Goal: Transaction & Acquisition: Purchase product/service

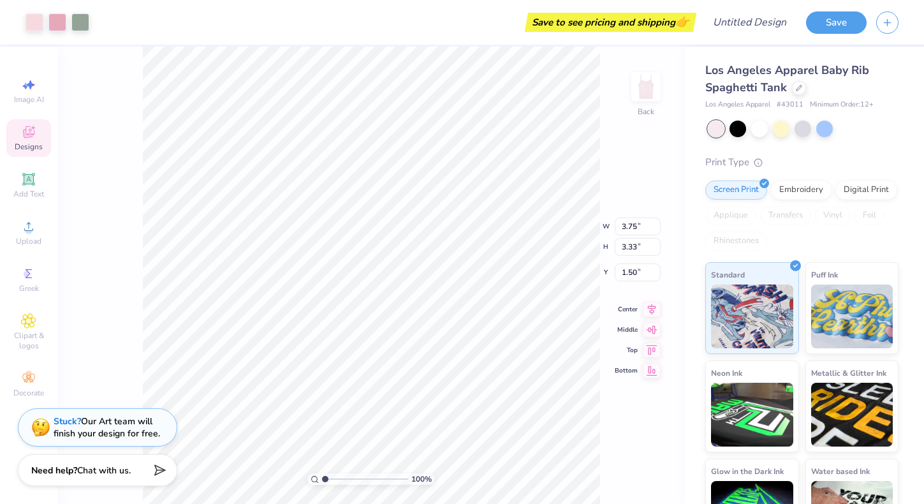
type input "0.72"
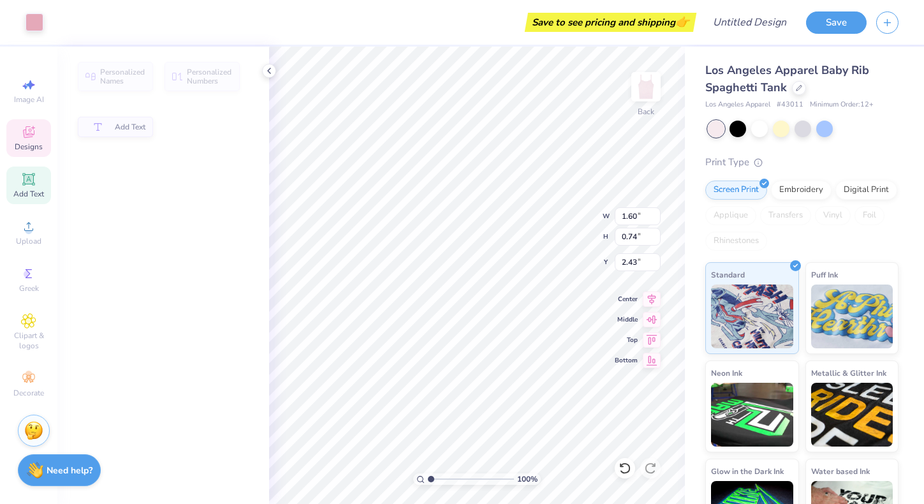
type input "2.41"
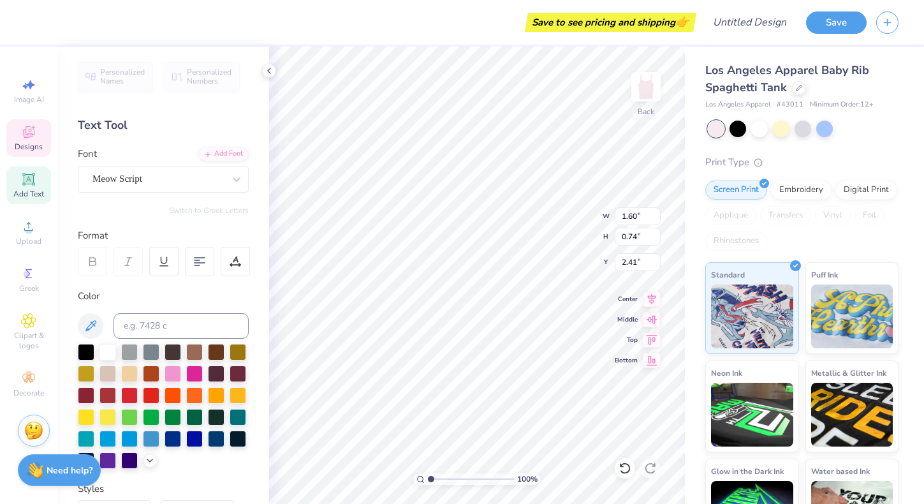
click at [32, 189] on span "Add Text" at bounding box center [28, 194] width 31 height 10
type input "3.84"
type input "1.11"
type input "5.94"
click at [126, 122] on div "Text Tool" at bounding box center [163, 125] width 171 height 17
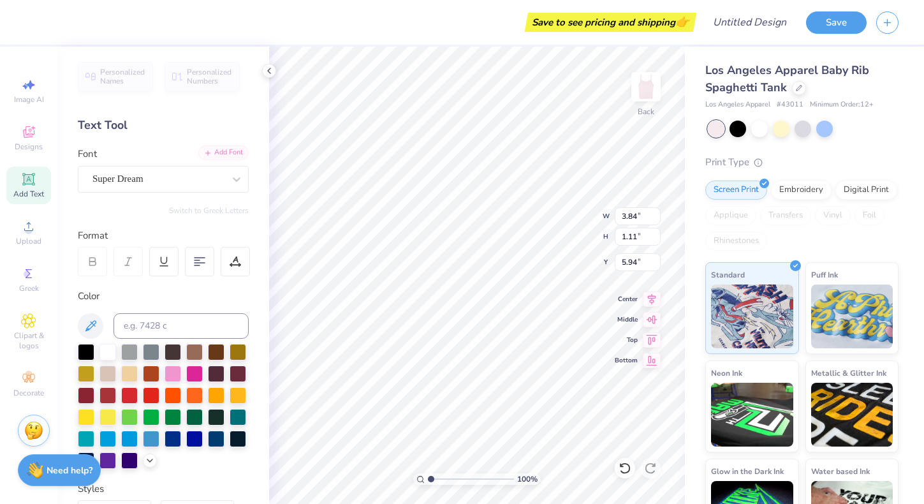
type textarea "TXT"
type input "2.14"
type input "0.73"
type input "1.68"
type textarea "D"
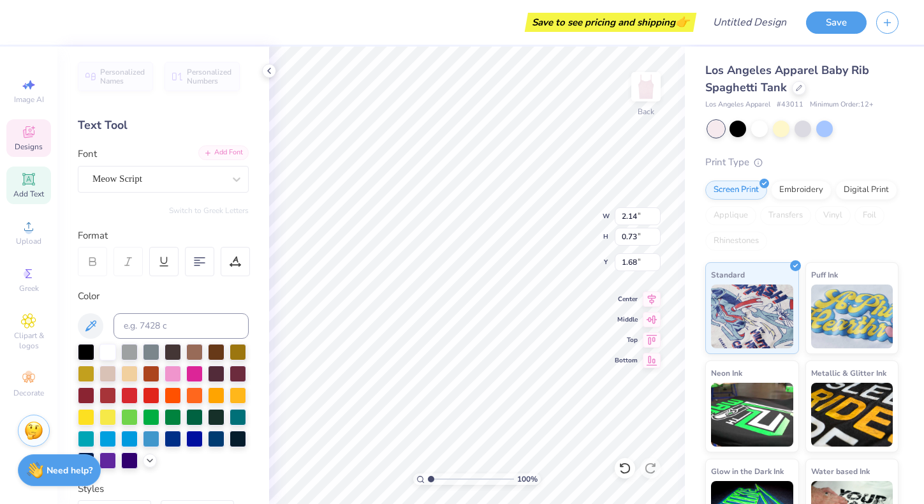
scroll to position [0, 2]
type textarea "Greenhouse"
type input "0.75"
click at [637, 215] on input "3.88" at bounding box center [638, 216] width 46 height 18
click at [649, 217] on input "3.82" at bounding box center [638, 216] width 46 height 18
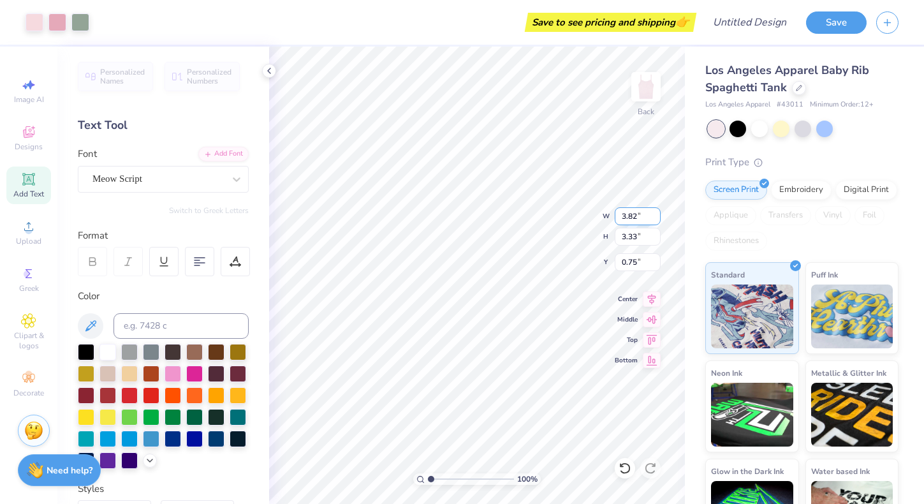
type input "3.82"
type input "3.28"
type input "0.77"
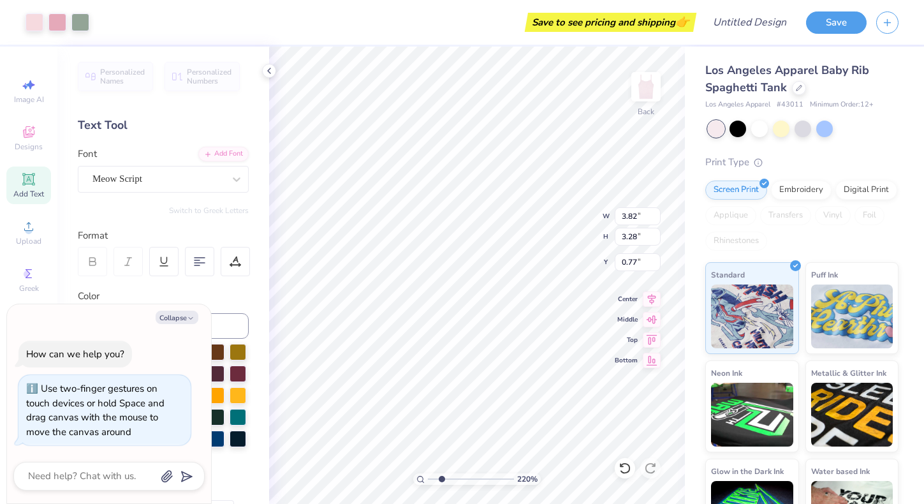
type input "2.34"
type textarea "x"
type input "1.35"
click at [434, 476] on input "range" at bounding box center [471, 478] width 86 height 11
type textarea "x"
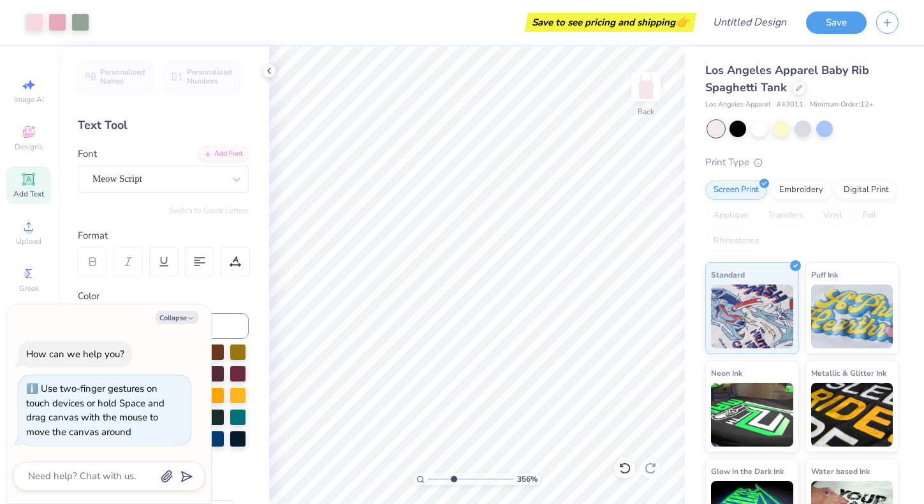
drag, startPoint x: 431, startPoint y: 476, endPoint x: 453, endPoint y: 476, distance: 21.7
type input "3.56"
click at [453, 476] on input "range" at bounding box center [471, 478] width 86 height 11
type textarea "x"
type input "0.83"
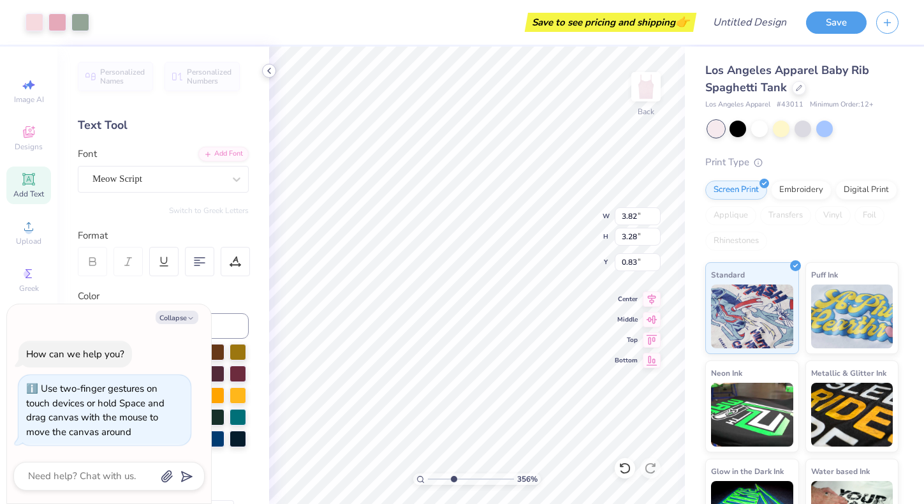
click at [269, 71] on icon at bounding box center [269, 71] width 10 height 10
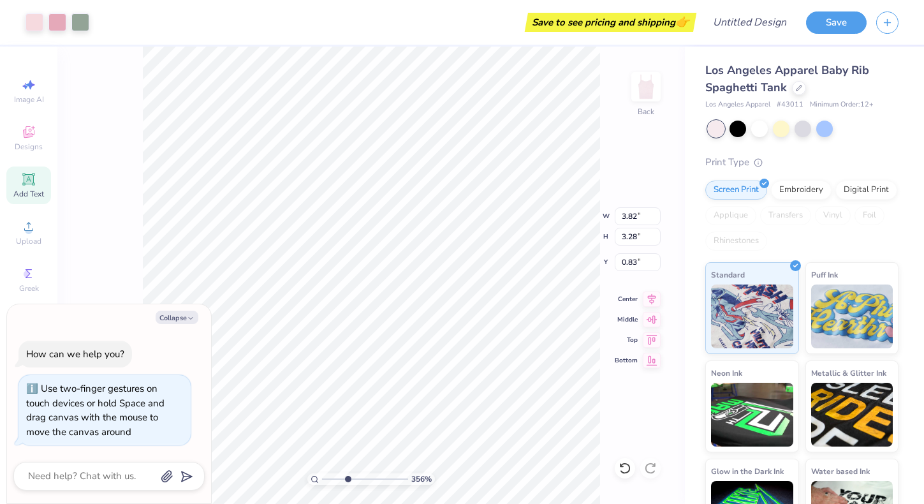
type textarea "x"
type input "1.38"
drag, startPoint x: 346, startPoint y: 481, endPoint x: 328, endPoint y: 483, distance: 18.6
click at [328, 483] on input "range" at bounding box center [365, 478] width 86 height 11
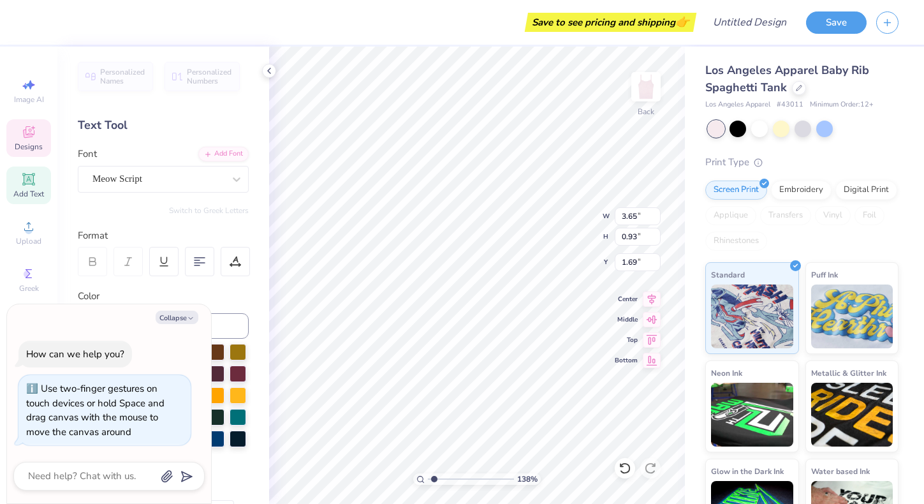
type textarea "x"
type textarea "Greenhous"
type textarea "x"
type textarea "Greenhou"
type textarea "x"
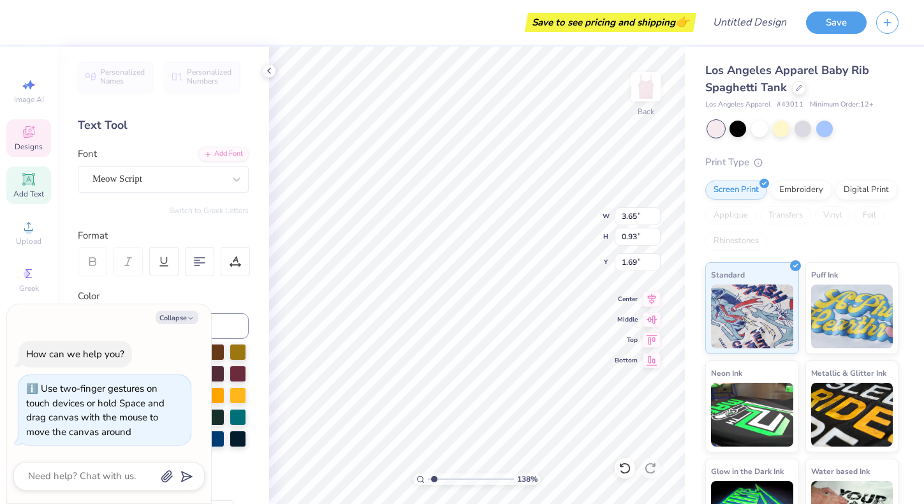
type textarea "Greenho"
type textarea "x"
type textarea "Greenh"
type textarea "x"
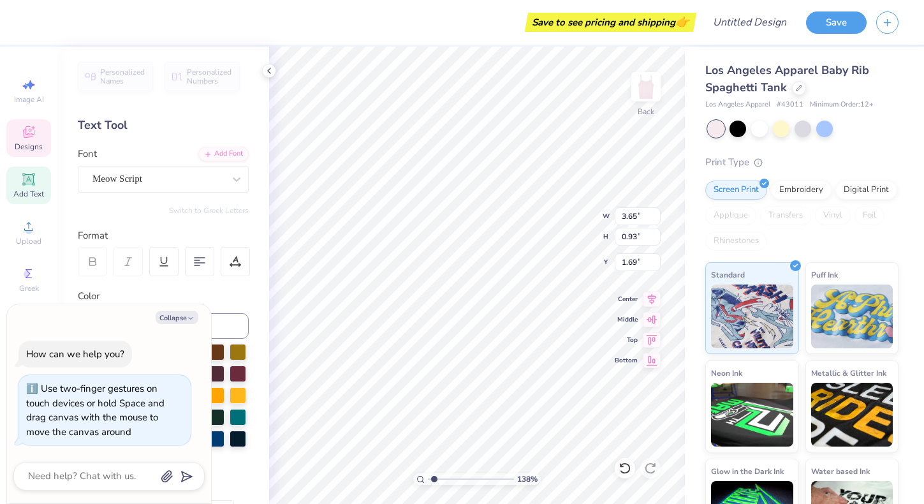
type textarea "Green"
type textarea "x"
type textarea "Gree"
type textarea "x"
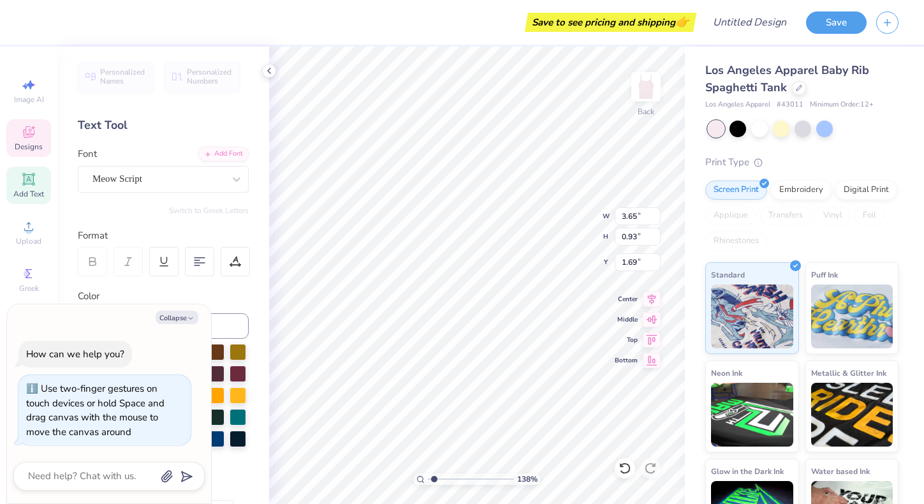
type textarea "Gre"
type textarea "x"
type textarea "Gr"
type textarea "x"
type textarea "G"
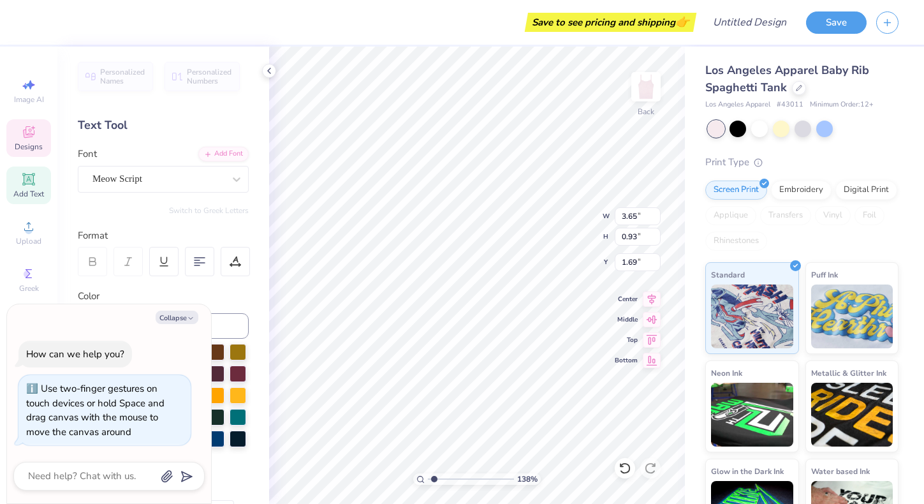
type textarea "x"
type textarea "S"
type textarea "x"
type textarea "So"
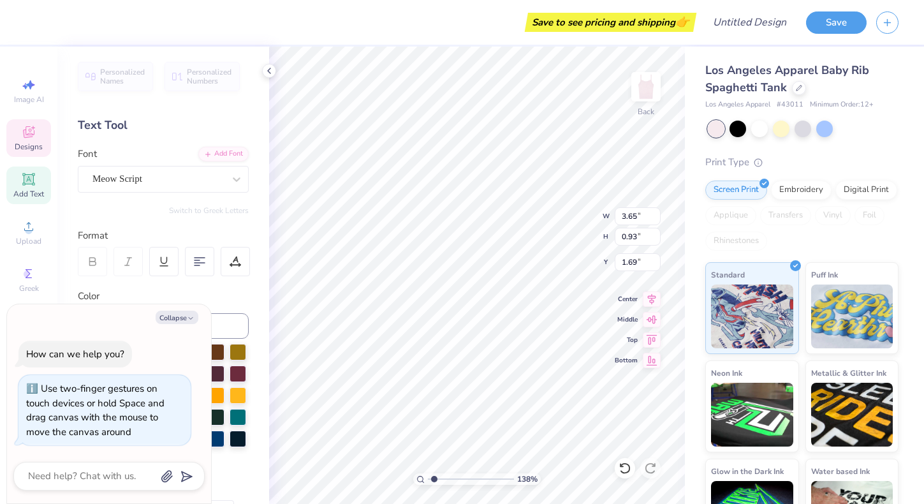
type textarea "x"
type textarea "Sou"
type textarea "x"
type textarea "South"
type textarea "x"
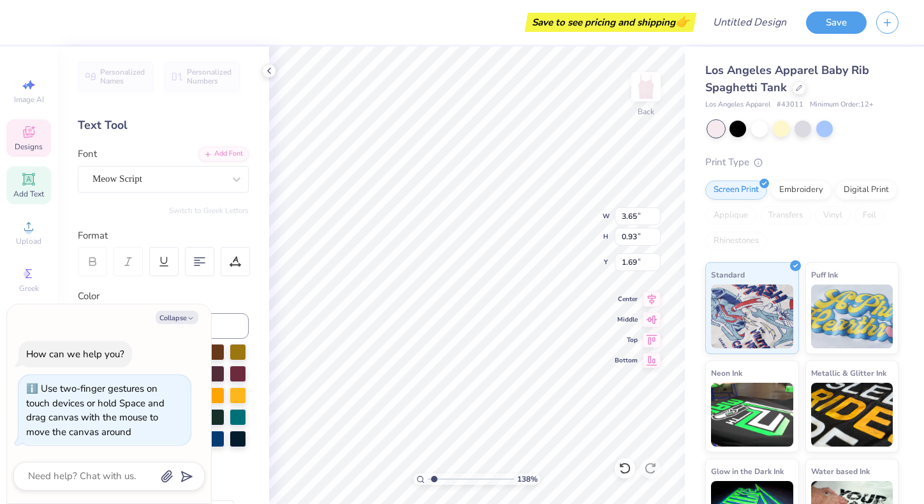
type input "1.60"
type input "0.74"
type input "2.41"
type textarea "x"
type textarea "Zet"
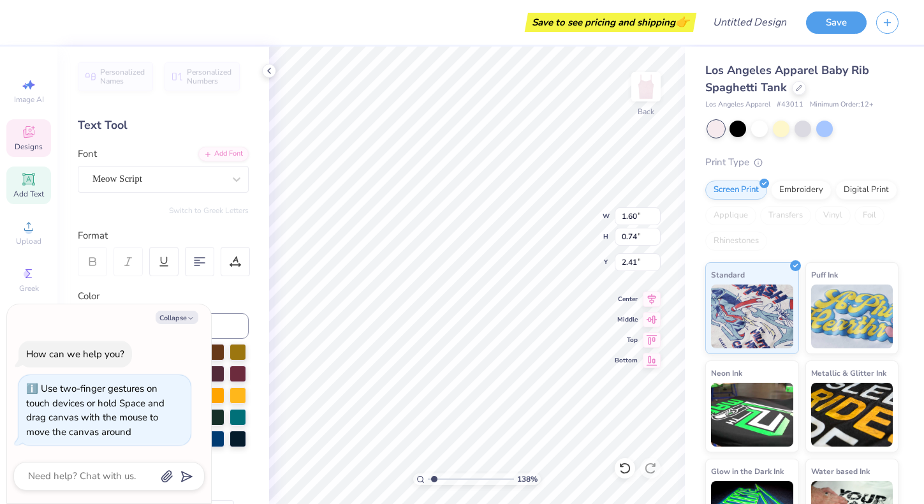
type textarea "x"
type textarea "Ze"
type textarea "x"
type textarea "Z"
type textarea "x"
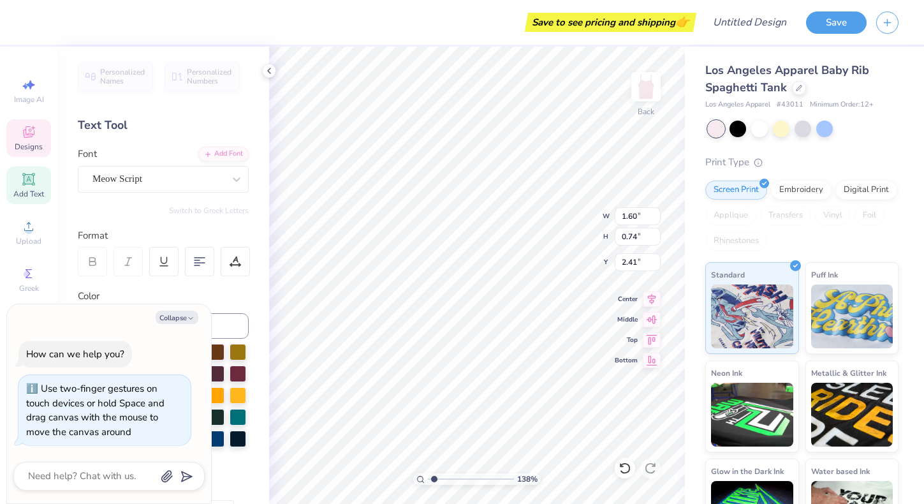
type textarea "x"
type textarea "T"
type textarea "x"
type textarea "To"
type textarea "x"
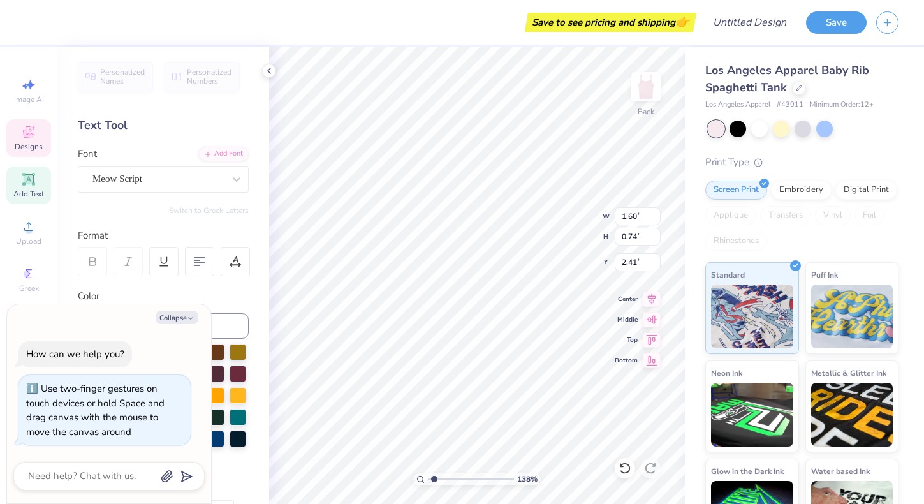
type textarea "Tow"
type textarea "x"
type textarea "[PERSON_NAME]"
type textarea "x"
type textarea "Tower"
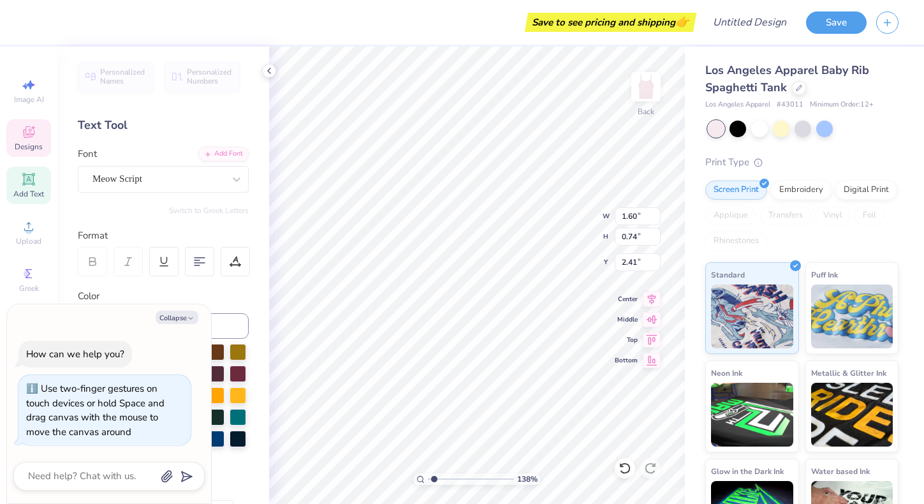
scroll to position [0, 1]
type textarea "x"
drag, startPoint x: 433, startPoint y: 478, endPoint x: 405, endPoint y: 479, distance: 28.1
type input "1"
click at [428, 479] on input "range" at bounding box center [471, 478] width 86 height 11
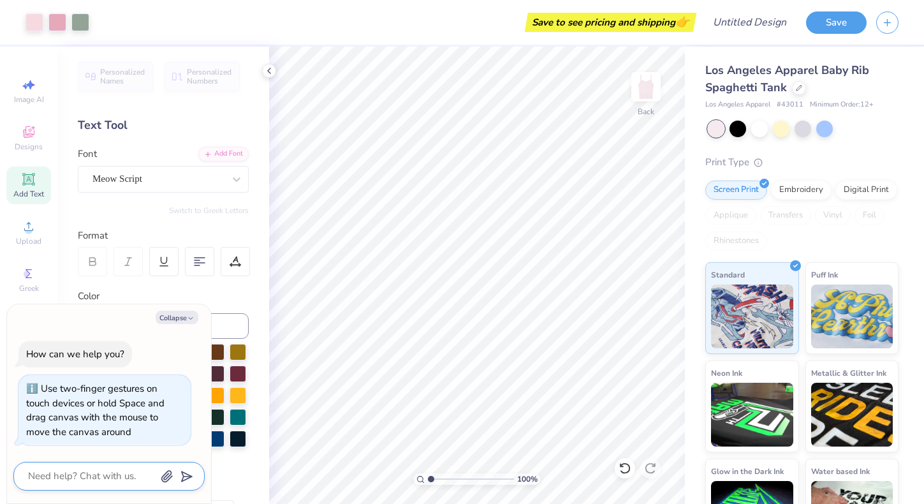
click at [111, 478] on textarea at bounding box center [91, 475] width 129 height 17
type textarea "c"
type textarea "x"
type textarea "ca"
type textarea "x"
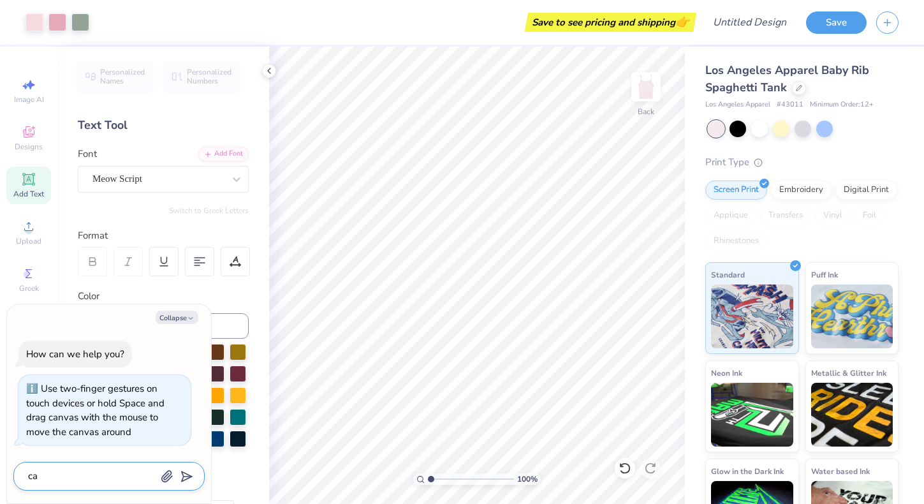
type textarea "can"
type textarea "x"
type textarea "can"
type textarea "x"
type textarea "can I"
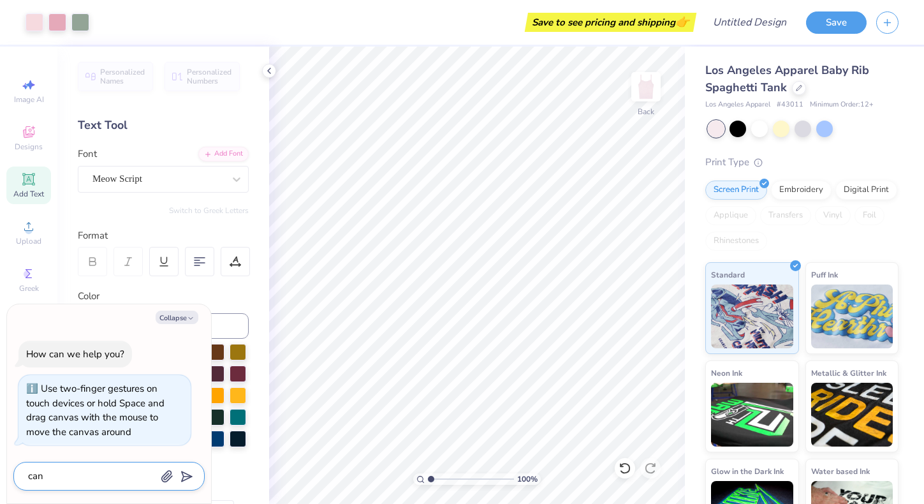
type textarea "x"
type textarea "can I"
type textarea "x"
type textarea "can I t"
type textarea "x"
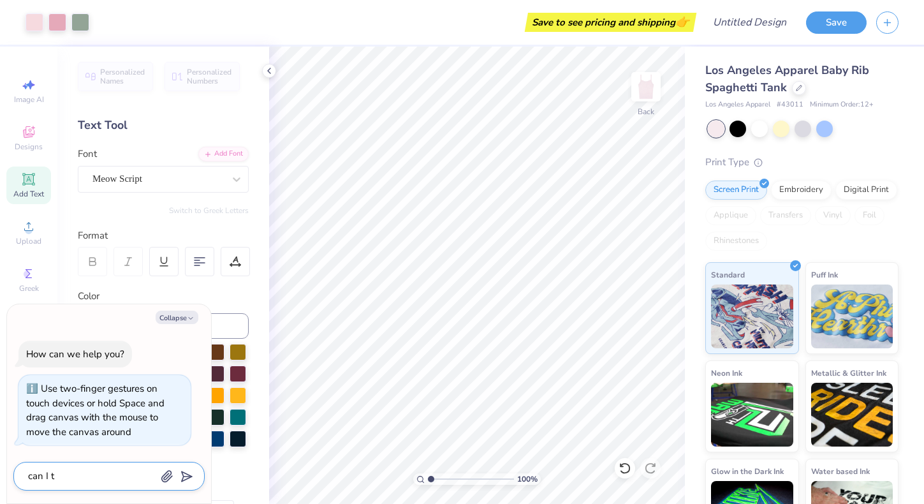
type textarea "can I tu"
type textarea "x"
type textarea "can I tur"
type textarea "x"
type textarea "can I turn"
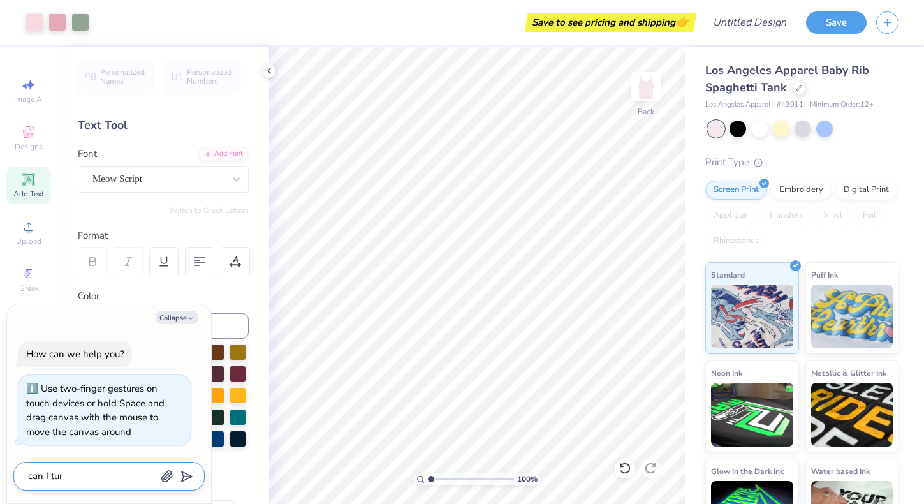
type textarea "x"
type textarea "can I turn"
type textarea "x"
type textarea "can I turn t"
type textarea "x"
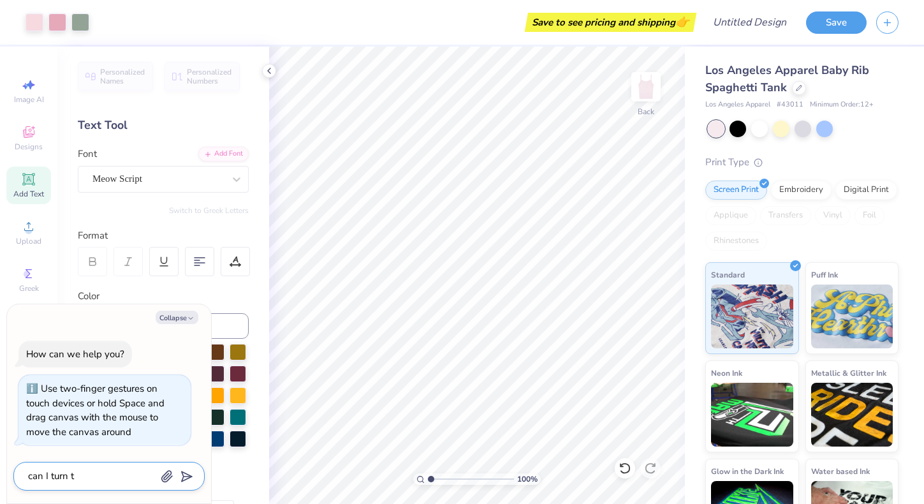
type textarea "can I turn th"
type textarea "x"
type textarea "can I turn thi"
type textarea "x"
type textarea "can I turn this"
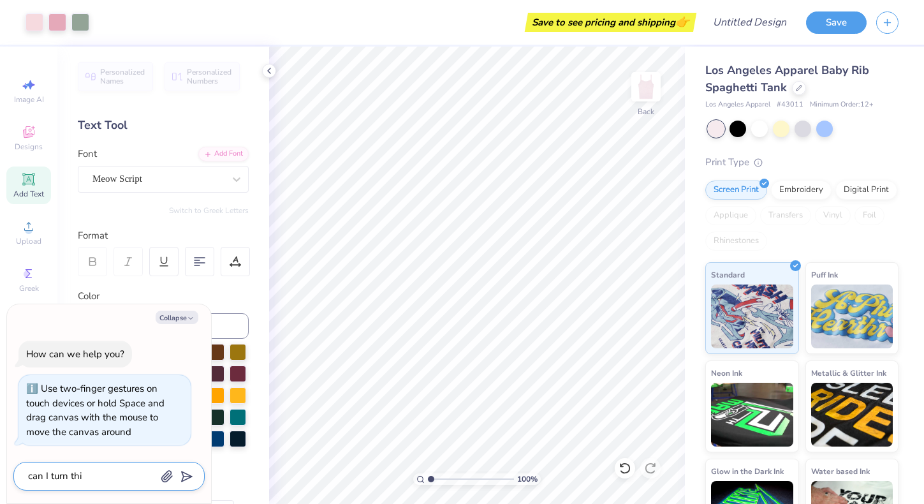
type textarea "x"
type textarea "can I turn this"
type textarea "x"
type textarea "can I turn this t"
type textarea "x"
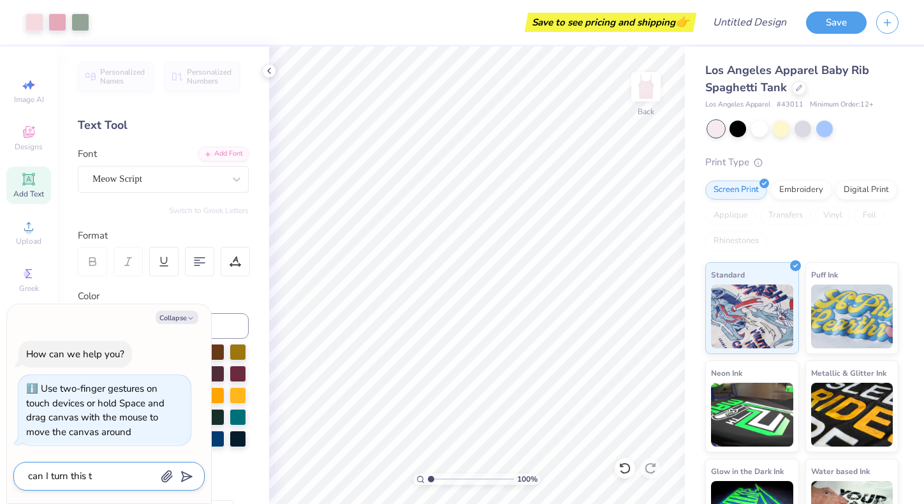
type textarea "can I turn this ta"
type textarea "x"
type textarea "can I turn this tan"
type textarea "x"
type textarea "can I turn this tank"
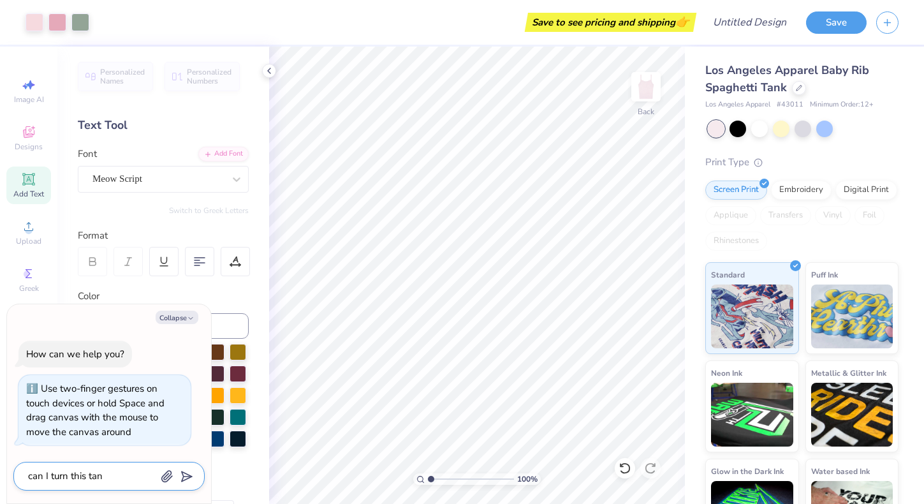
type textarea "x"
type textarea "can I turn this tank"
type textarea "x"
type textarea "can I turn this tank t"
type textarea "x"
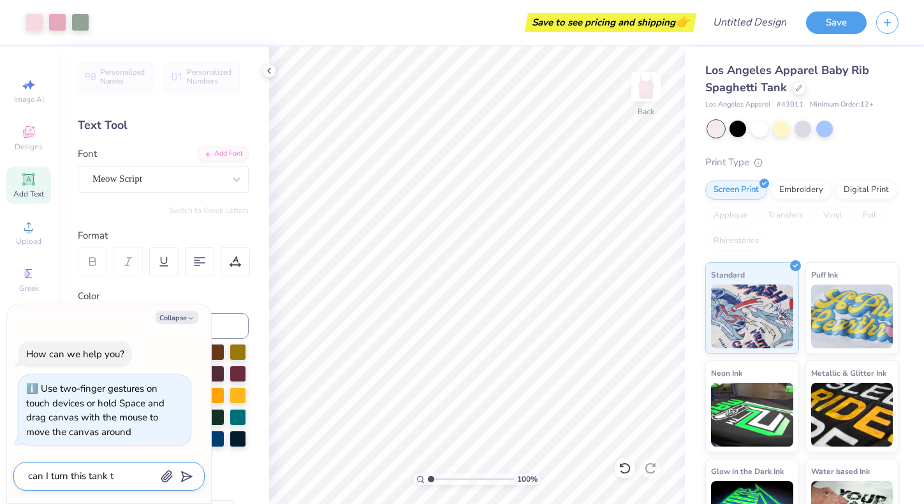
type textarea "can I turn this tank to"
type textarea "x"
type textarea "can I turn this tank top"
type textarea "x"
type textarea "can I turn this tank top"
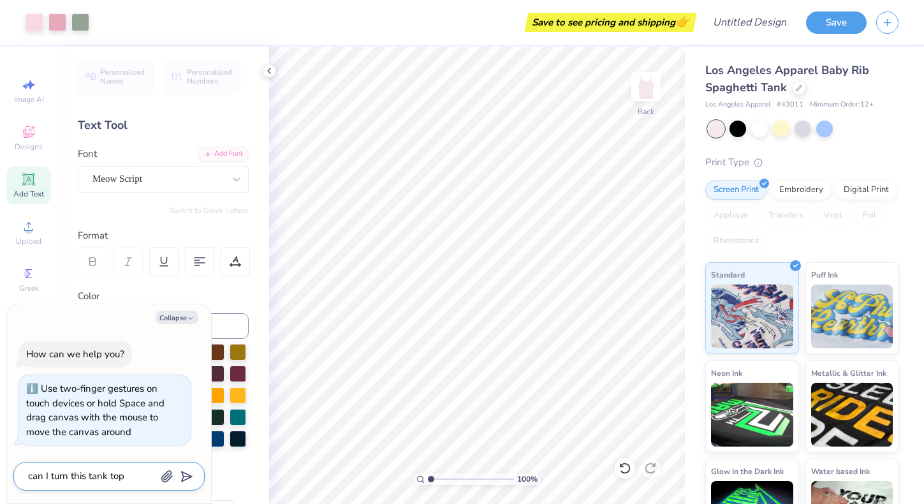
type textarea "x"
type textarea "can I turn this tank top i"
type textarea "x"
type textarea "can I turn this tank top in"
type textarea "x"
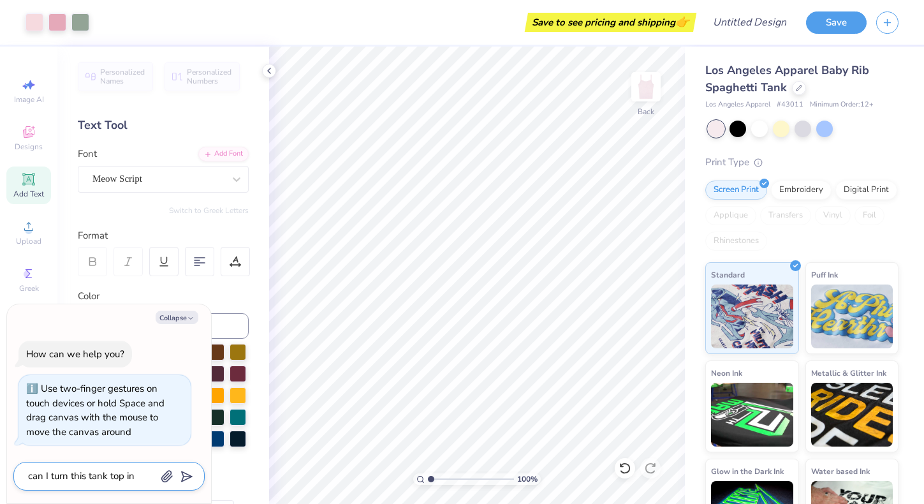
type textarea "can I turn this tank top in"
type textarea "x"
type textarea "can I turn this tank top in"
type textarea "x"
type textarea "can I turn this tank top int"
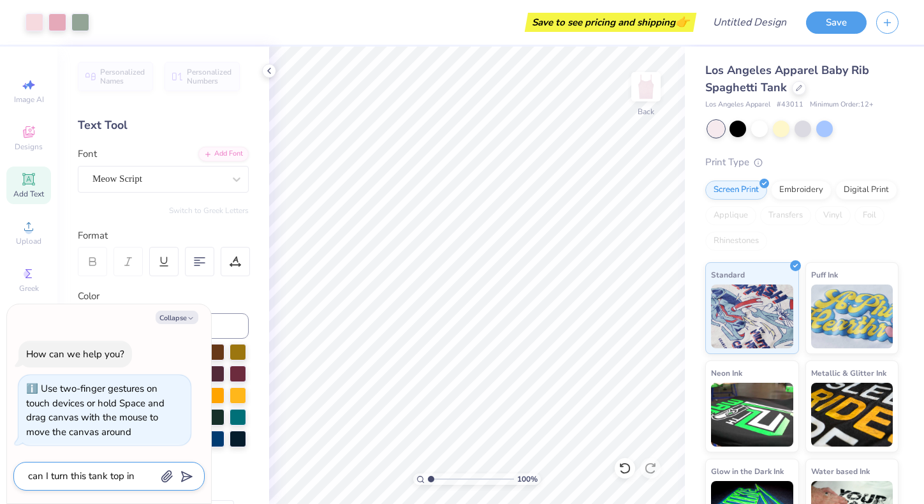
type textarea "x"
type textarea "can I turn this tank top into"
type textarea "x"
type textarea "can I turn this tank top into"
type textarea "x"
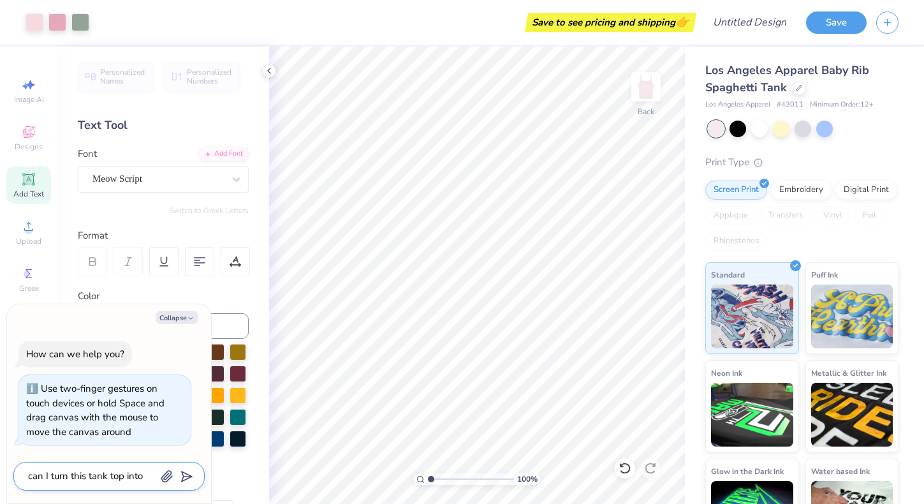
type textarea "can I turn this tank top into a"
type textarea "x"
type textarea "can I turn this tank top into a"
type textarea "x"
type textarea "can I turn this tank top into a t"
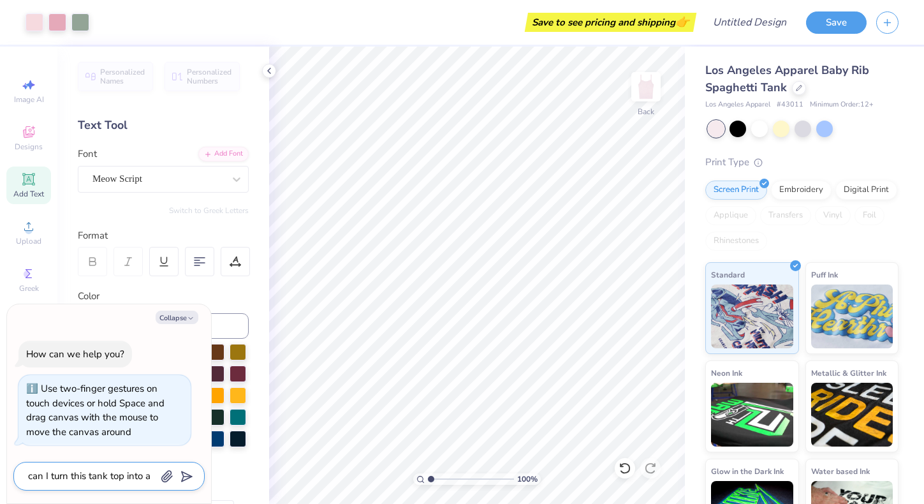
type textarea "x"
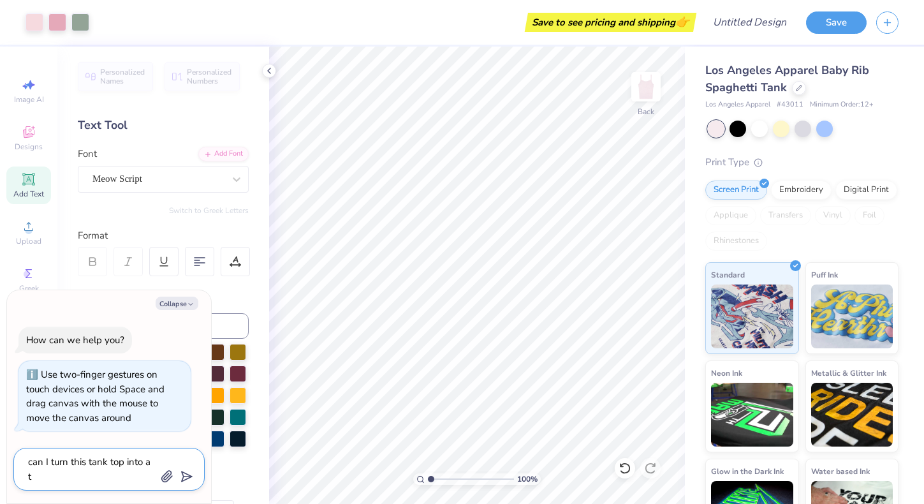
type textarea "can I turn this tank top into a t"
type textarea "x"
type textarea "can I turn this tank top into a t"
type textarea "x"
type textarea "can I turn this tank top into a t-"
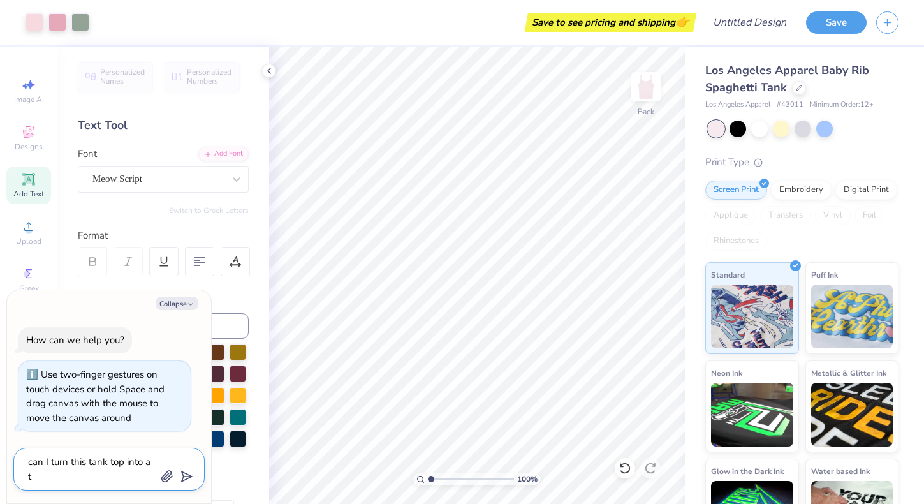
type textarea "x"
type textarea "can I turn this tank top into a t-s"
type textarea "x"
type textarea "can I turn this tank top into a t-sh"
type textarea "x"
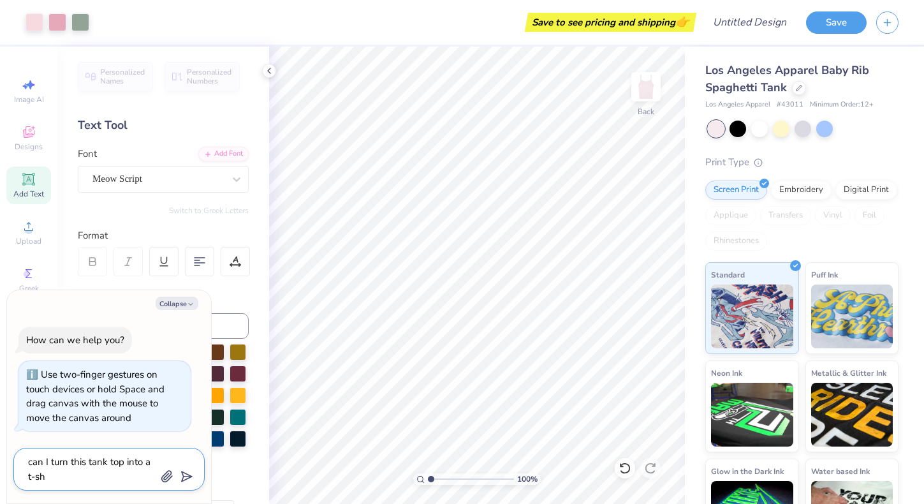
type textarea "can I turn this tank top into a t-sho"
type textarea "x"
type textarea "can I turn this tank top into a t-shor"
type textarea "x"
type textarea "can I turn this tank top into a t-short"
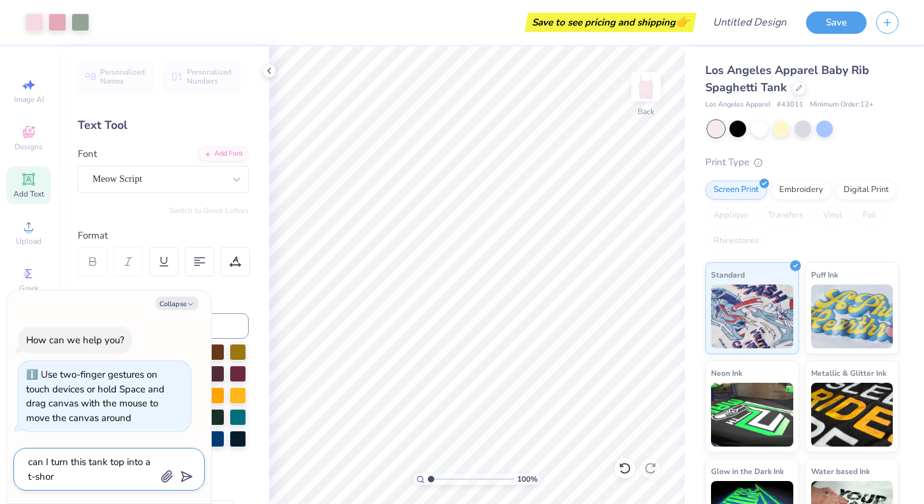
type textarea "x"
type textarea "can I turn this tank top into a t-shor"
type textarea "x"
type textarea "can I turn this tank top into a t-sho"
type textarea "x"
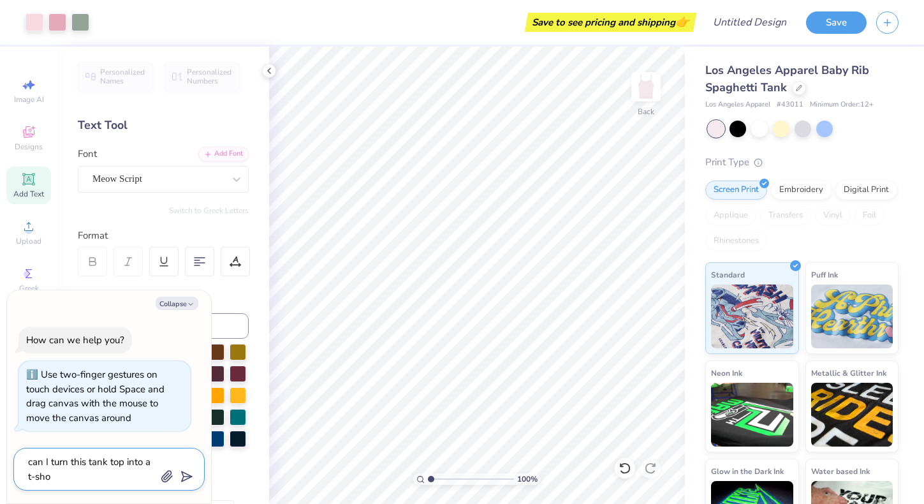
type textarea "can I turn this tank top into a t-sh"
type textarea "x"
type textarea "can I turn this tank top into a t-shi"
type textarea "x"
type textarea "can I turn this tank top into a t-shir"
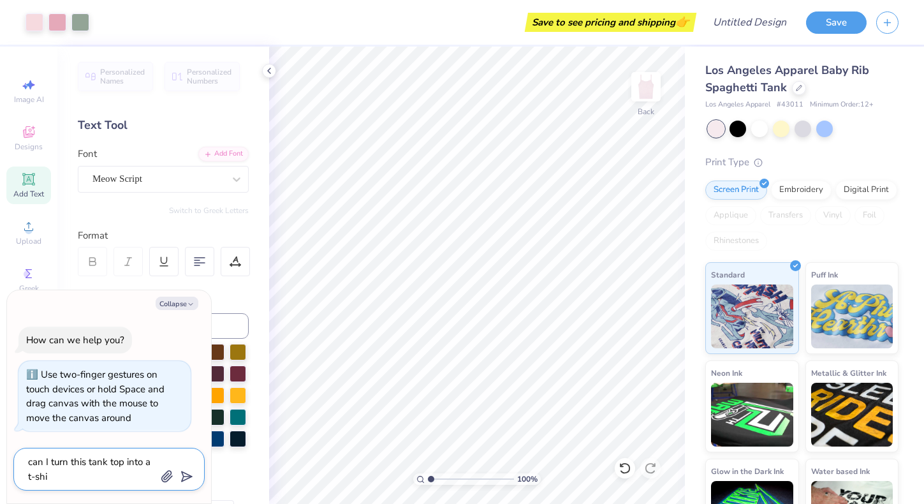
type textarea "x"
type textarea "can I turn this tank top into a t-shirt"
type textarea "x"
type textarea "can I turn this tank top into a t-shirt"
click at [180, 469] on button "submit" at bounding box center [184, 475] width 14 height 14
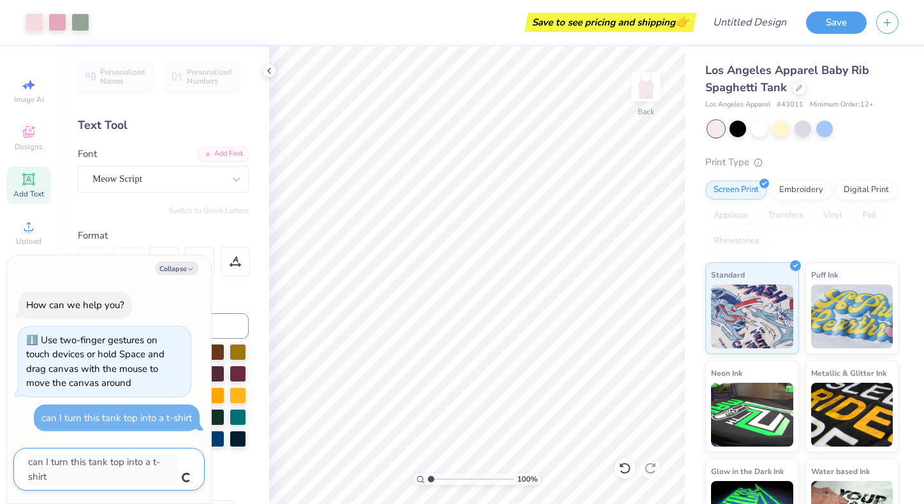
type textarea "x"
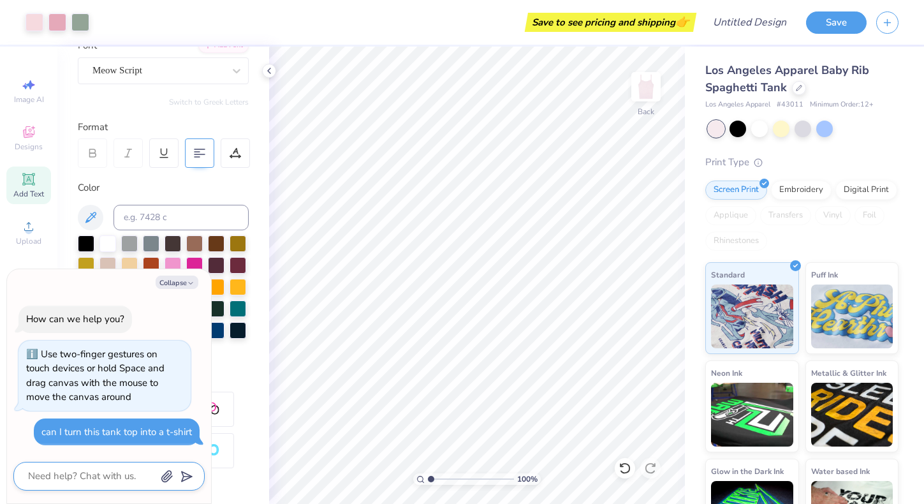
scroll to position [110, 0]
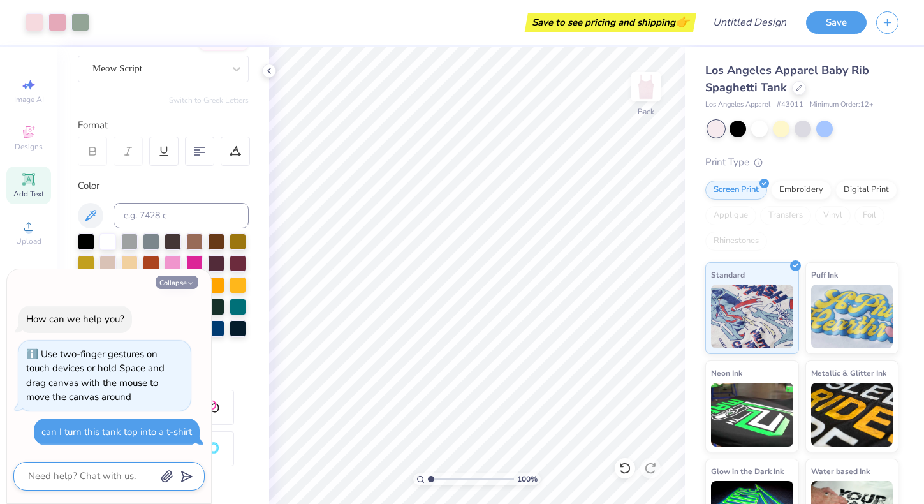
click at [166, 282] on button "Collapse" at bounding box center [177, 281] width 43 height 13
type textarea "x"
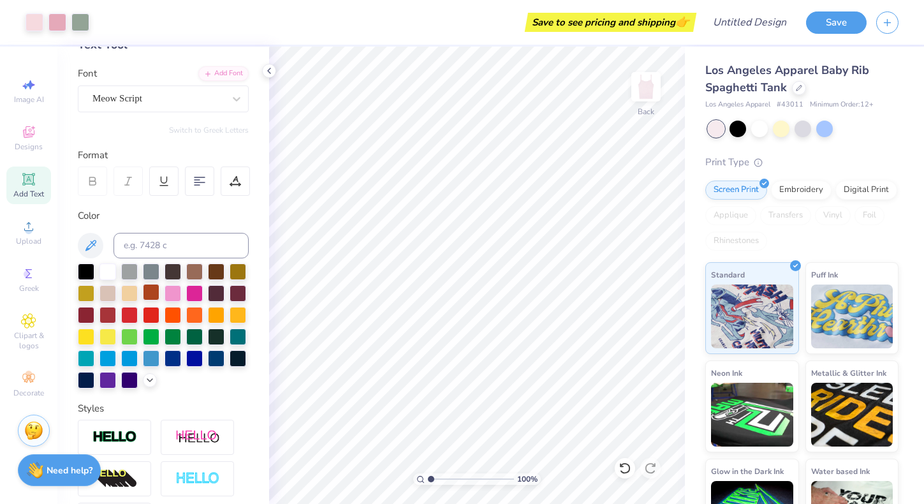
scroll to position [0, 0]
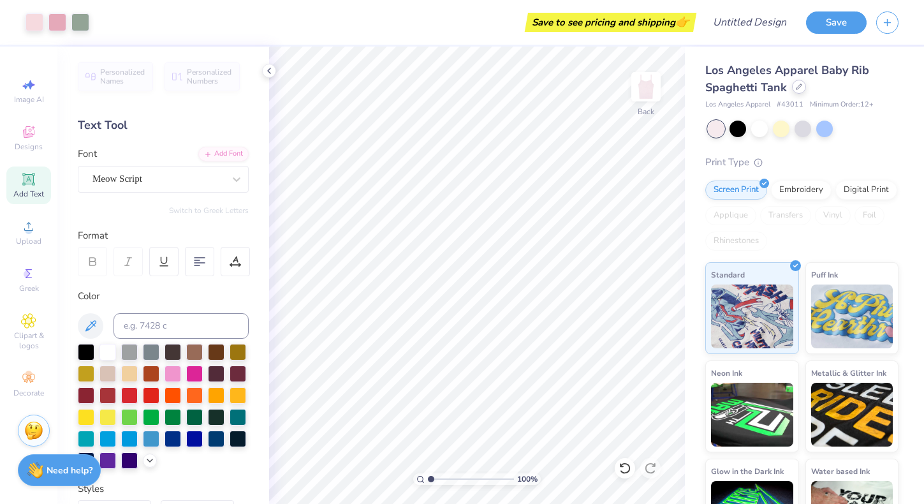
click at [798, 91] on div at bounding box center [799, 87] width 14 height 14
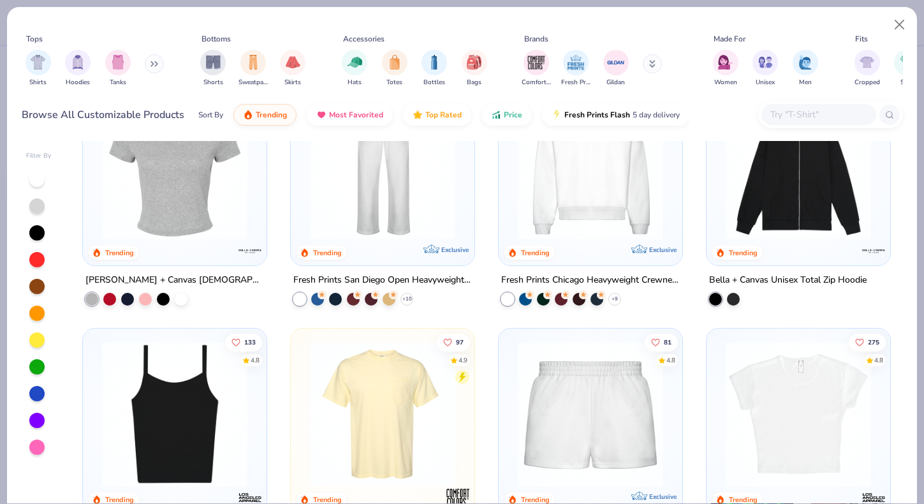
scroll to position [549, 0]
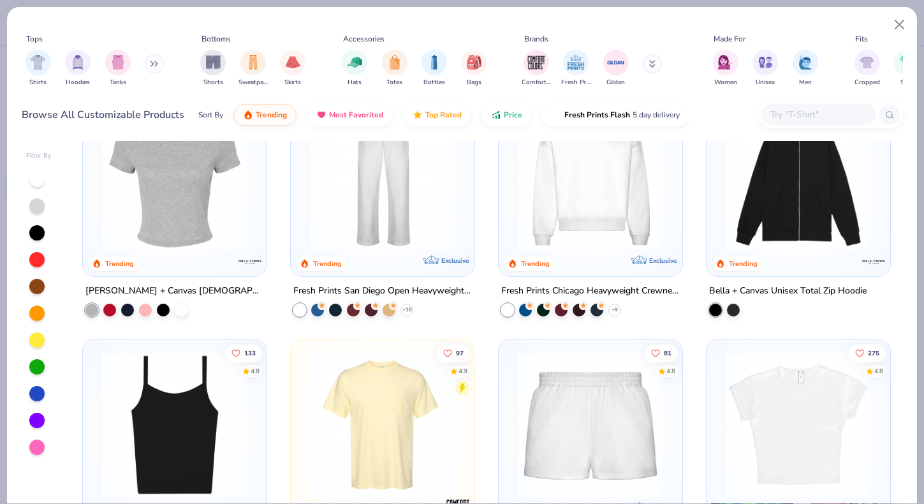
click at [389, 400] on img at bounding box center [382, 424] width 158 height 145
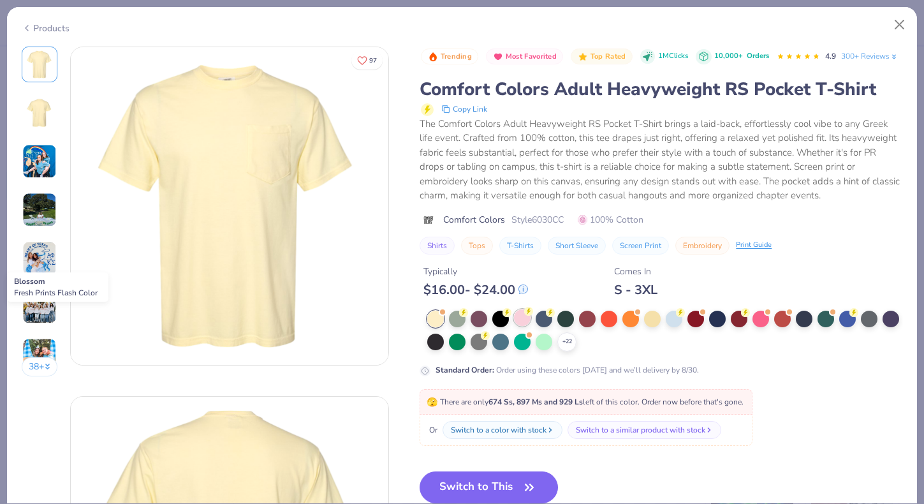
click at [525, 318] on div at bounding box center [522, 317] width 17 height 17
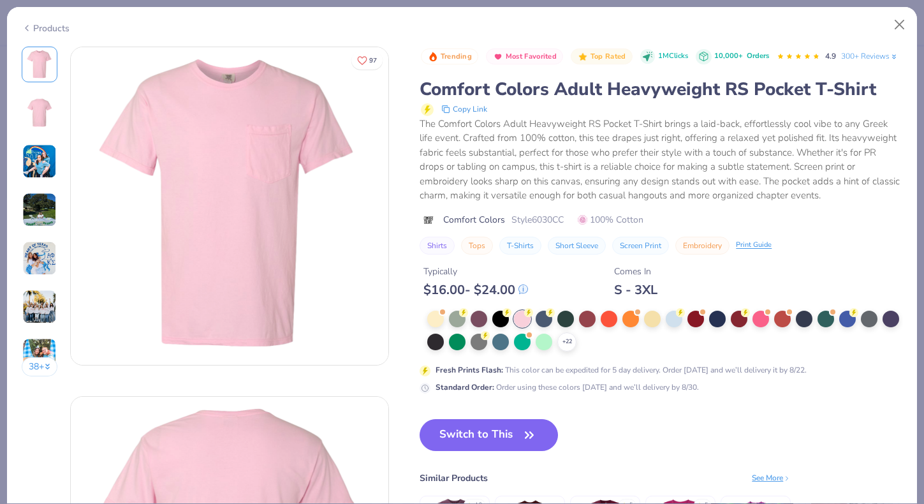
click at [37, 18] on div "Products" at bounding box center [462, 23] width 910 height 33
click at [39, 27] on div "Products" at bounding box center [46, 28] width 48 height 13
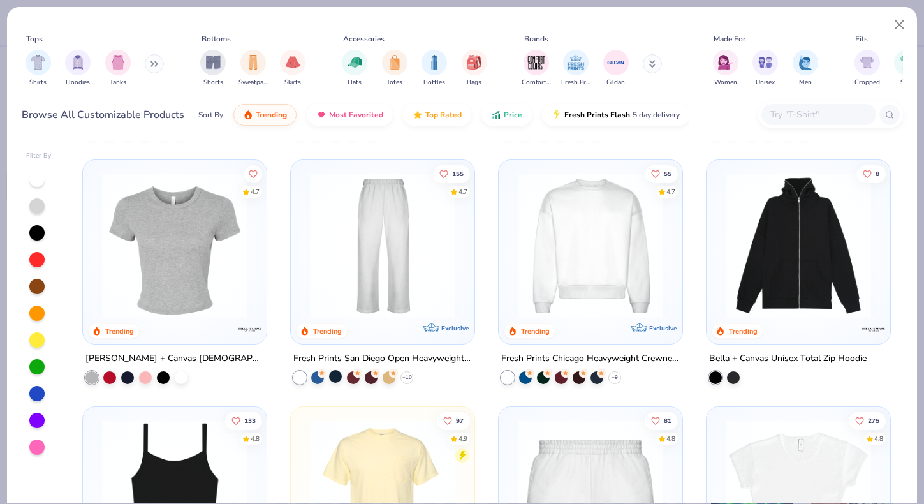
scroll to position [458, 0]
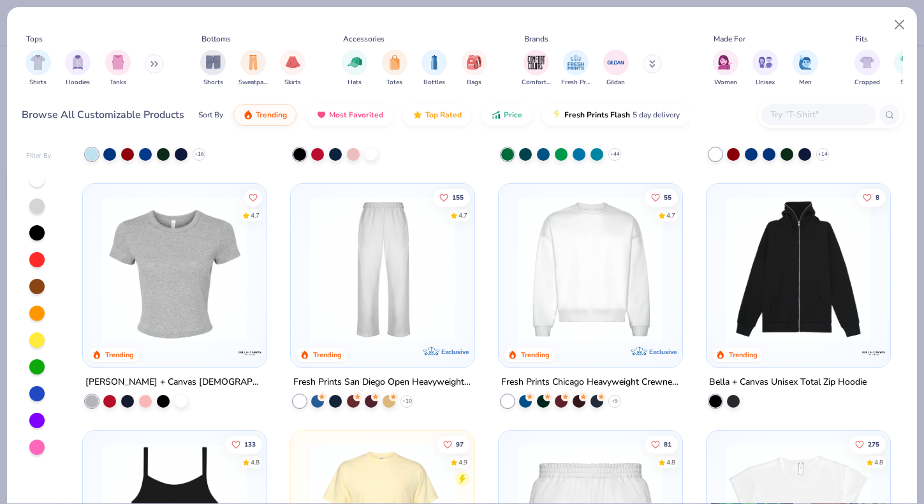
click at [161, 314] on img at bounding box center [175, 268] width 158 height 145
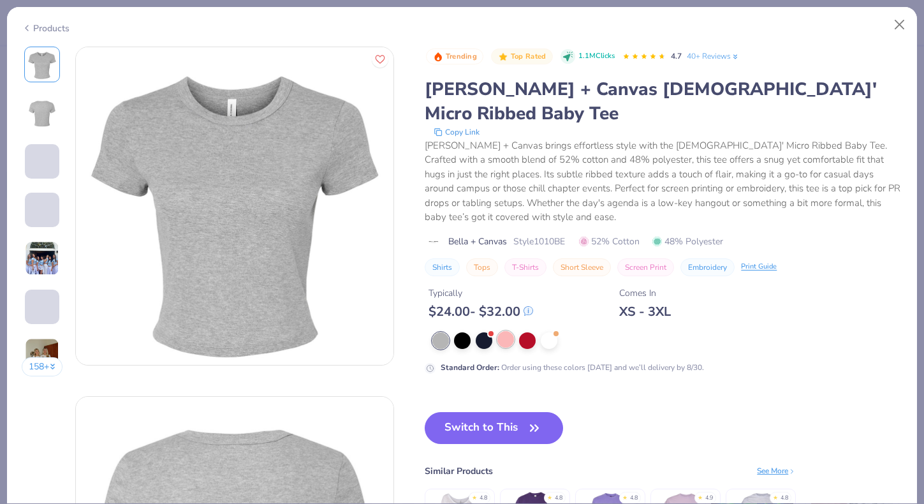
click at [507, 331] on div at bounding box center [505, 339] width 17 height 17
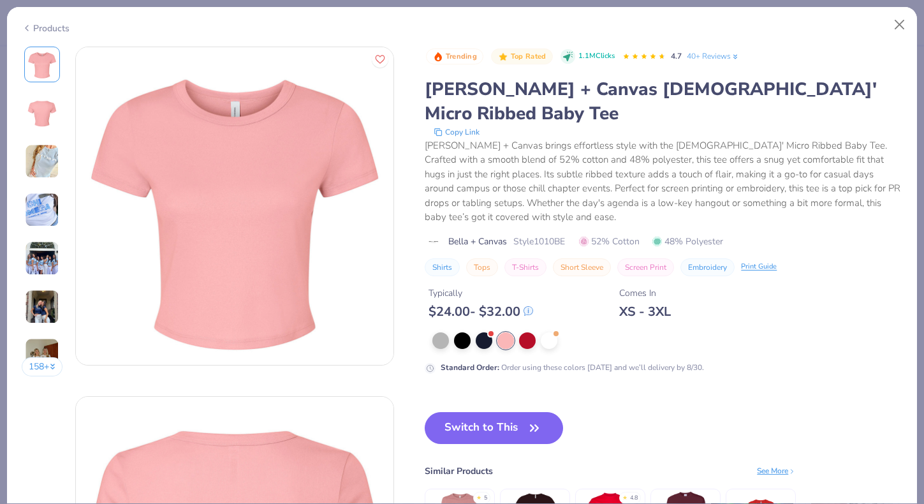
click at [25, 27] on icon at bounding box center [27, 27] width 10 height 15
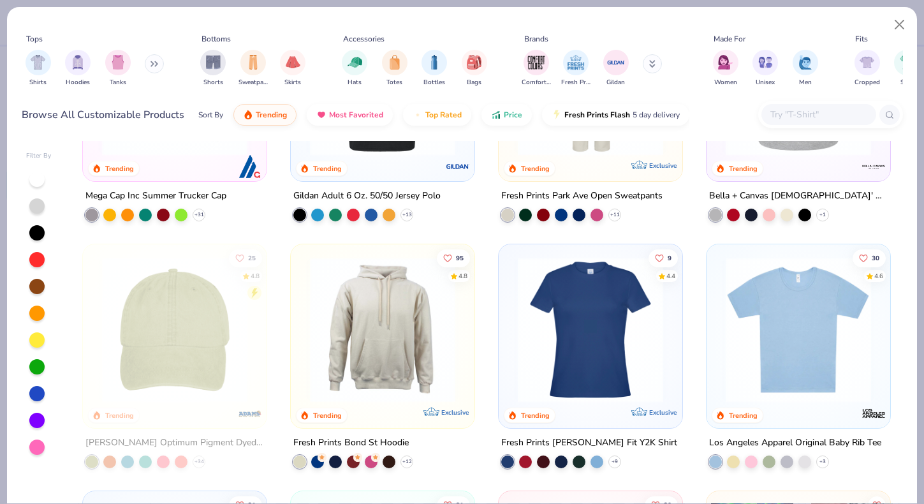
scroll to position [1887, 0]
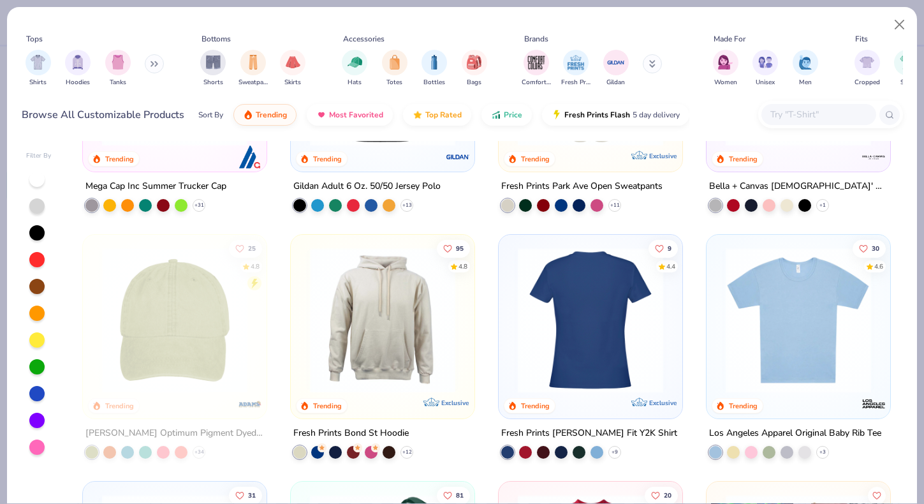
click at [782, 343] on img at bounding box center [798, 319] width 158 height 145
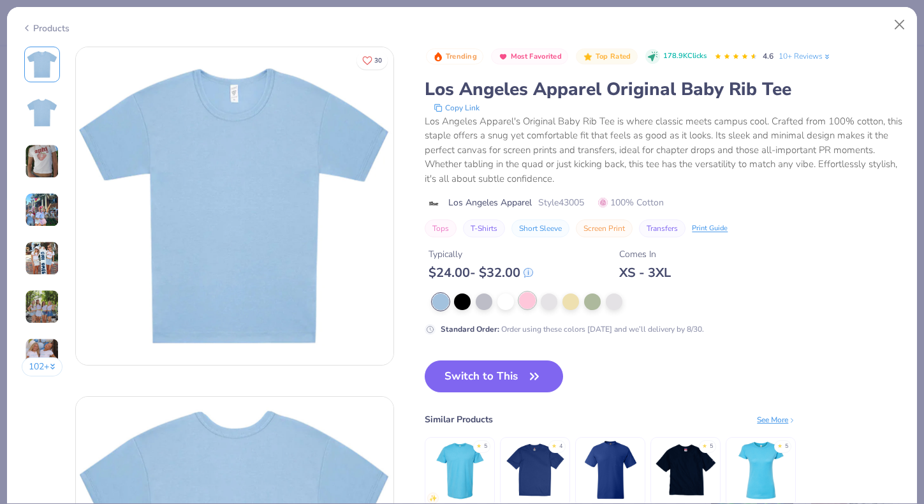
click at [526, 302] on div at bounding box center [527, 300] width 17 height 17
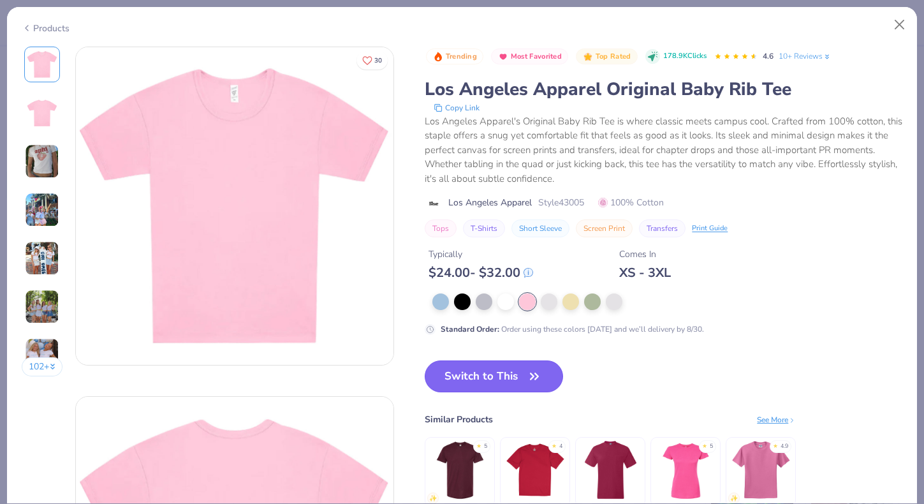
click at [509, 378] on button "Switch to This" at bounding box center [494, 376] width 138 height 32
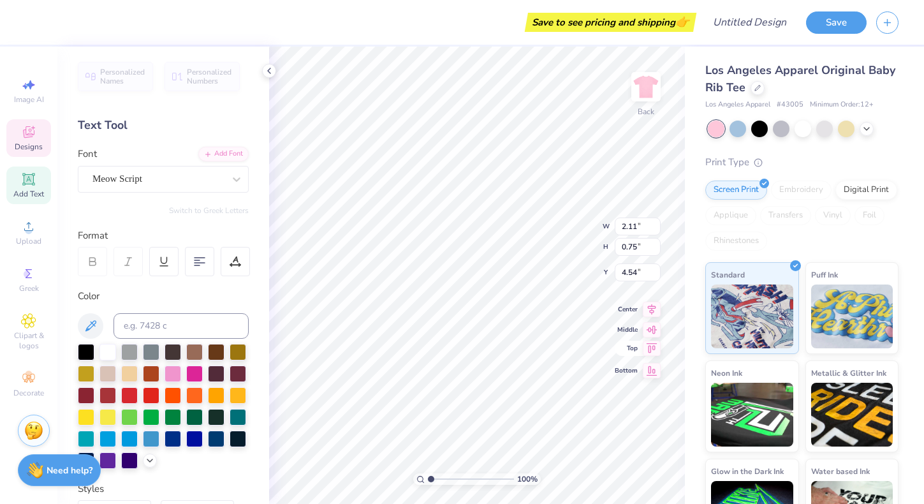
click at [649, 348] on icon at bounding box center [652, 347] width 18 height 15
click at [652, 342] on icon at bounding box center [652, 337] width 18 height 15
type input "0.50"
type input "2.28"
type input "0.73"
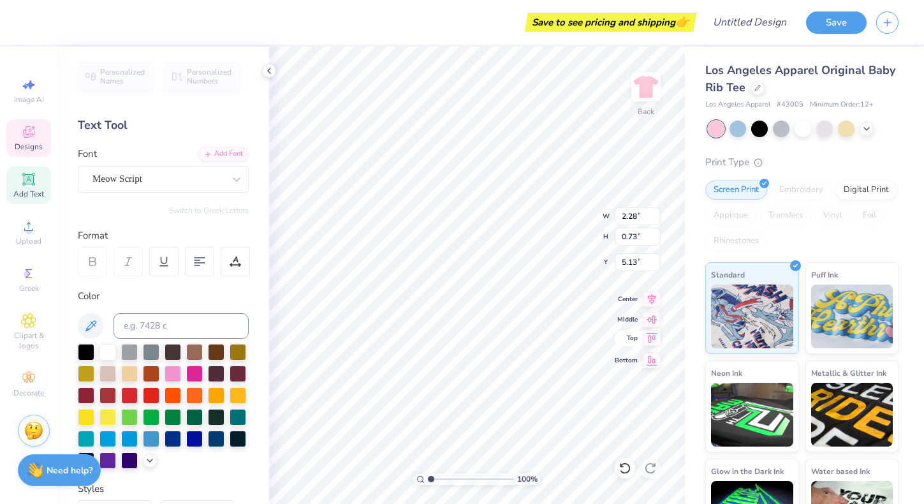
click at [653, 337] on icon at bounding box center [651, 338] width 11 height 10
type input "1.71"
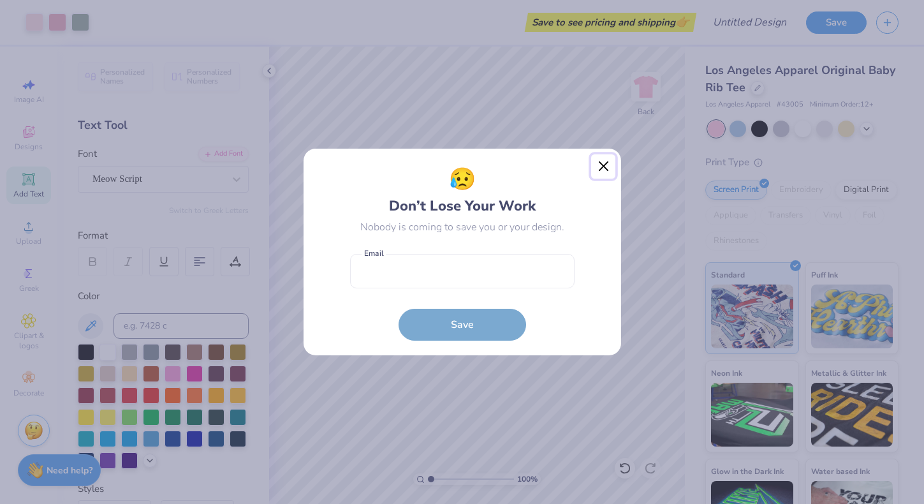
click at [599, 165] on button "Close" at bounding box center [603, 166] width 24 height 24
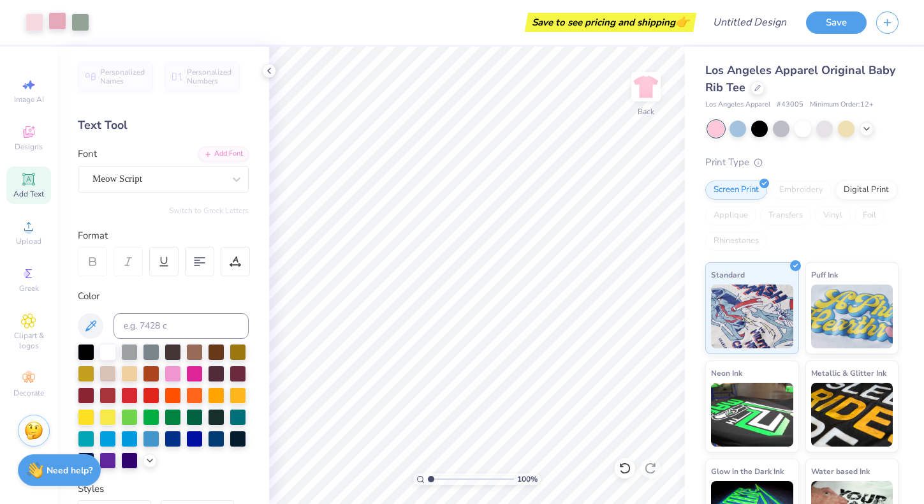
click at [57, 21] on div at bounding box center [57, 21] width 18 height 18
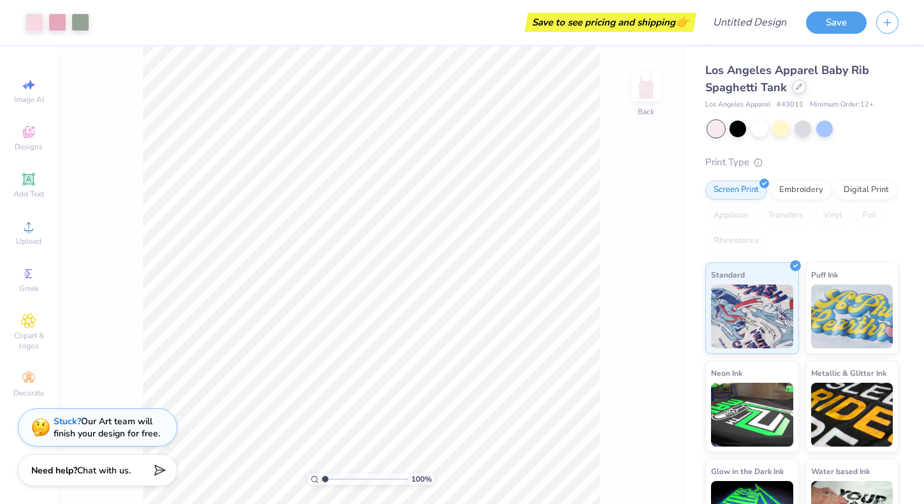
click at [799, 85] on icon at bounding box center [798, 86] width 5 height 5
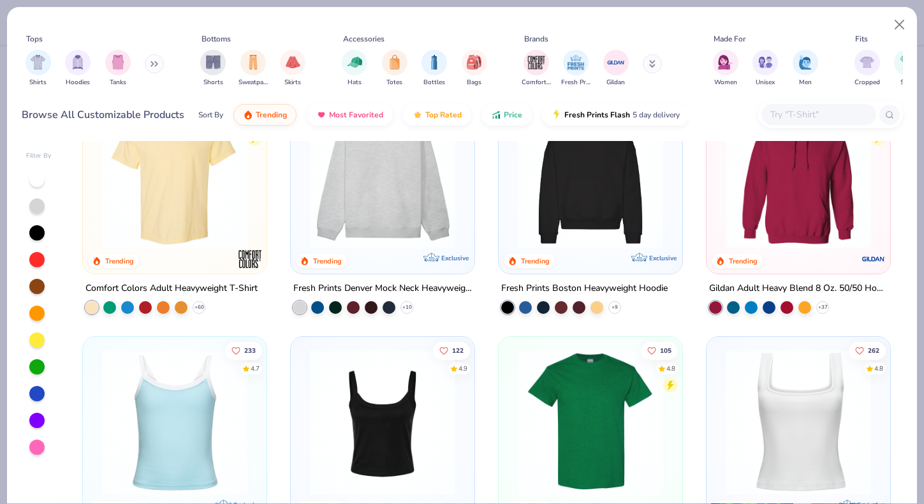
scroll to position [22, 0]
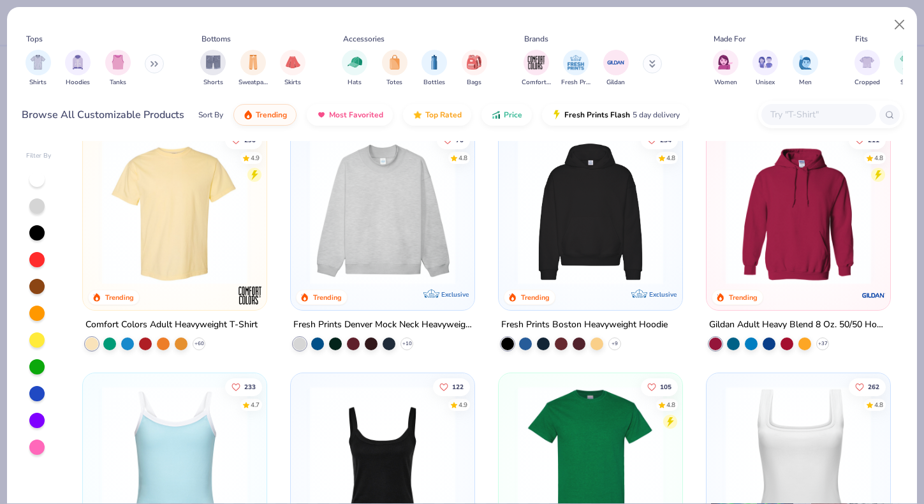
click at [408, 208] on img at bounding box center [382, 211] width 158 height 145
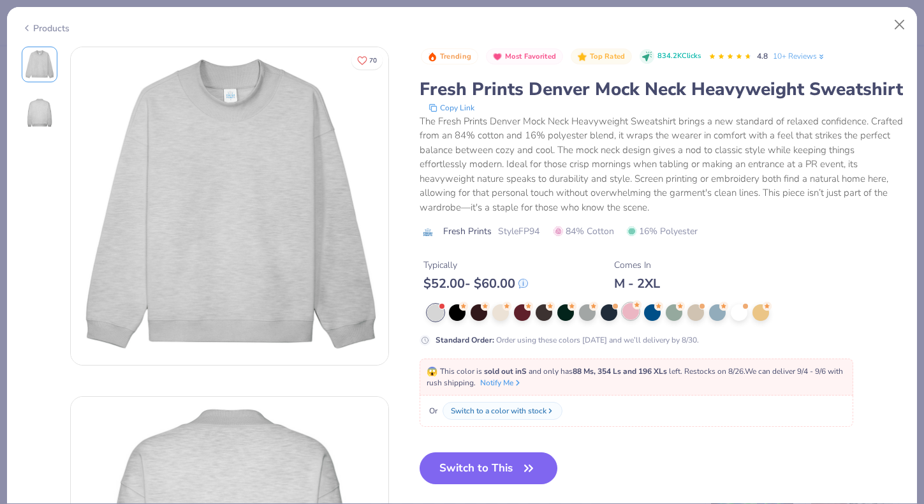
click at [631, 313] on div at bounding box center [630, 311] width 17 height 17
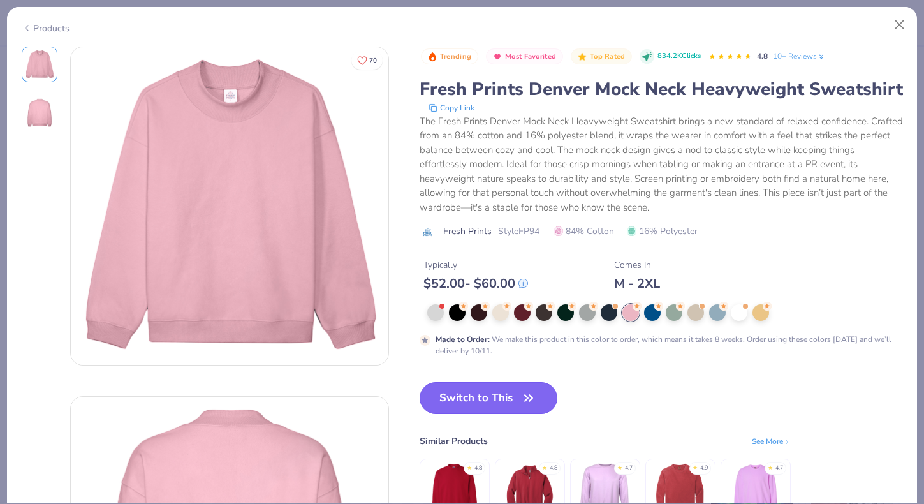
click at [532, 400] on icon "button" at bounding box center [529, 398] width 18 height 18
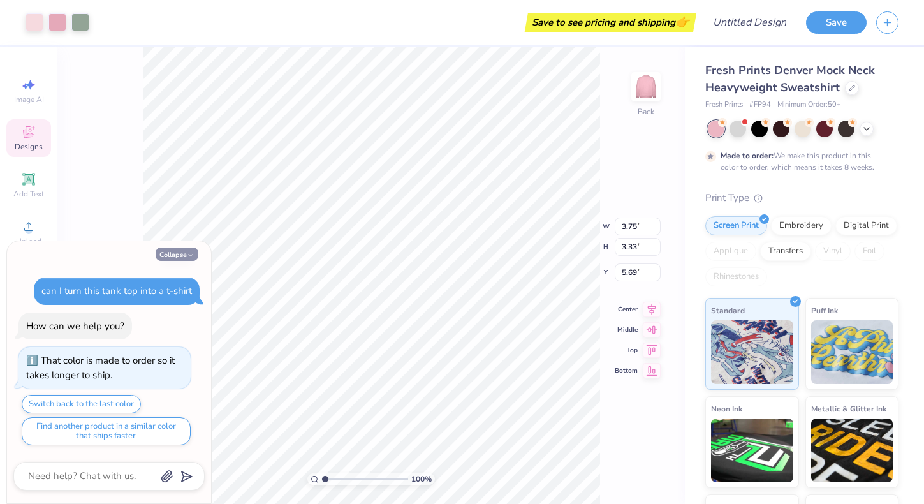
click at [183, 252] on button "Collapse" at bounding box center [177, 253] width 43 height 13
type textarea "x"
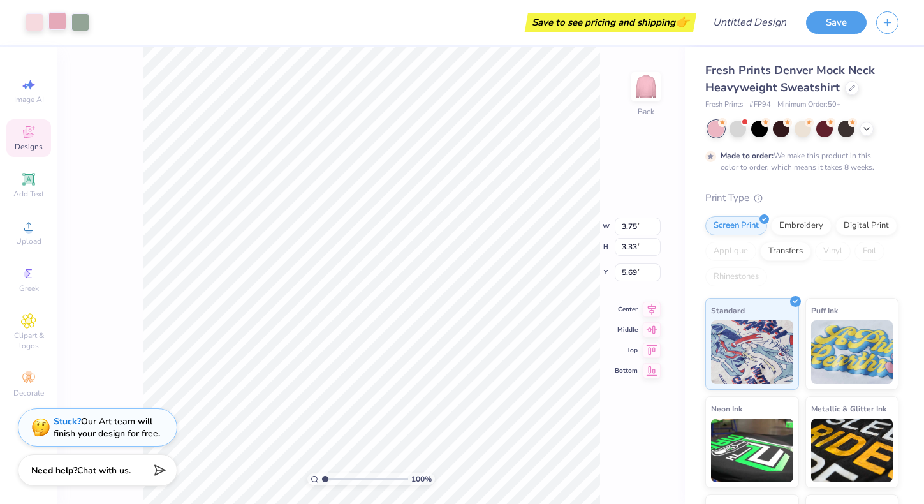
click at [56, 29] on div at bounding box center [57, 21] width 18 height 18
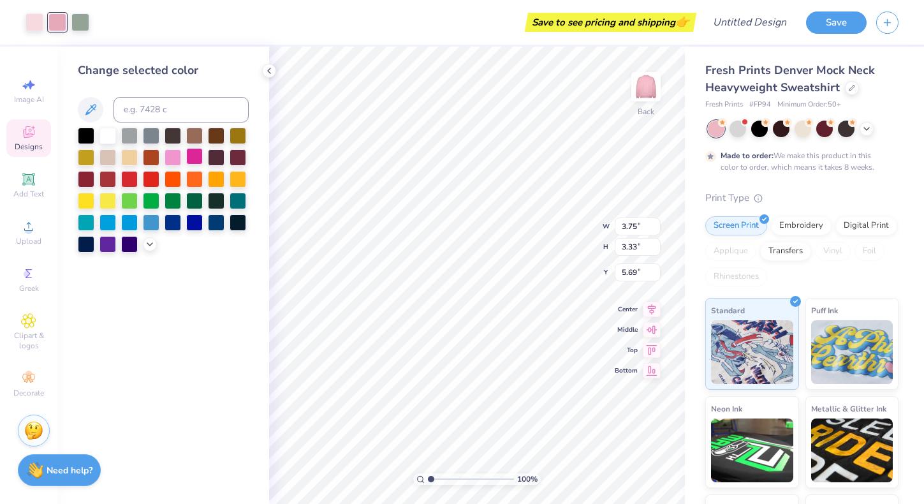
click at [194, 164] on div at bounding box center [194, 156] width 17 height 17
type input "0.50"
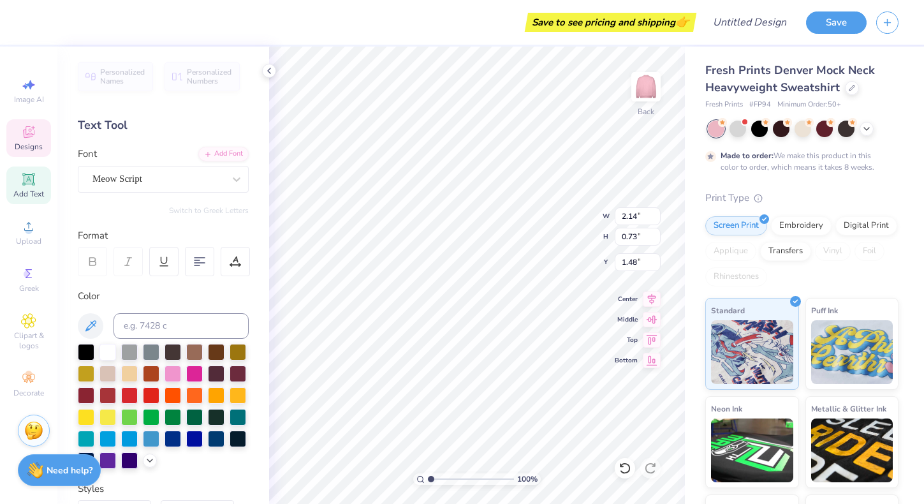
type textarea "D"
type textarea "South"
type input "1.58"
type input "0.74"
type input "2.21"
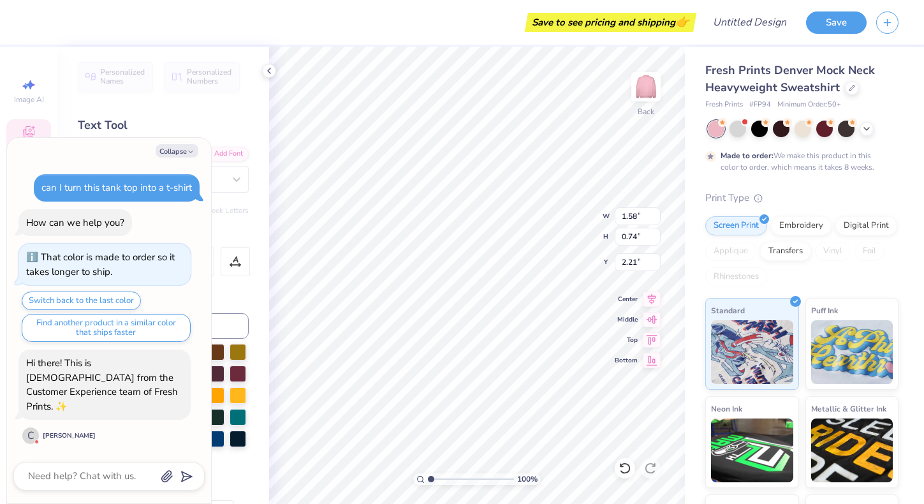
type textarea "x"
type input "2.26"
click at [546, 228] on div "100 % Back W 1.58 1.58 " H 0.74 0.74 " Y 2.26 2.26 " Center Middle Top Bottom" at bounding box center [477, 275] width 416 height 457
type textarea "x"
type textarea "Zet"
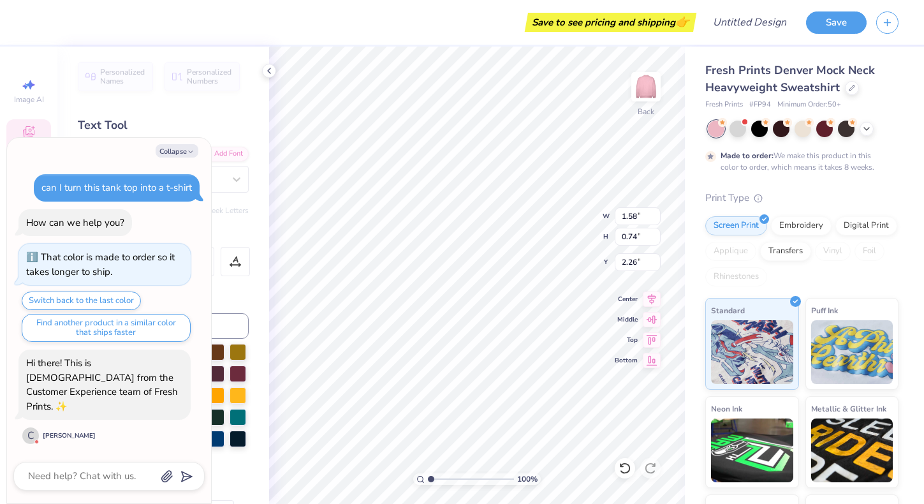
type textarea "x"
type textarea "Ze"
type textarea "x"
type textarea "Z"
type textarea "x"
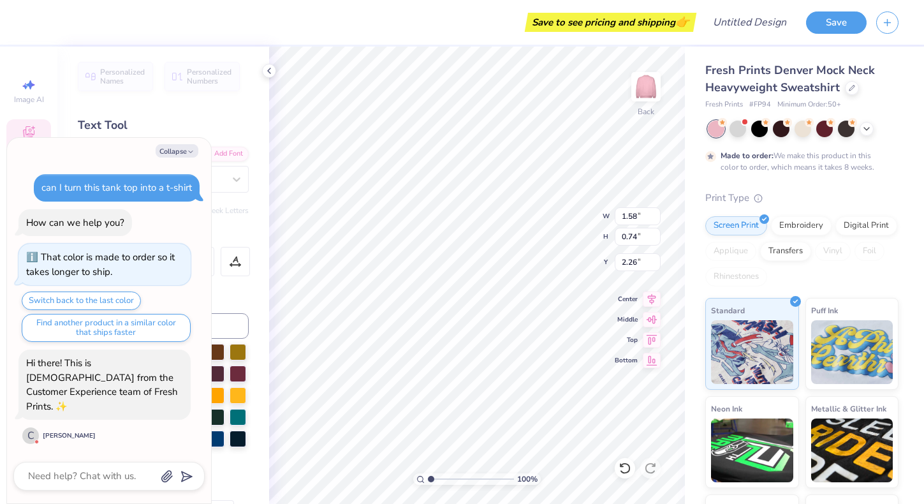
type textarea "x"
type textarea "T"
type textarea "x"
type textarea "To"
type textarea "x"
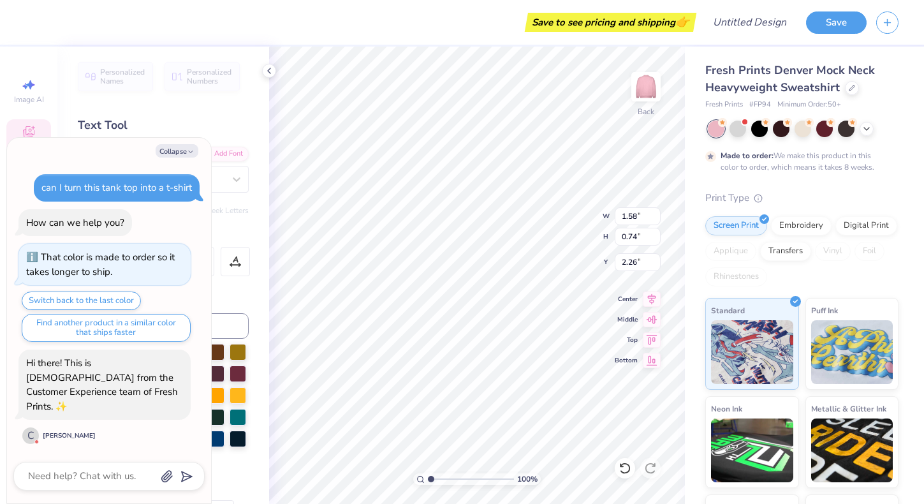
type textarea "Tow"
type textarea "x"
type textarea "[PERSON_NAME]"
type textarea "x"
type textarea "Tower"
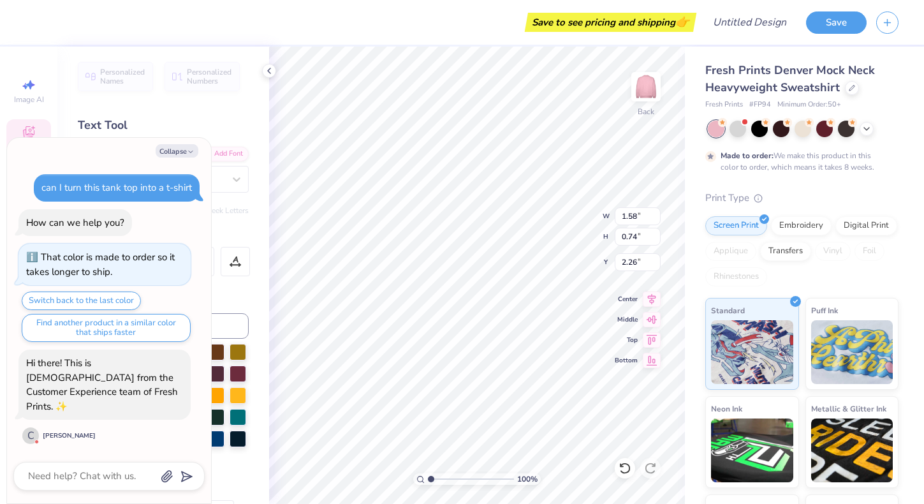
scroll to position [0, 1]
type textarea "x"
type input "1.37"
type textarea "x"
type input "2.27"
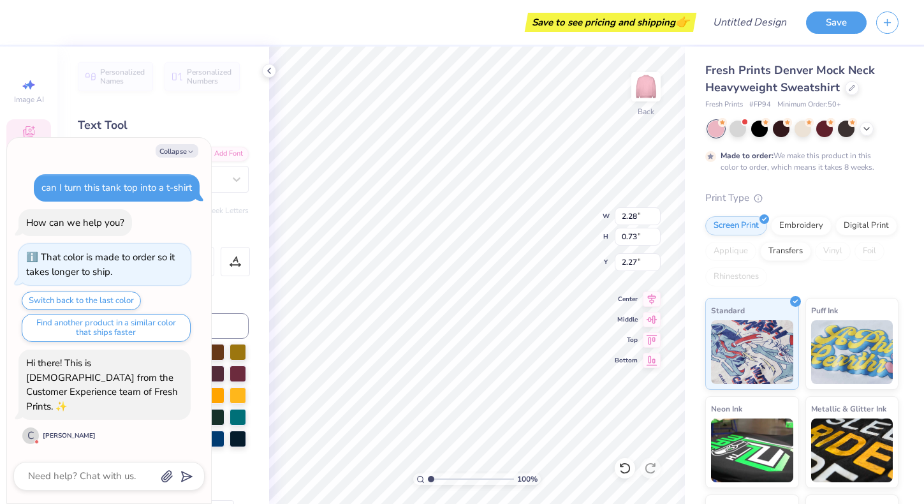
type textarea "x"
type input "3.70"
type input "3.19"
type input "0.53"
type textarea "x"
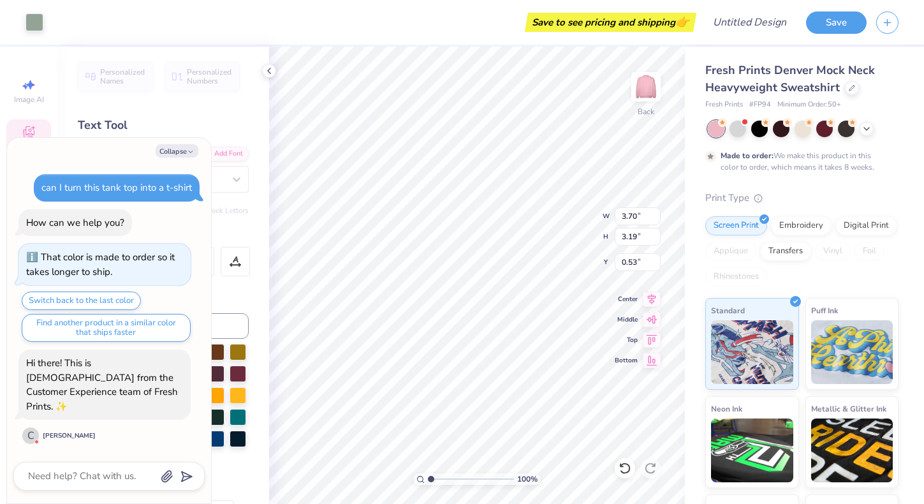
type input "3.85"
type input "3.32"
type textarea "x"
type input "4.60"
type input "3.94"
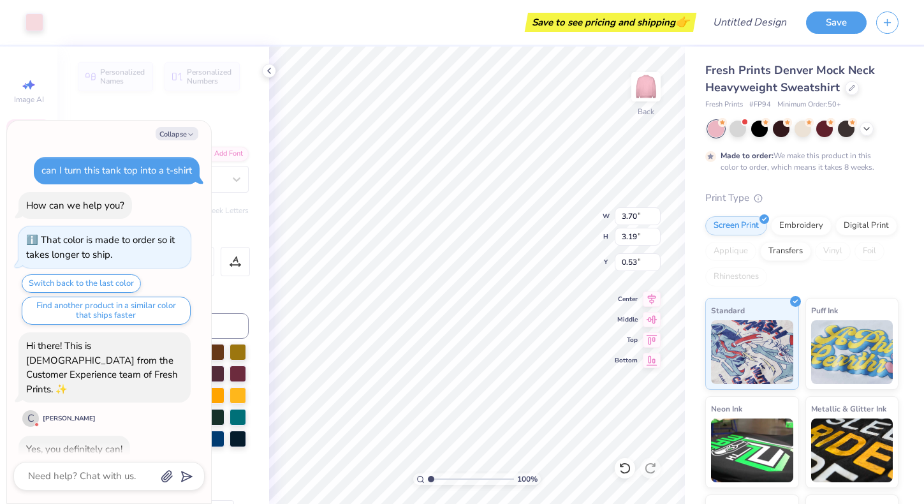
scroll to position [29, 0]
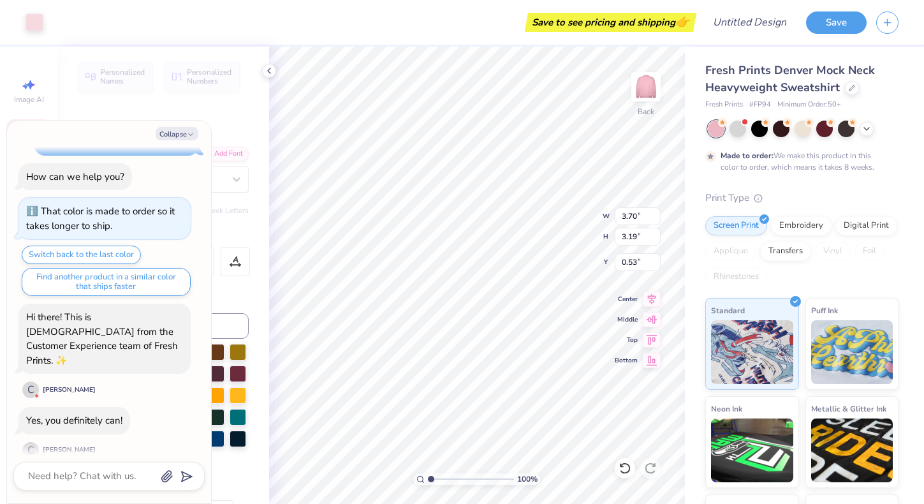
type textarea "x"
type input "4.61"
type input "3.98"
type textarea "x"
type input "2.63"
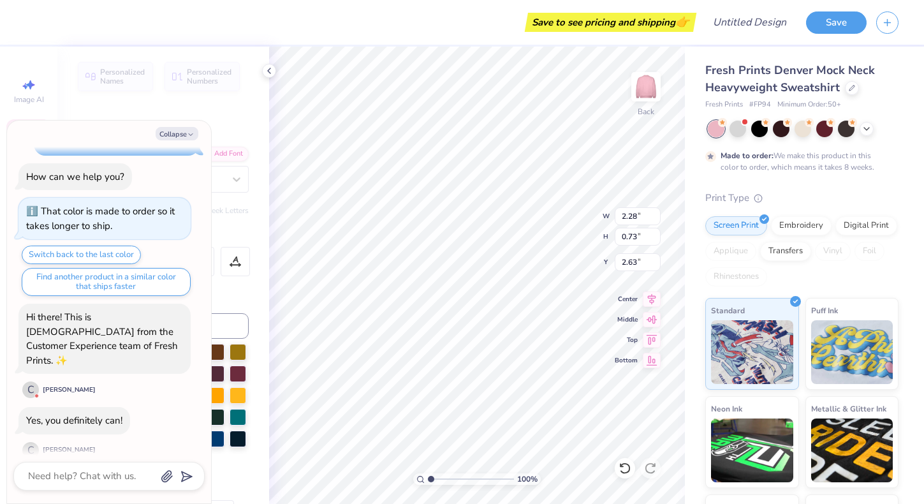
type textarea "x"
type input "2.15"
type input "0.76"
type input "1.37"
type textarea "x"
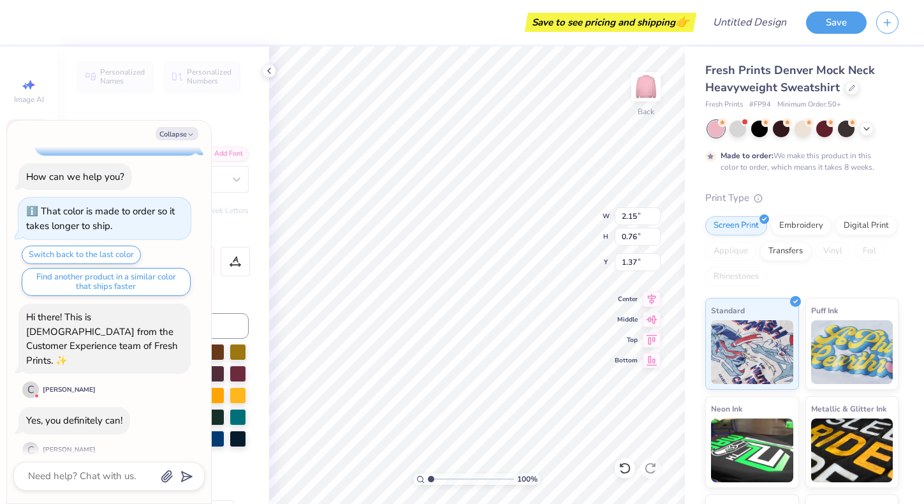
type input "1.74"
type textarea "x"
type input "2.28"
type input "0.73"
type input "2.63"
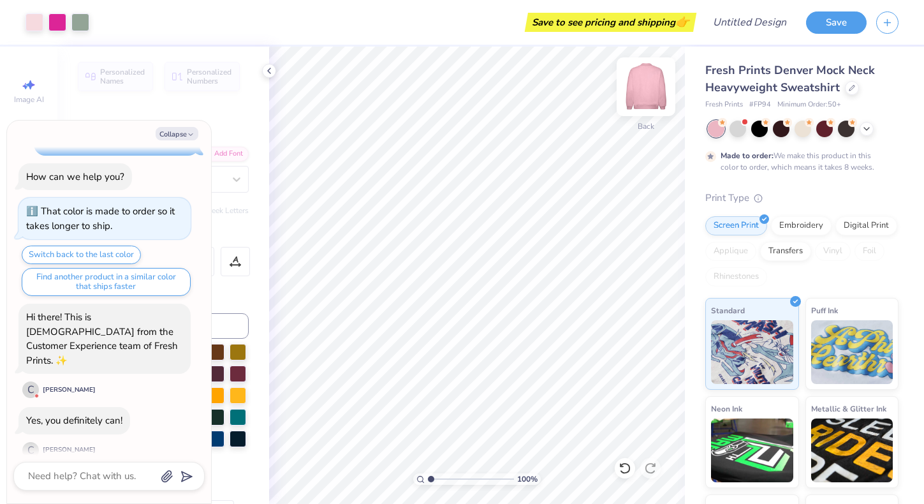
click at [648, 91] on img at bounding box center [645, 86] width 51 height 51
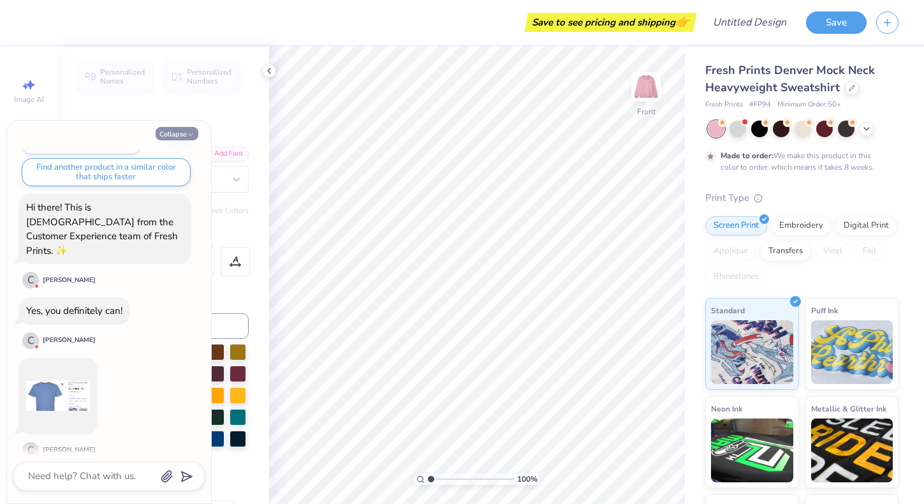
click at [187, 135] on icon "button" at bounding box center [191, 135] width 8 height 8
type textarea "x"
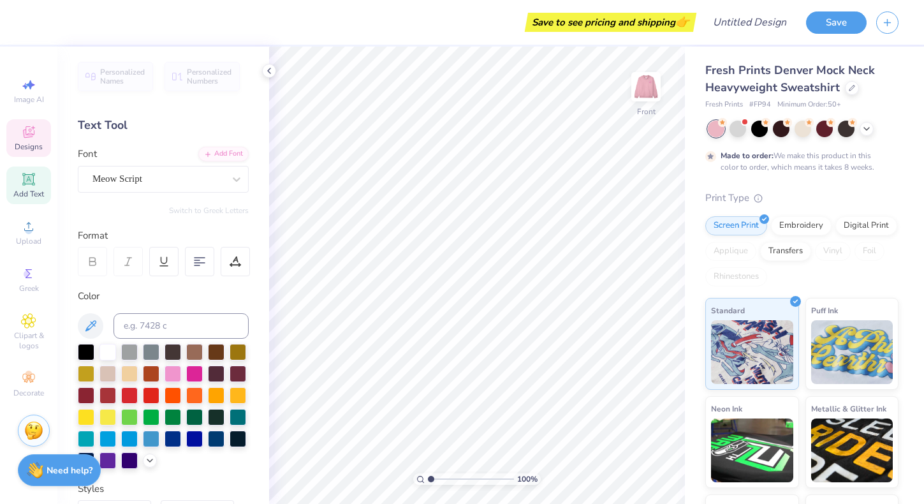
click at [35, 137] on icon at bounding box center [28, 131] width 15 height 15
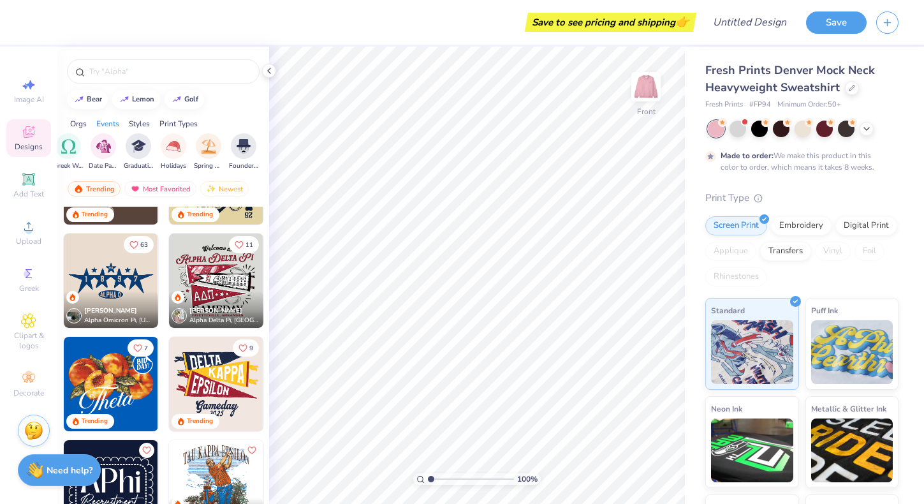
scroll to position [0, 470]
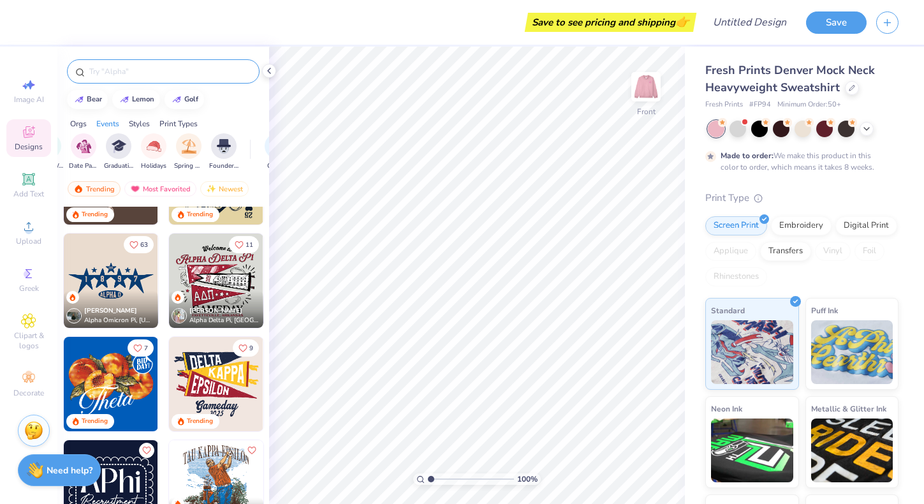
click at [207, 73] on input "text" at bounding box center [169, 71] width 163 height 13
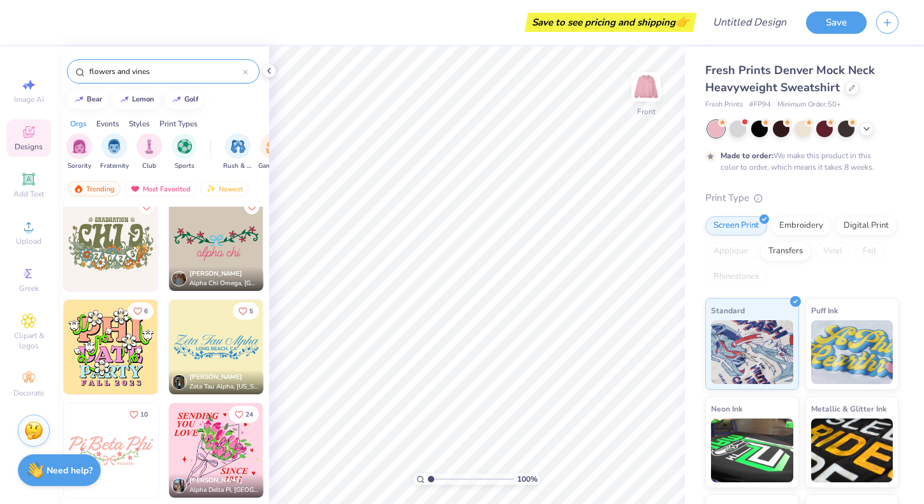
scroll to position [0, 0]
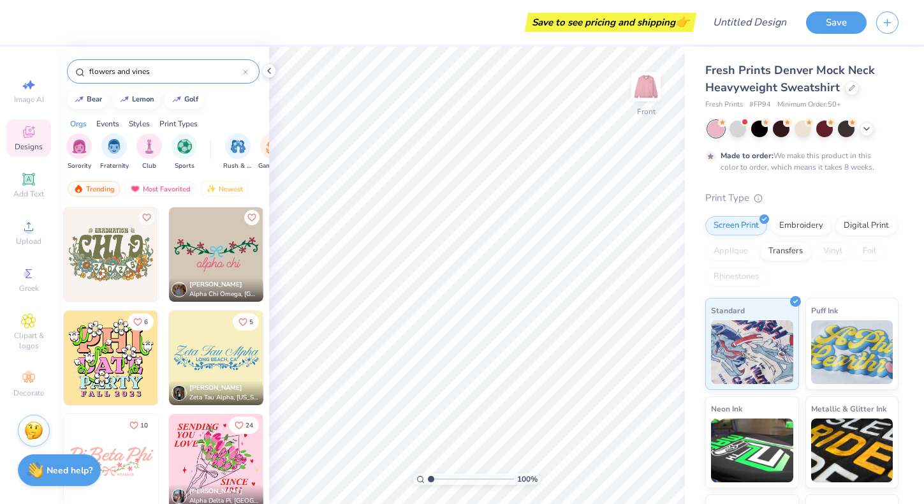
type input "flowers and vines"
click at [122, 372] on img at bounding box center [111, 357] width 94 height 94
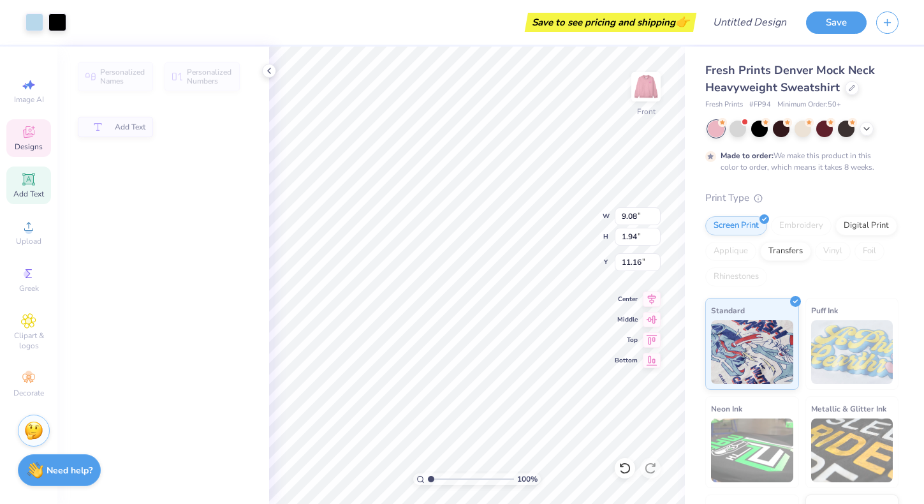
type input "9.08"
type input "1.94"
type input "11.16"
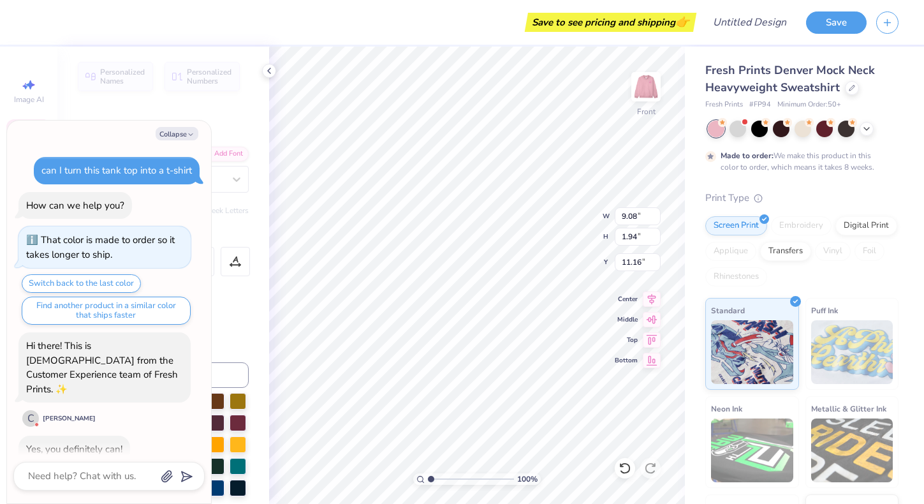
scroll to position [227, 0]
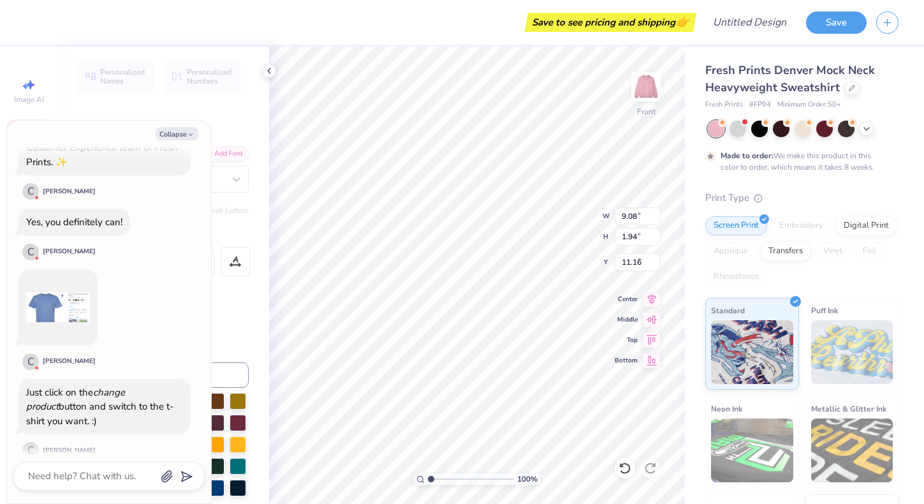
type textarea "x"
type input "9.46"
type input "3.68"
type input "4.27"
type textarea "x"
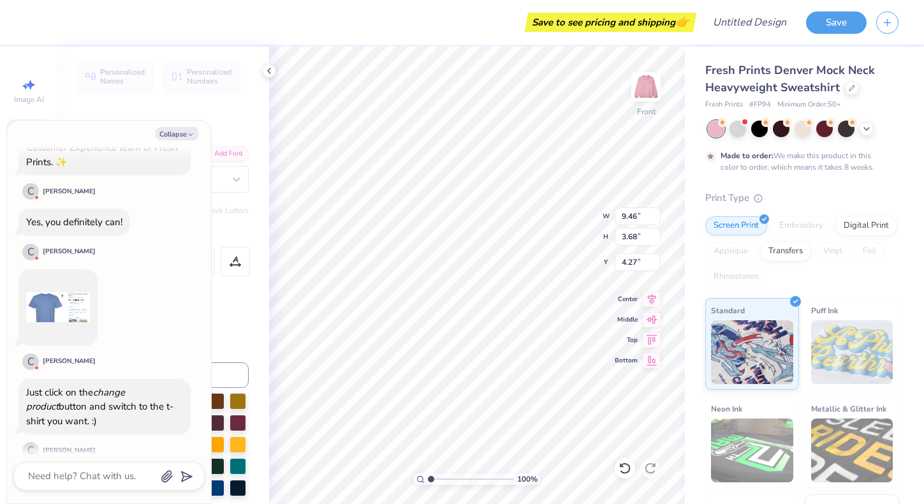
type input "4.43"
type textarea "x"
type textarea "PH"
type textarea "x"
type textarea "P"
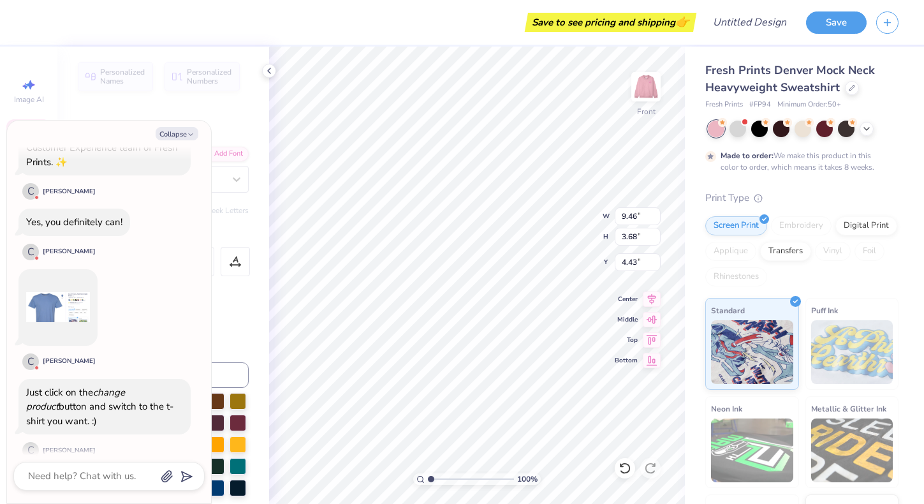
type textarea "x"
type textarea "T"
type textarea "x"
type textarea "Th"
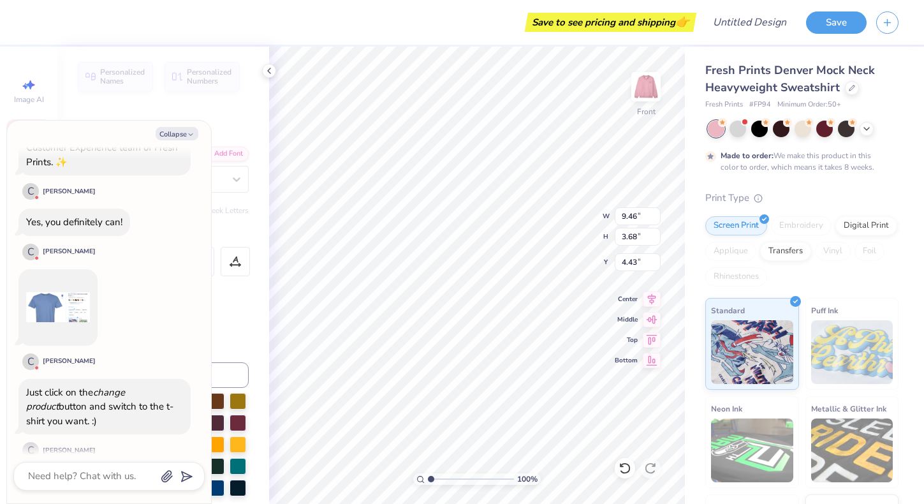
type textarea "x"
type textarea "The"
type textarea "x"
type input "9.34"
type input "2.65"
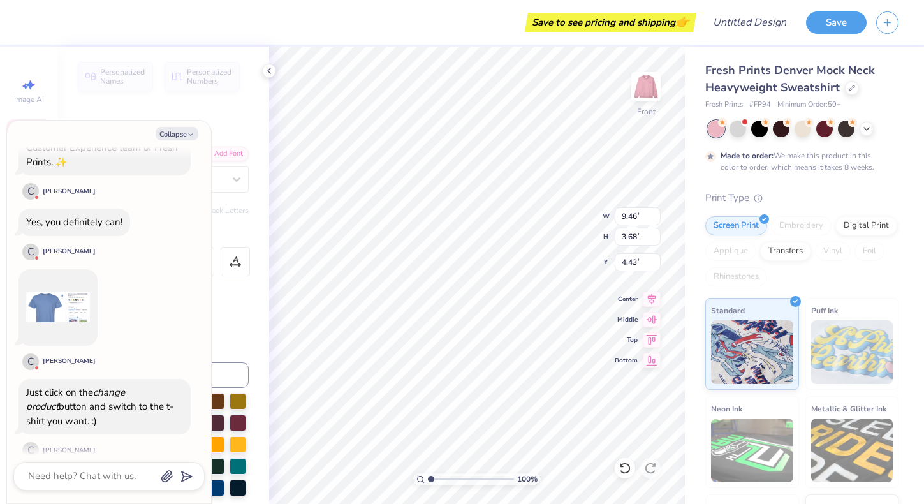
type input "8.38"
type textarea "x"
type textarea "DAT"
type textarea "x"
type textarea "DA"
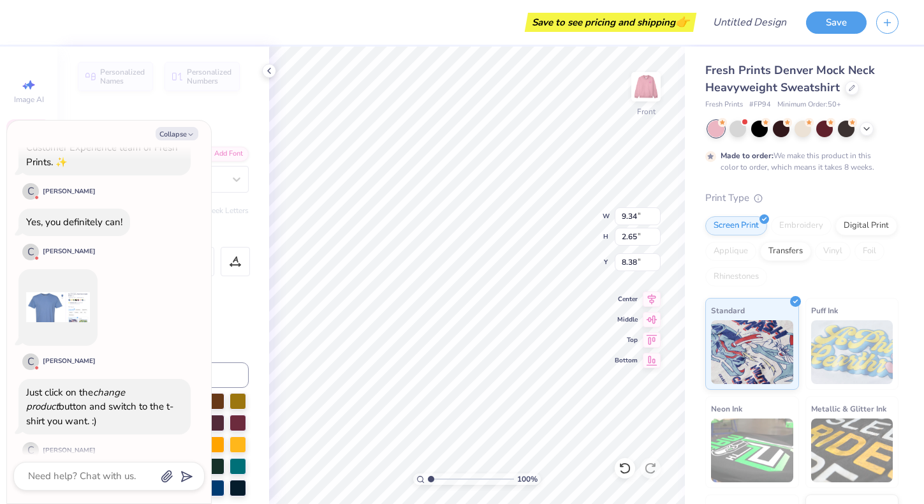
type textarea "x"
type textarea "D"
type textarea "x"
type textarea "G"
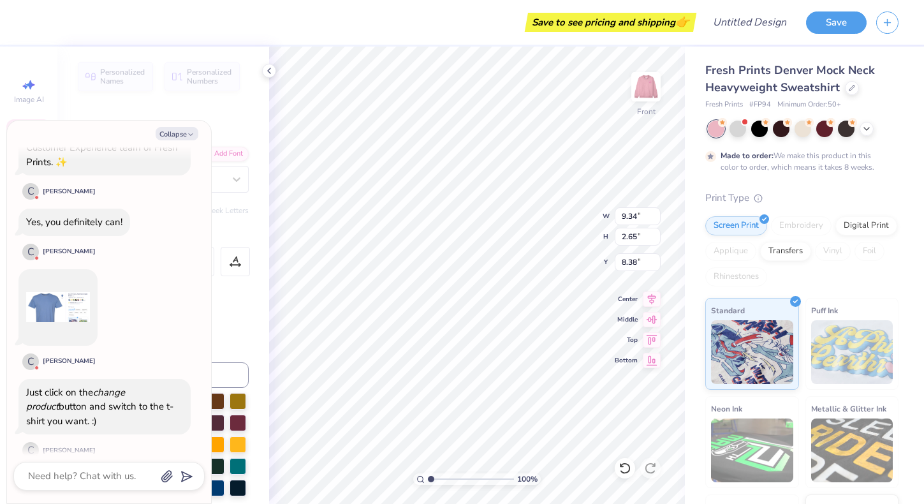
type textarea "x"
type textarea "Gr"
type textarea "x"
type textarea "Gre"
type textarea "x"
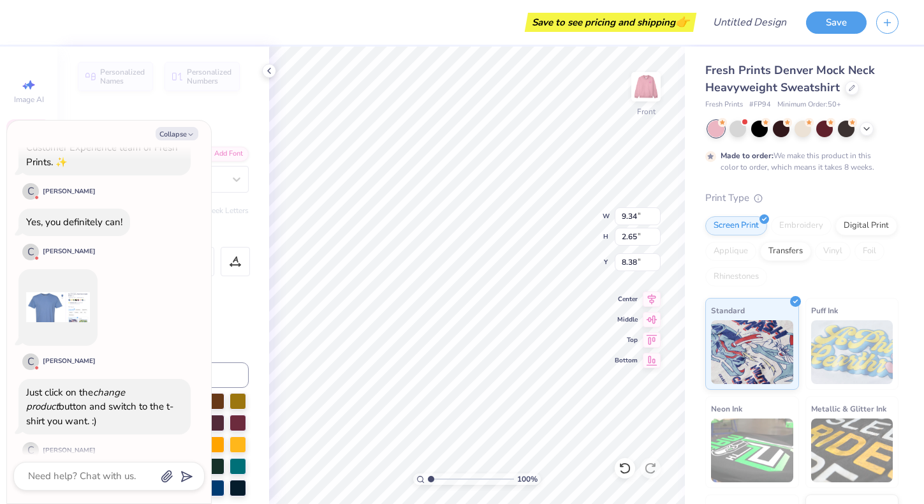
type textarea "Gree"
type textarea "x"
type textarea "Green"
type textarea "x"
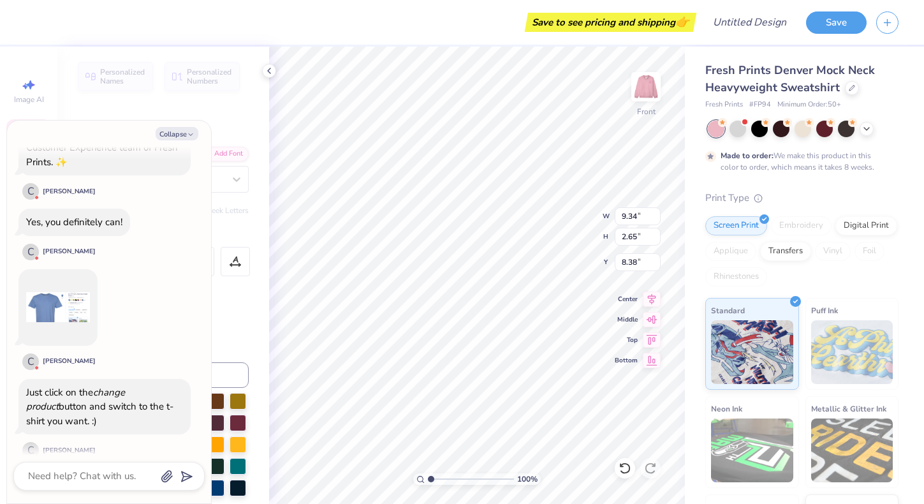
type textarea "Greenh"
type textarea "x"
type textarea "Greenho"
type textarea "x"
type textarea "Greenhou"
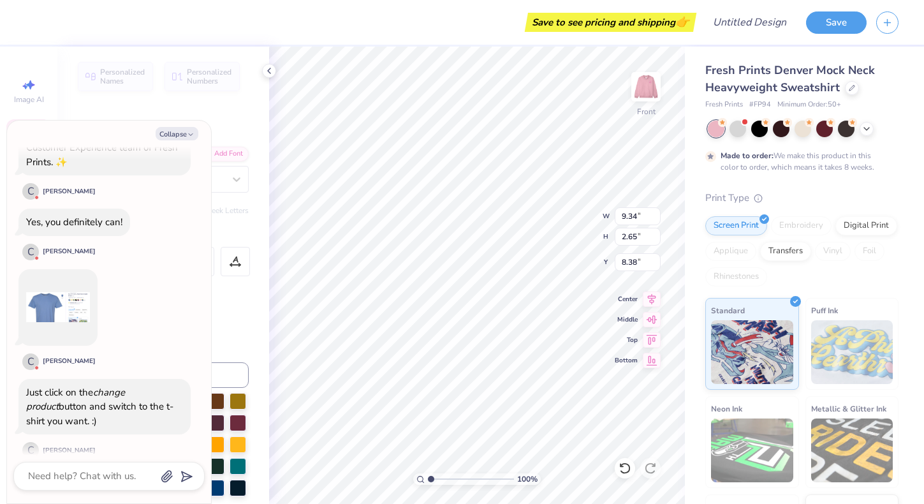
type textarea "x"
type textarea "Greenhous"
type textarea "x"
type textarea "Greenhouse"
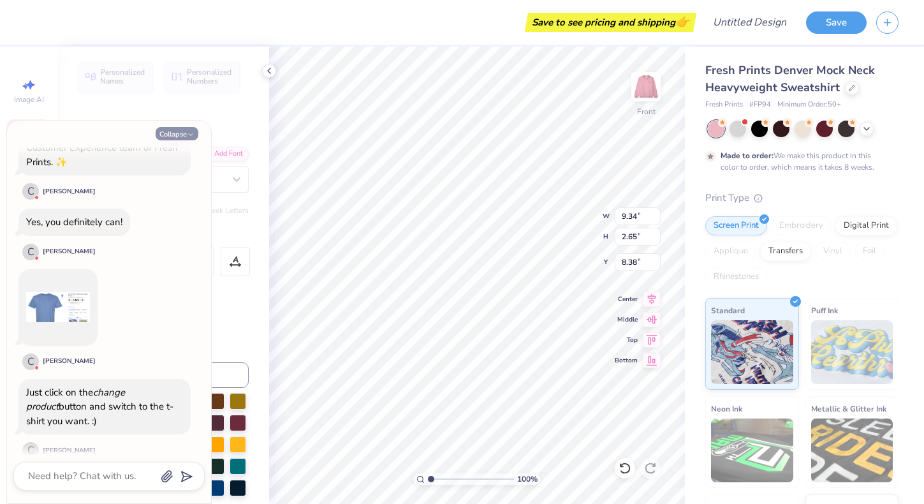
click at [182, 131] on button "Collapse" at bounding box center [177, 133] width 43 height 13
type textarea "x"
type input "15.78"
type input "1.95"
type input "8.73"
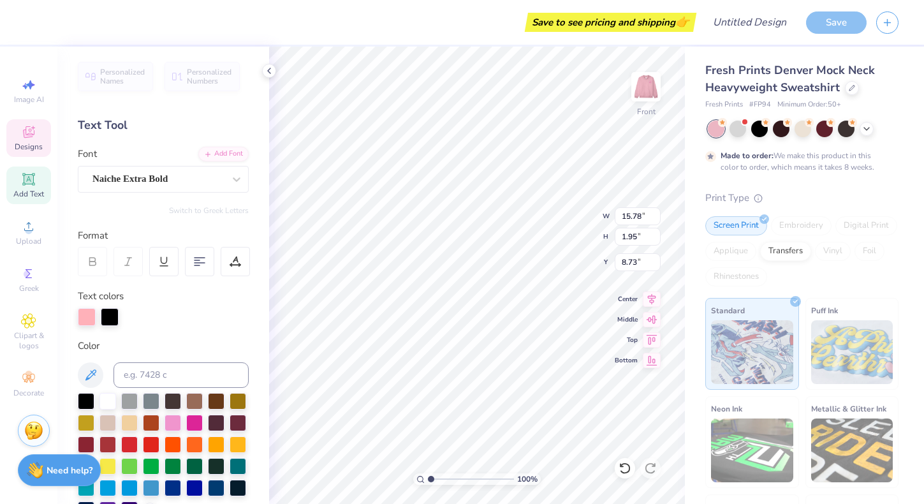
type input "9.08"
type input "1.94"
type input "11.28"
type textarea "P"
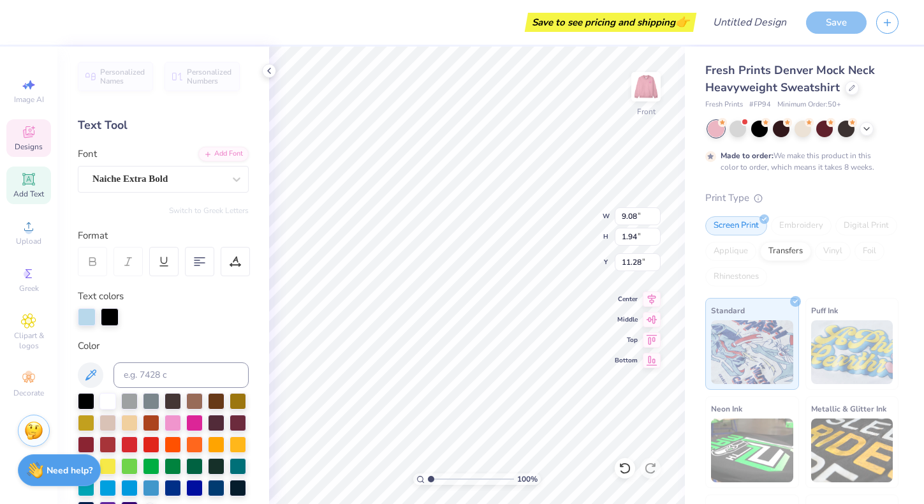
type textarea "33-4"
type input "8.64"
type input "0.89"
type input "13.20"
type textarea "F"
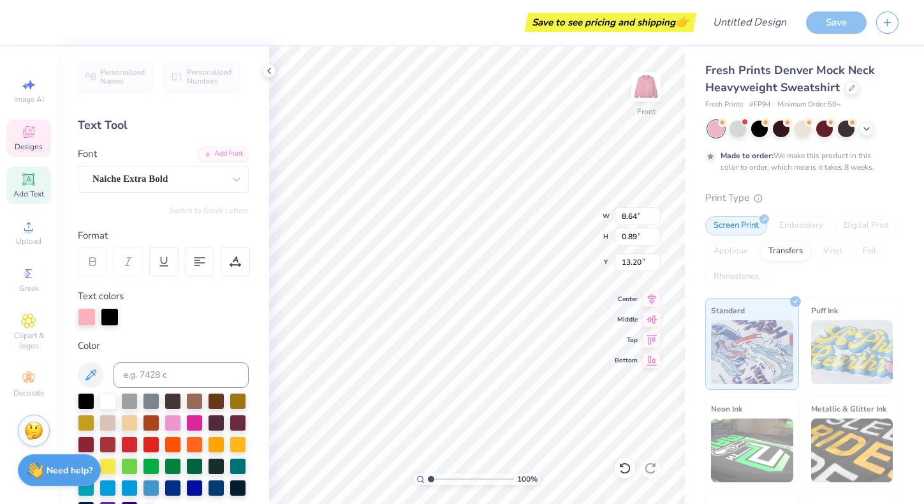
type textarea "2025"
type input "11.21"
type input "2.91"
type input "2.41"
type input "11.04"
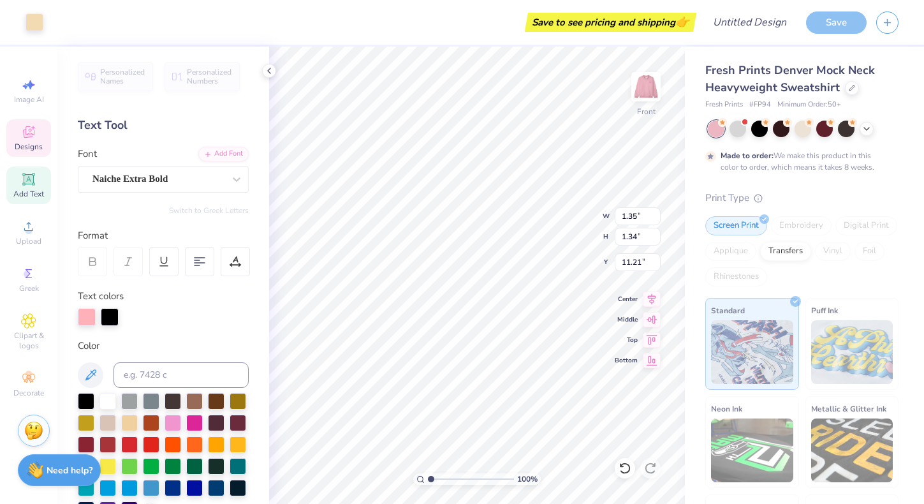
type input "11.58"
type input "11.13"
type input "12.25"
type input "8.95"
click at [237, 183] on icon at bounding box center [236, 179] width 13 height 13
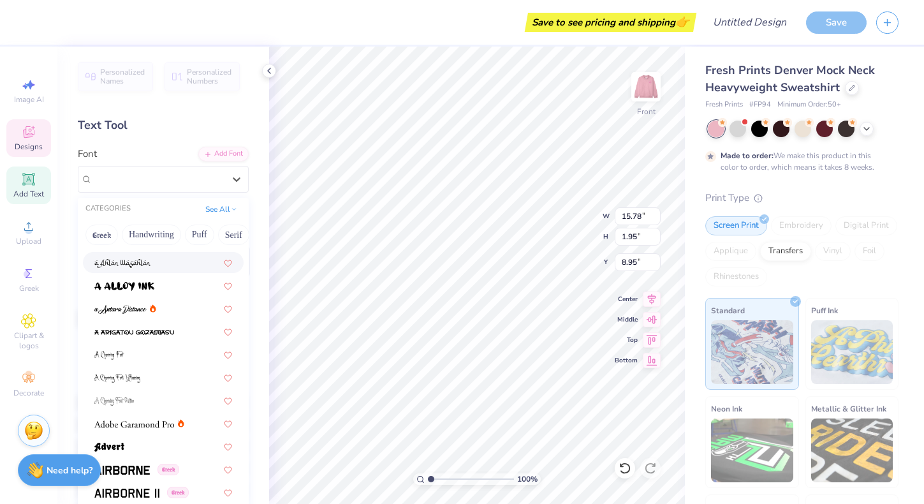
scroll to position [89, 0]
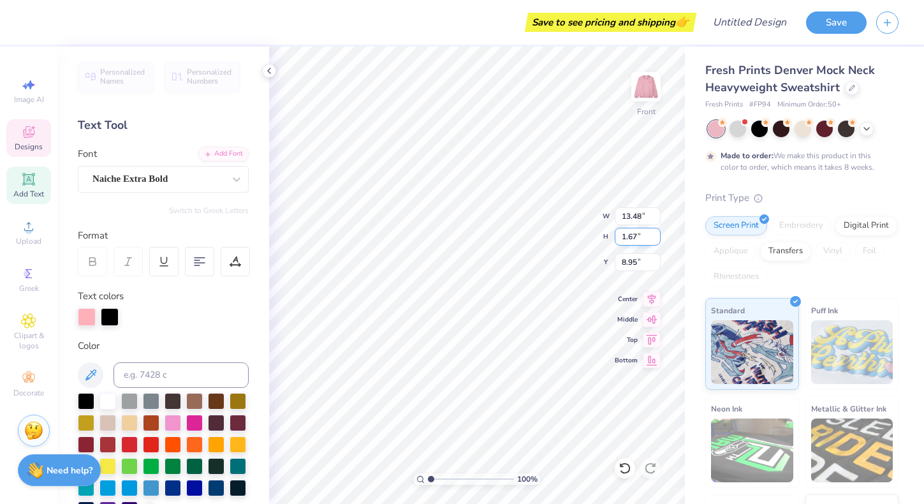
type input "13.48"
type input "1.67"
type input "9.31"
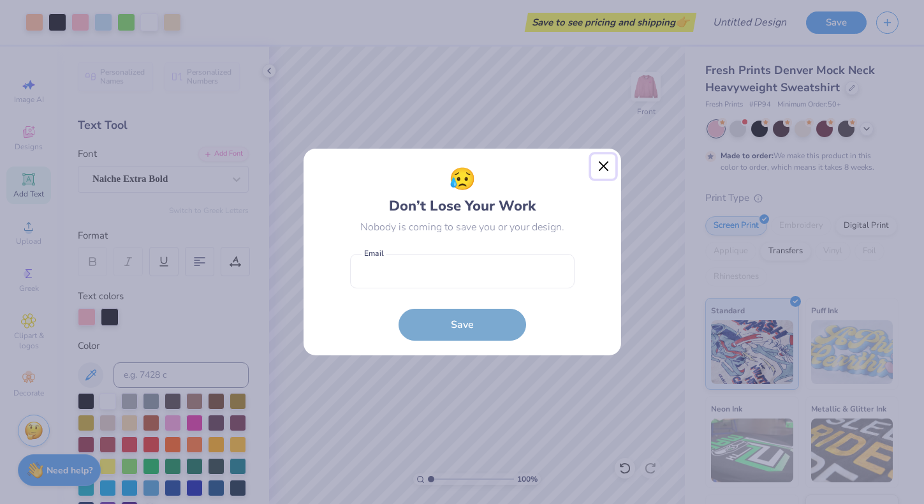
click at [605, 171] on button "Close" at bounding box center [603, 166] width 24 height 24
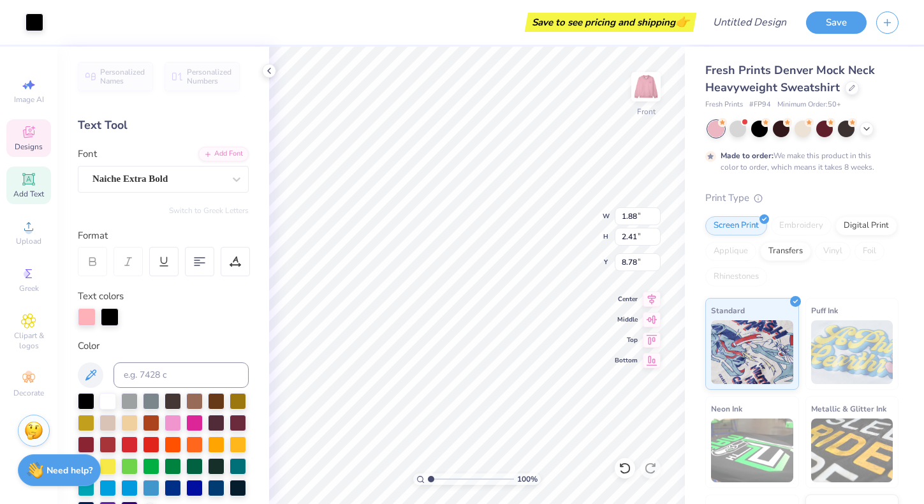
type input "11.04"
type input "1.30"
type input "1.73"
type input "11.73"
type input "1.30"
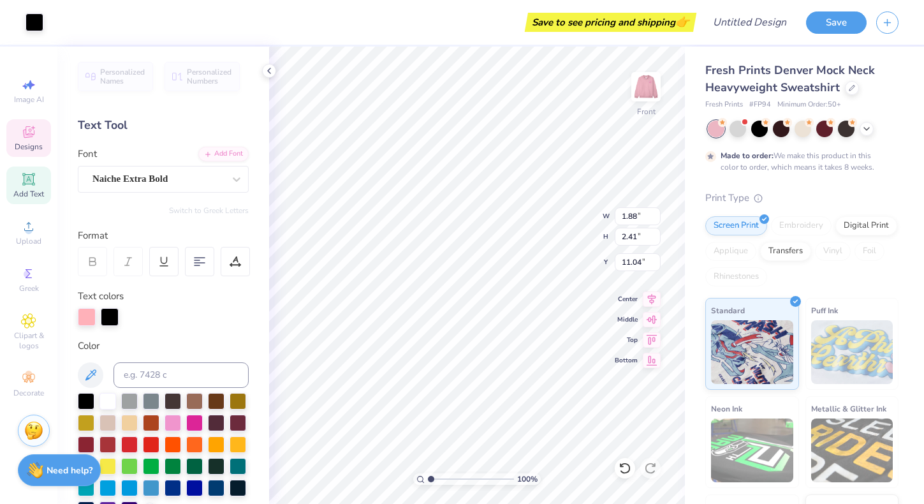
type input "1.73"
type input "11.73"
type input "11.21"
type input "16.36"
type input "20.93"
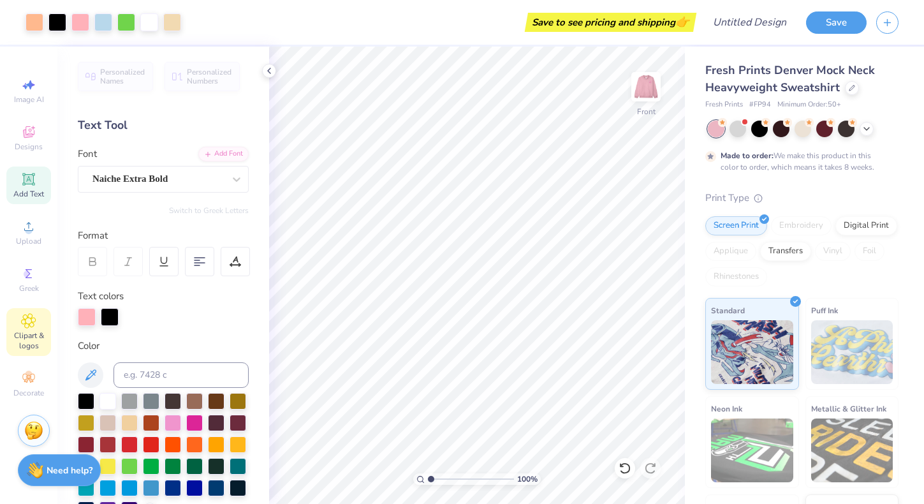
click at [27, 335] on span "Clipart & logos" at bounding box center [28, 340] width 45 height 20
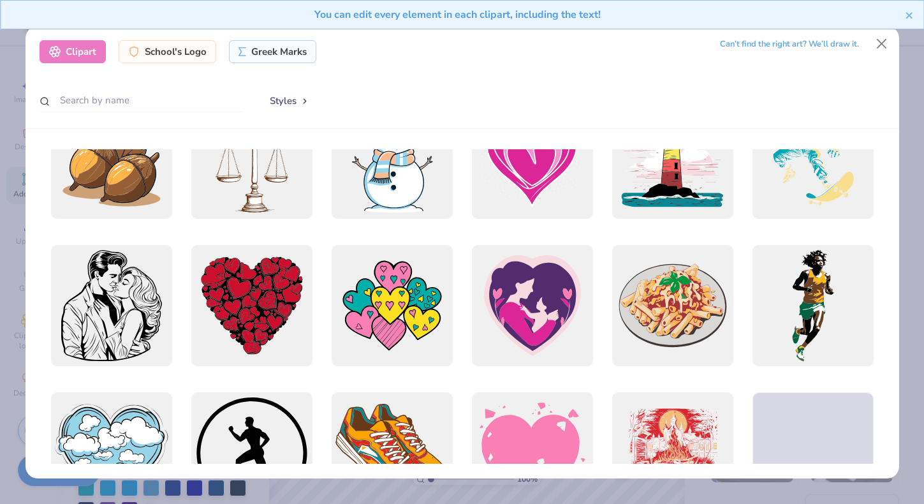
scroll to position [3596, 0]
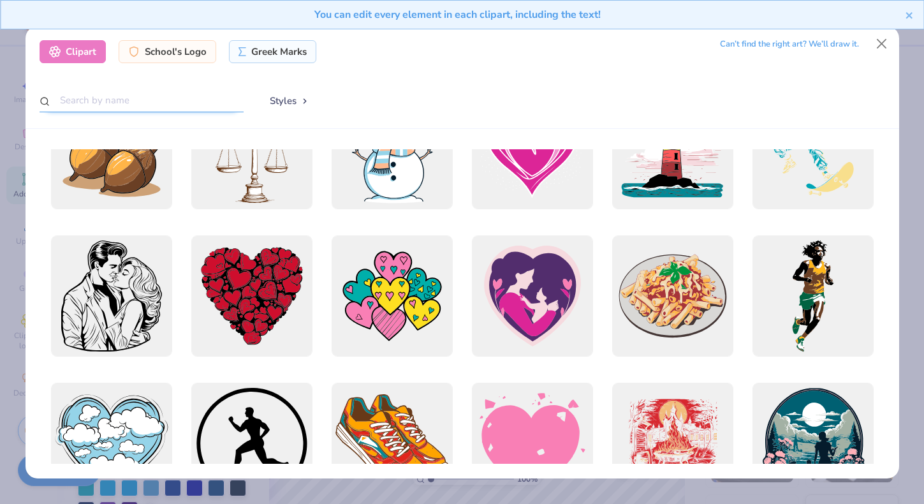
click at [205, 98] on input "text" at bounding box center [142, 101] width 204 height 24
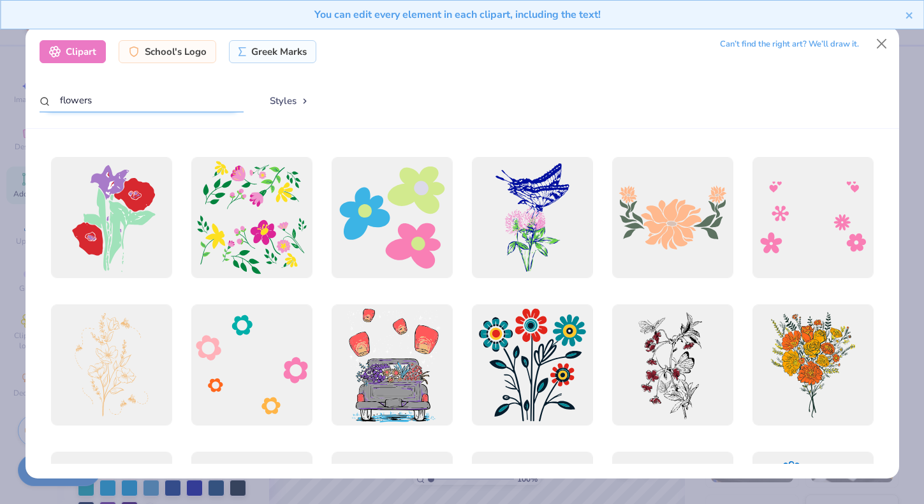
scroll to position [584, 0]
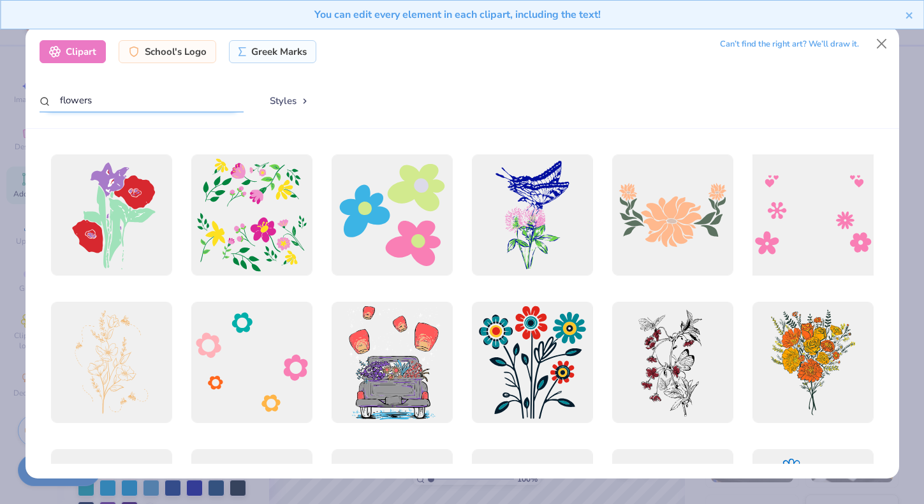
type input "flowers"
click at [799, 202] on div at bounding box center [812, 215] width 133 height 133
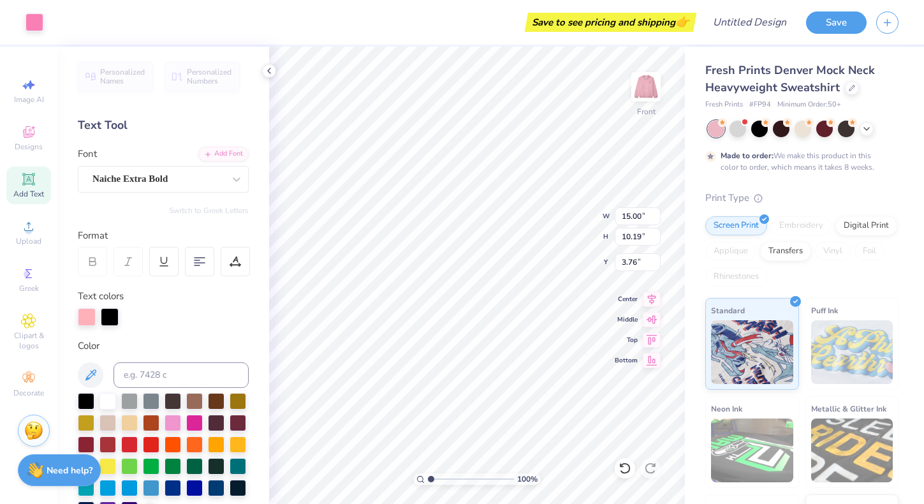
type input "3.76"
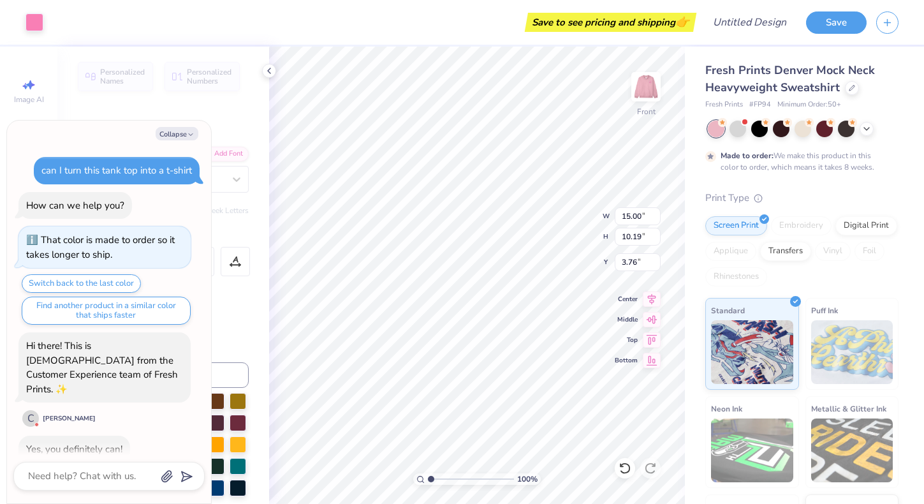
scroll to position [301, 0]
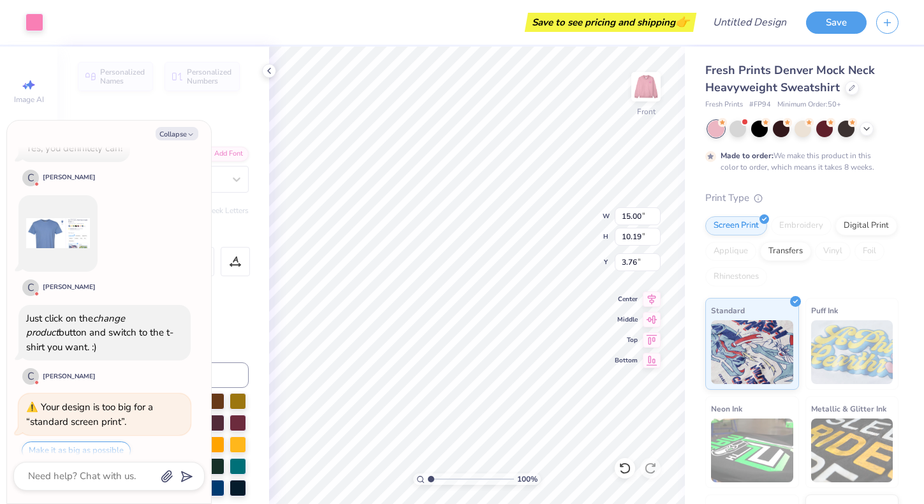
type textarea "x"
type input "7.81"
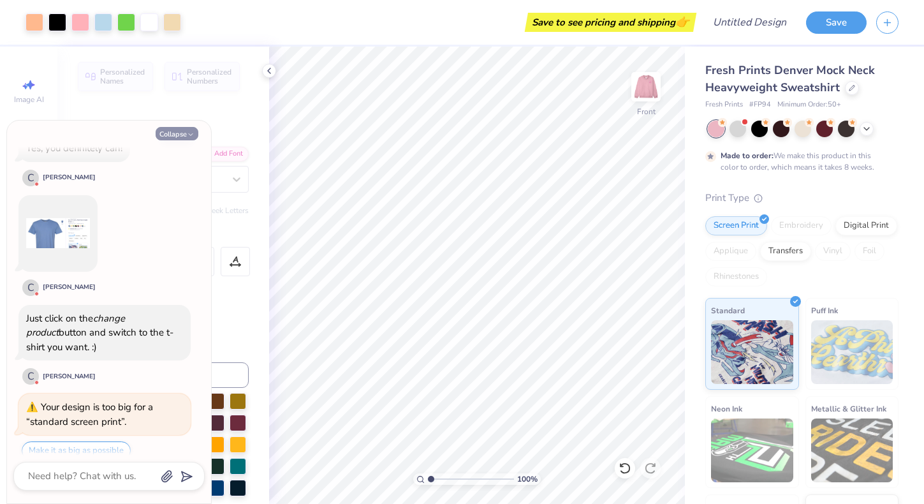
click at [188, 134] on icon "button" at bounding box center [191, 135] width 8 height 8
type textarea "x"
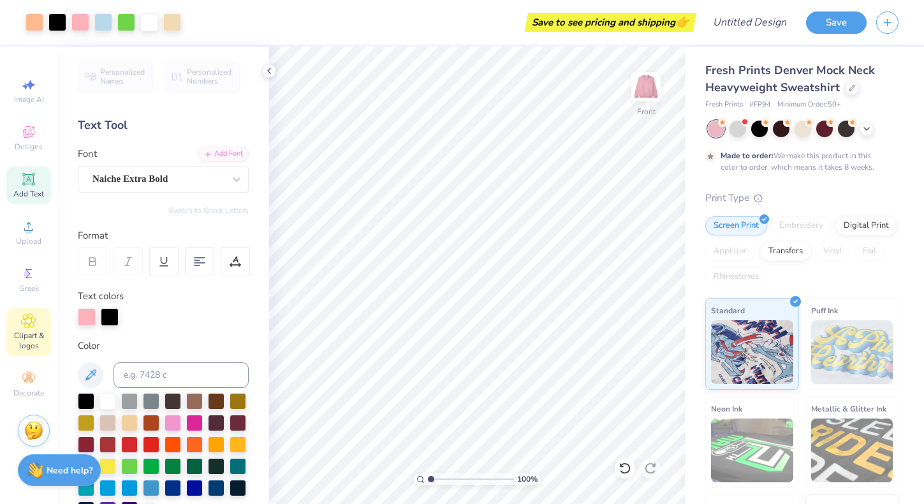
click at [30, 330] on span "Clipart & logos" at bounding box center [28, 340] width 45 height 20
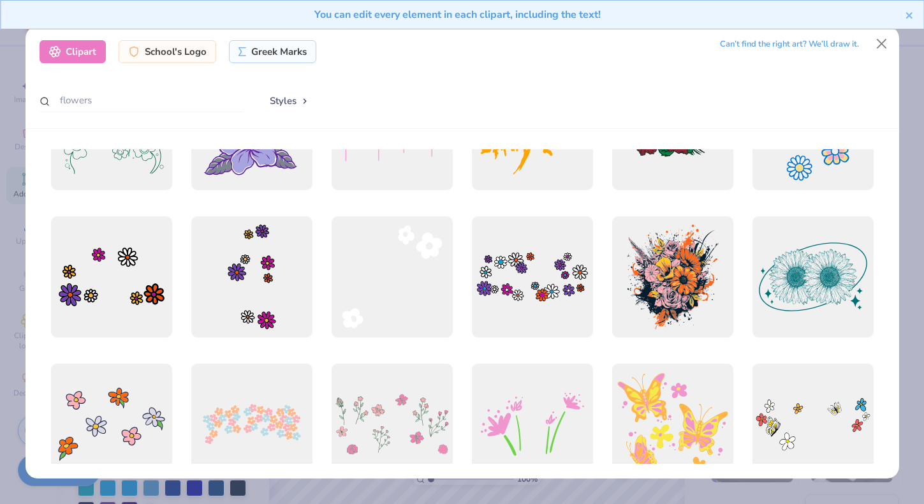
scroll to position [967, 0]
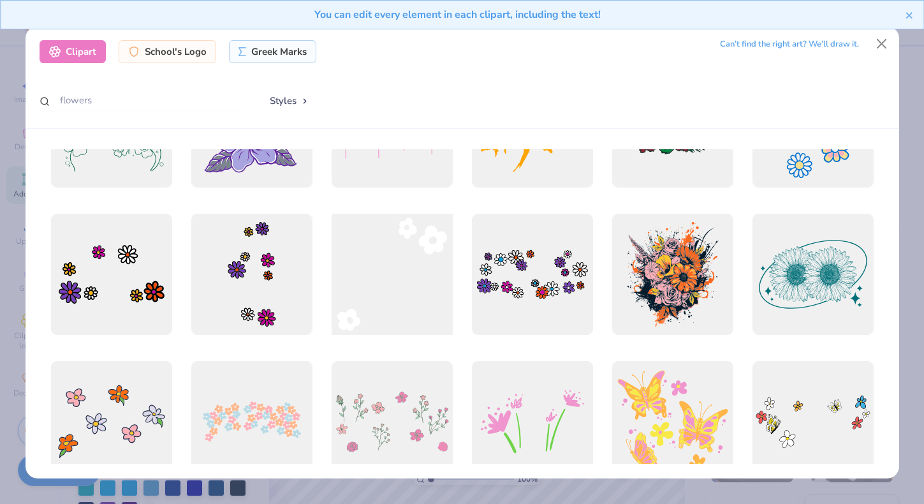
click at [417, 295] on div at bounding box center [391, 274] width 133 height 133
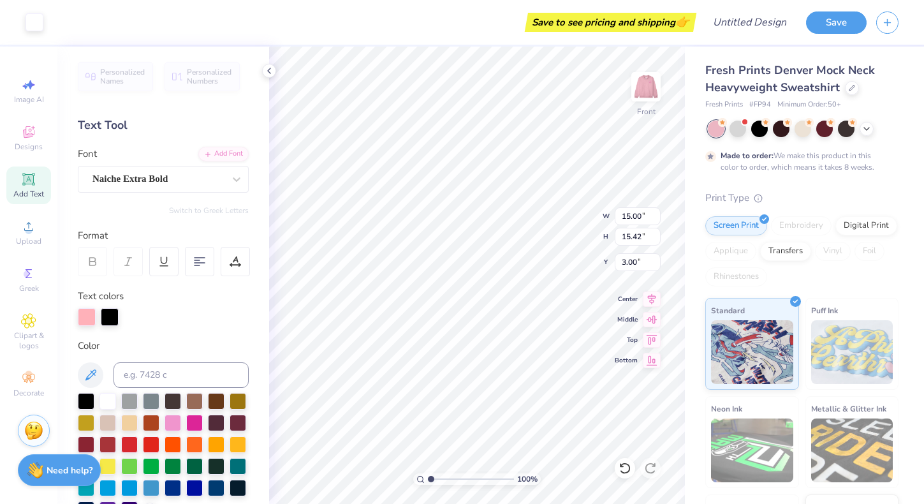
type input "3.60"
type input "3.70"
type input "2.82"
type input "2.90"
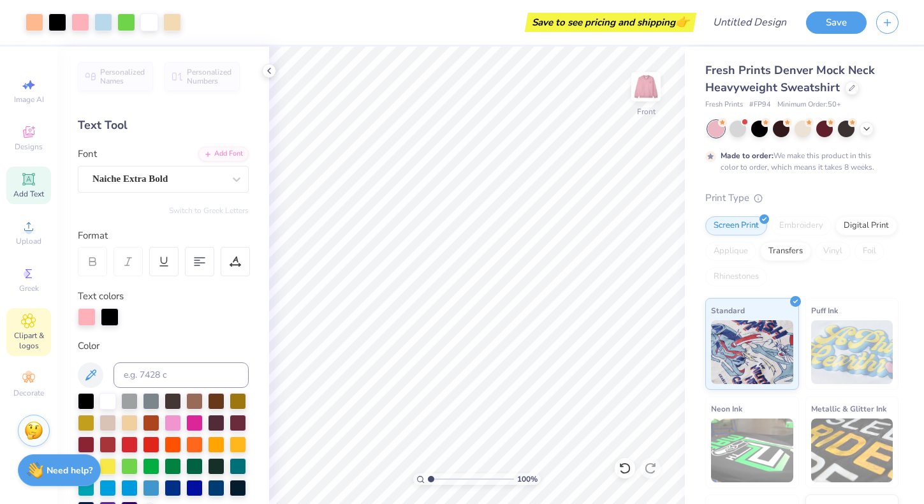
click at [22, 337] on span "Clipart & logos" at bounding box center [28, 340] width 45 height 20
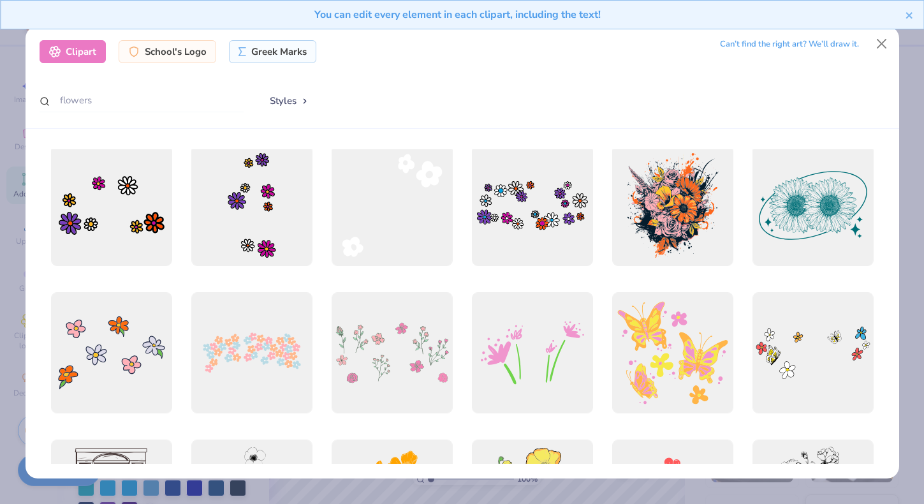
scroll to position [1007, 0]
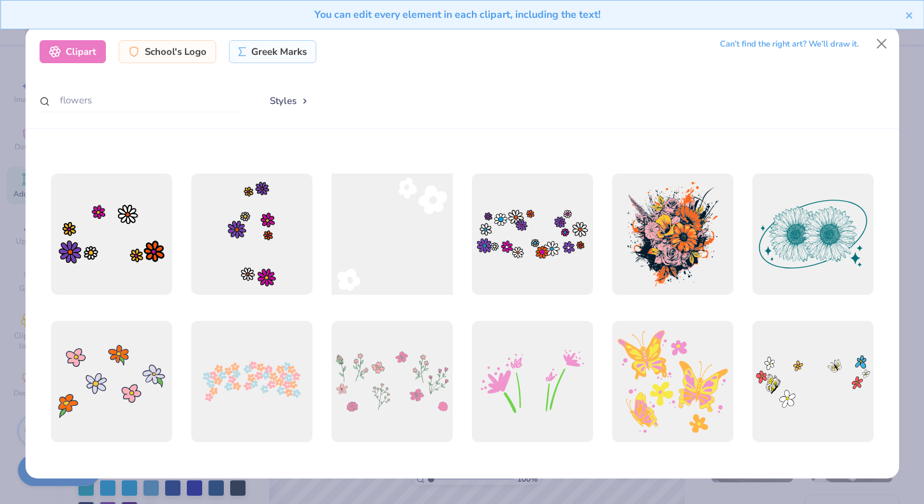
click at [405, 221] on div at bounding box center [391, 234] width 133 height 133
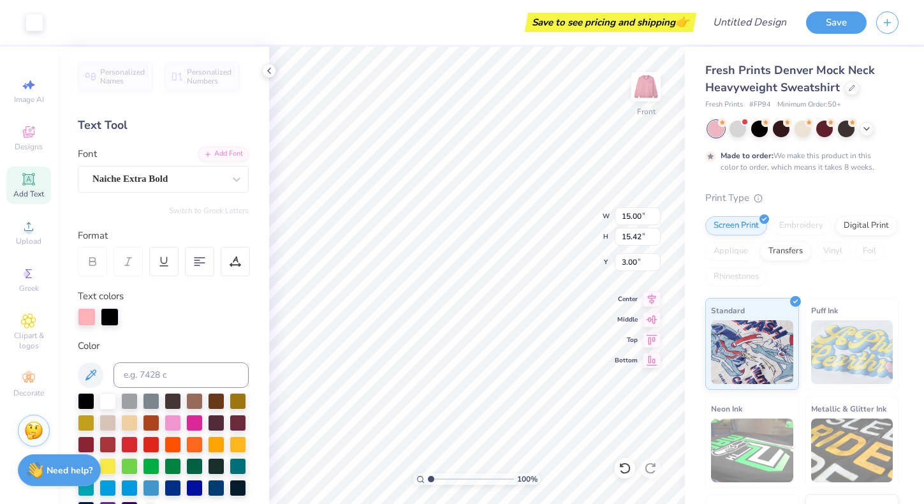
type input "2.90"
type input "2.98"
type input "2.27"
type input "1.51"
type input "1.55"
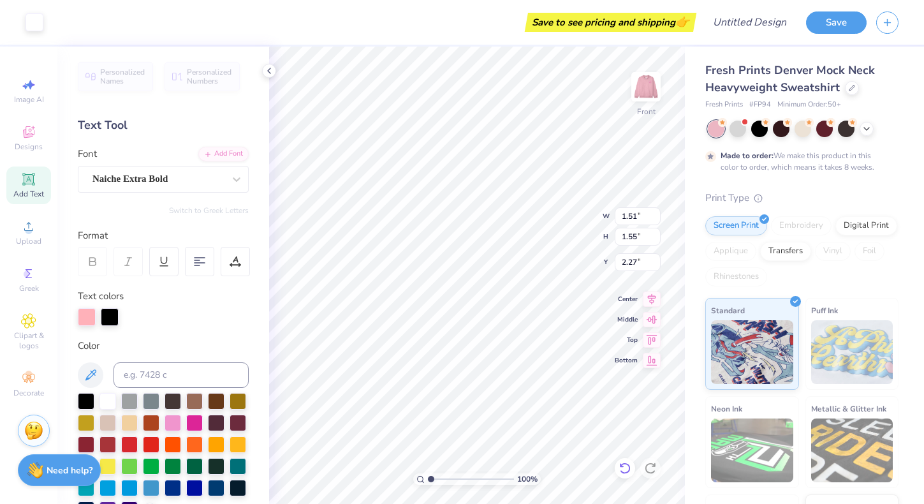
type input "4.24"
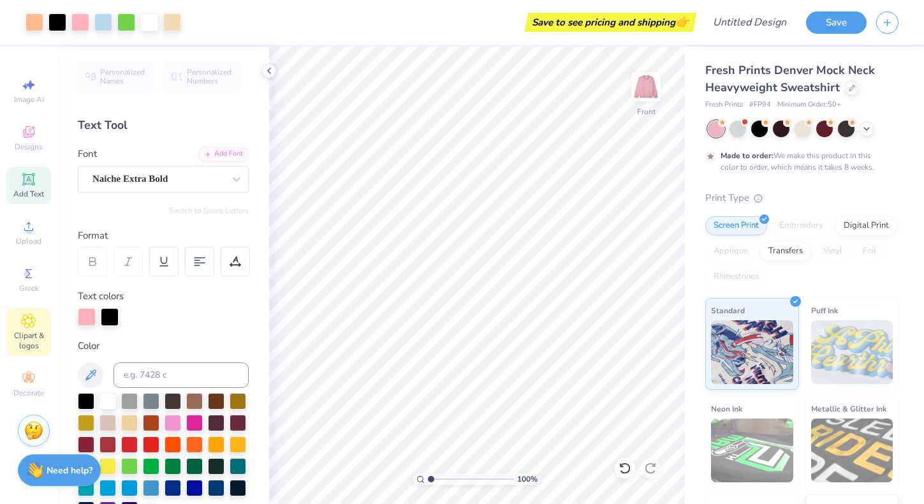
click at [22, 337] on span "Clipart & logos" at bounding box center [28, 340] width 45 height 20
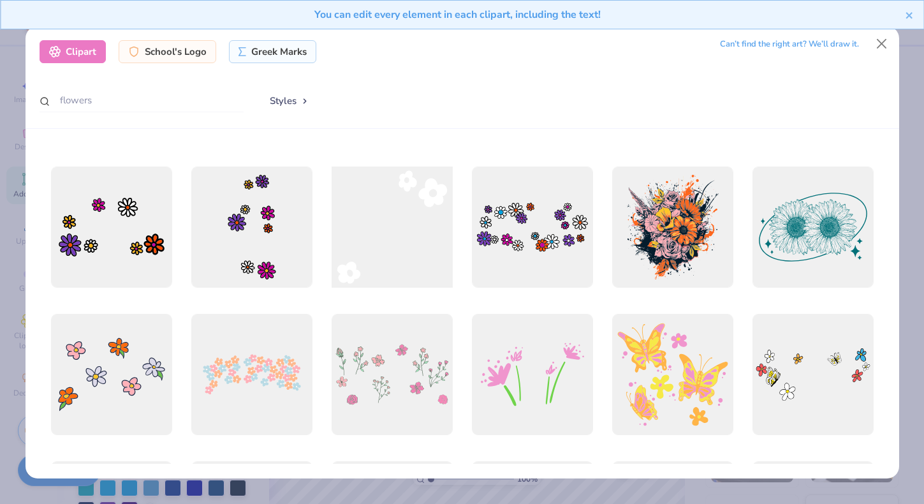
scroll to position [1002, 0]
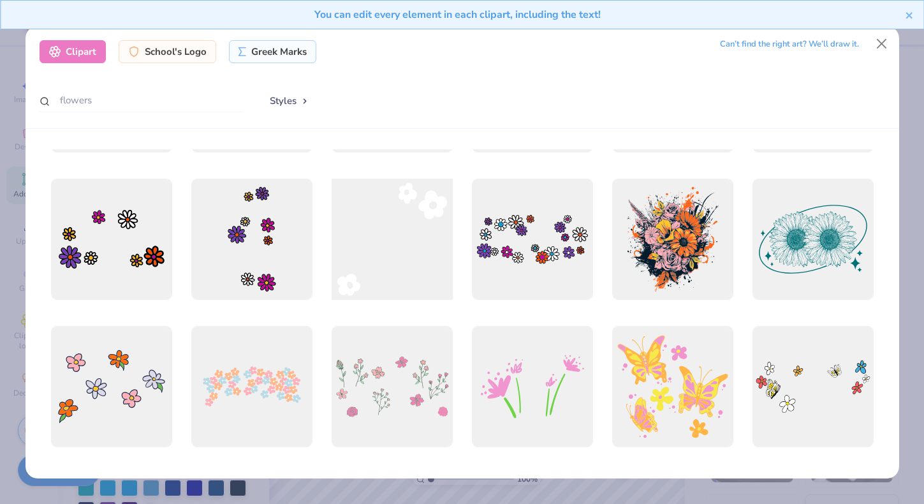
click at [405, 264] on div at bounding box center [391, 239] width 133 height 133
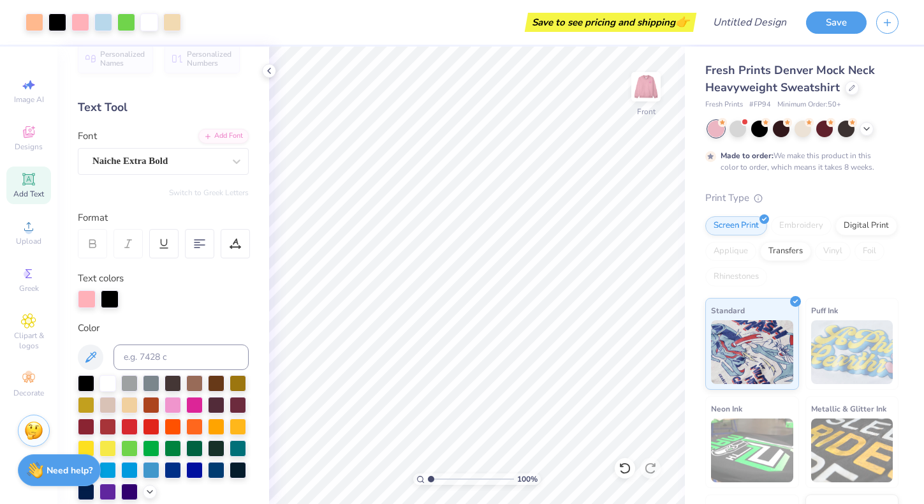
scroll to position [8, 0]
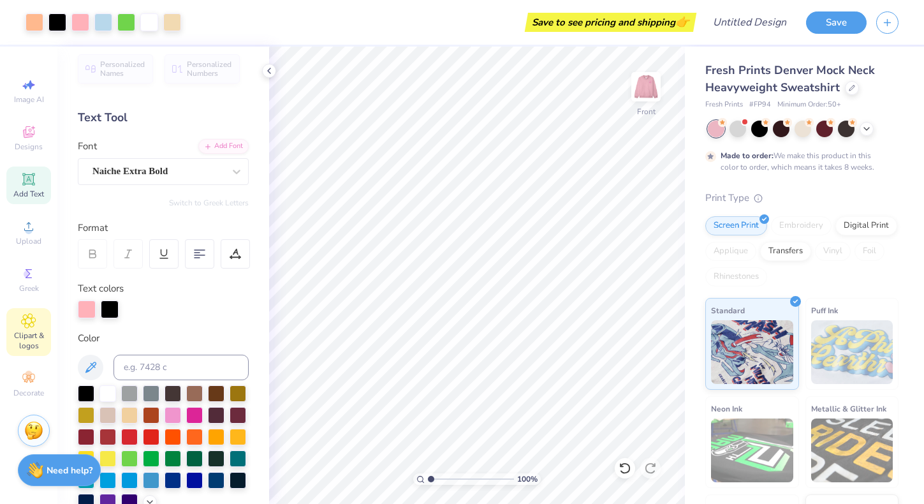
click at [40, 330] on span "Clipart & logos" at bounding box center [28, 340] width 45 height 20
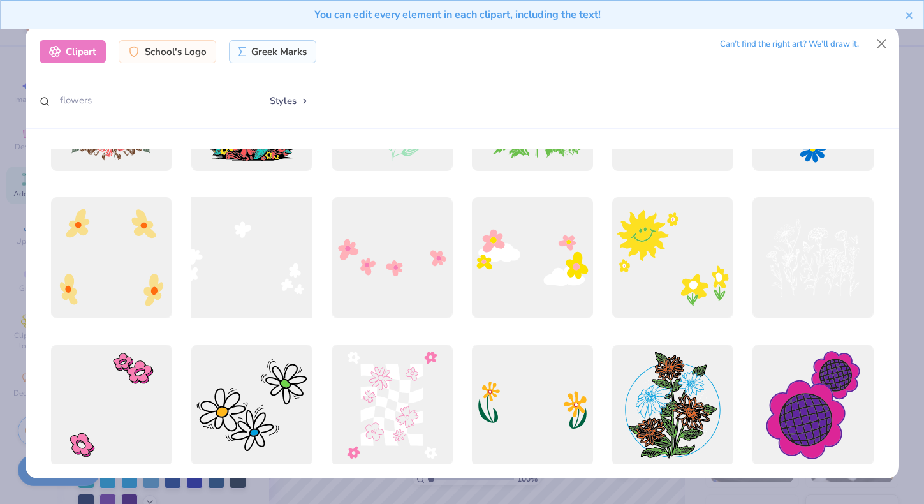
scroll to position [1578, 0]
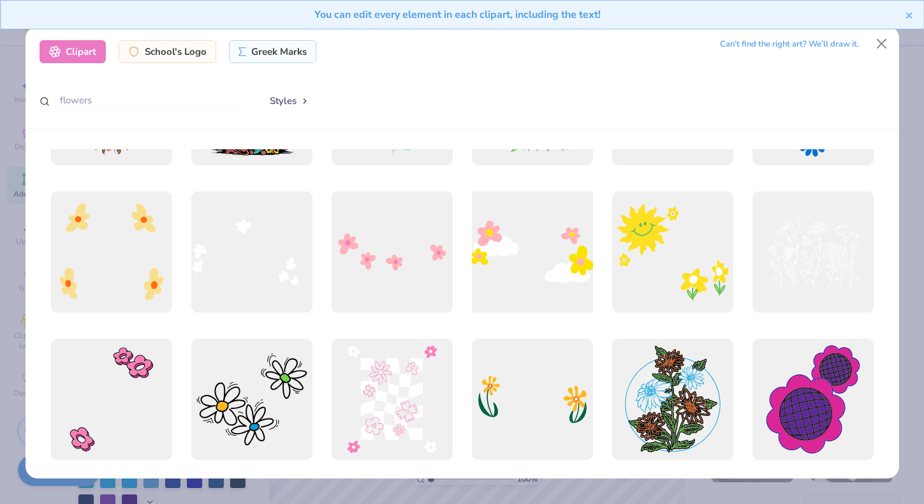
click at [525, 272] on div at bounding box center [531, 252] width 133 height 133
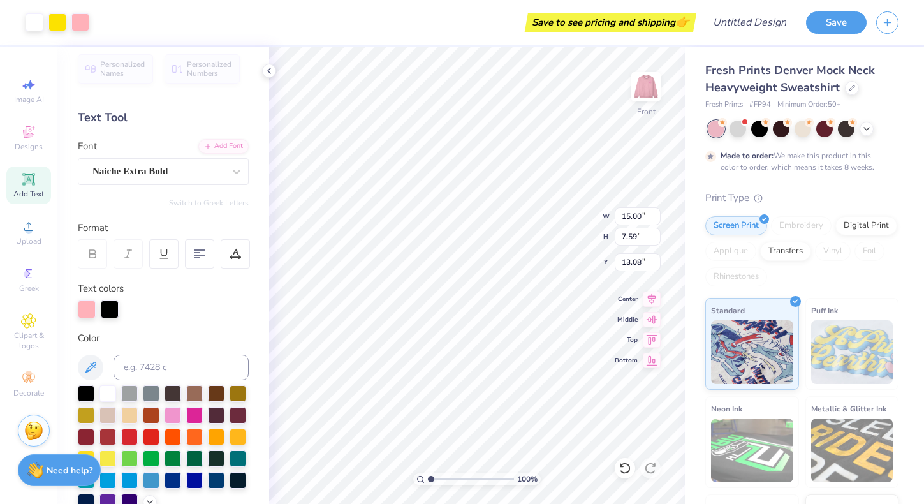
type input "13.08"
type input "16.26"
type input "0.89"
type input "17.73"
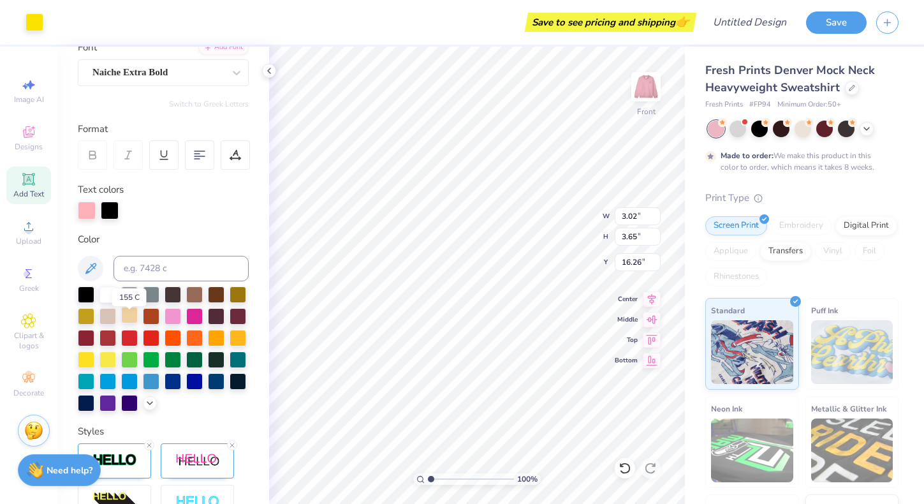
scroll to position [110, 0]
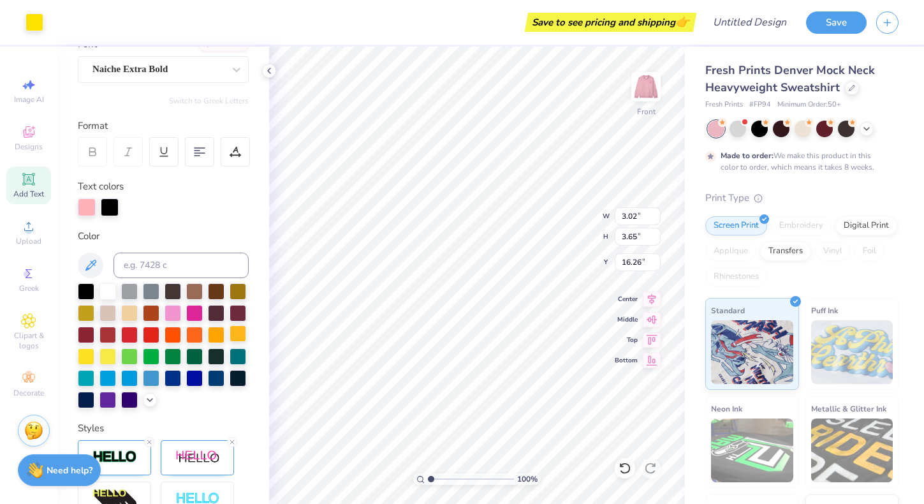
click at [232, 334] on div at bounding box center [238, 333] width 17 height 17
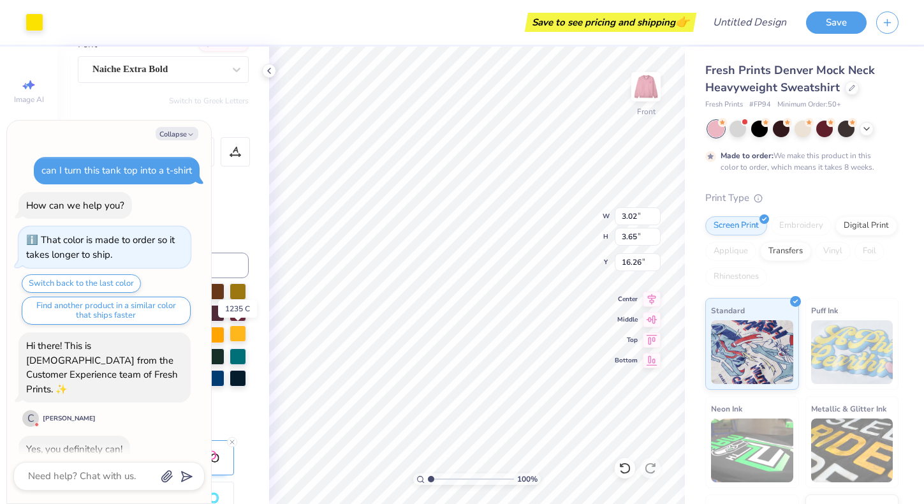
scroll to position [428, 0]
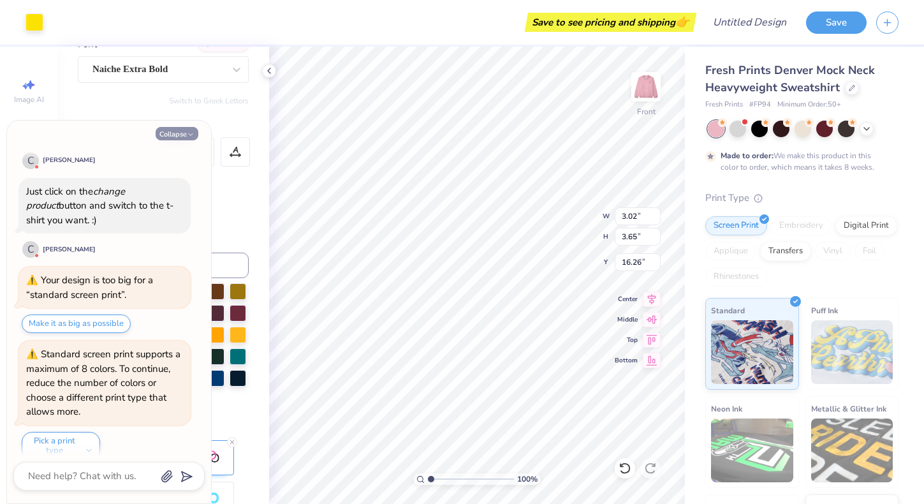
click at [182, 132] on button "Collapse" at bounding box center [177, 133] width 43 height 13
type textarea "x"
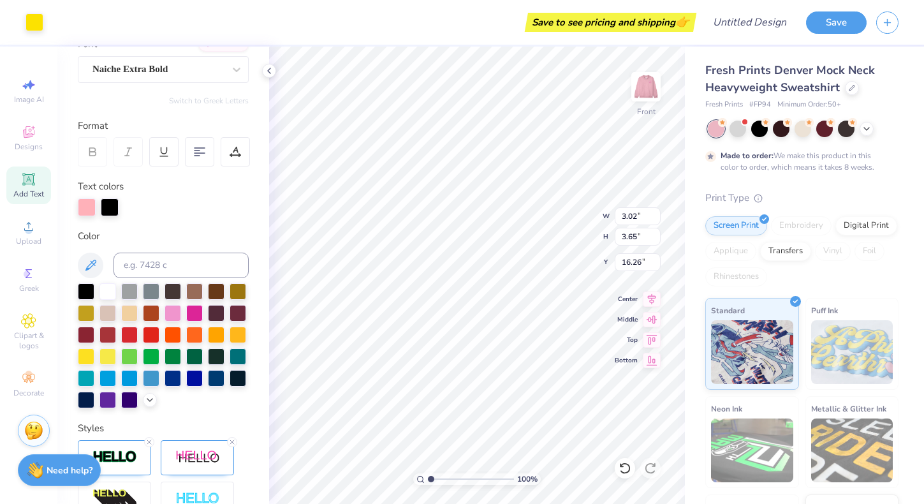
type input "13.48"
type input "1.67"
type input "9.31"
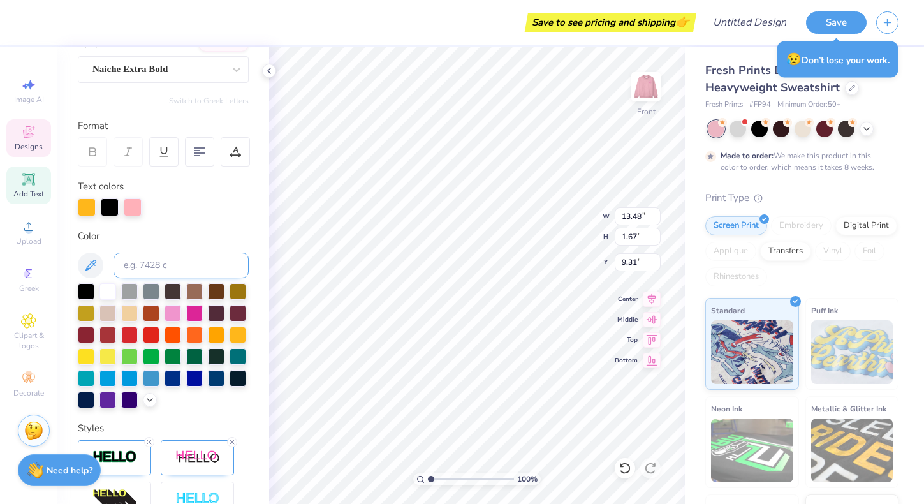
type input "3.02"
type input "3.65"
type input "16.36"
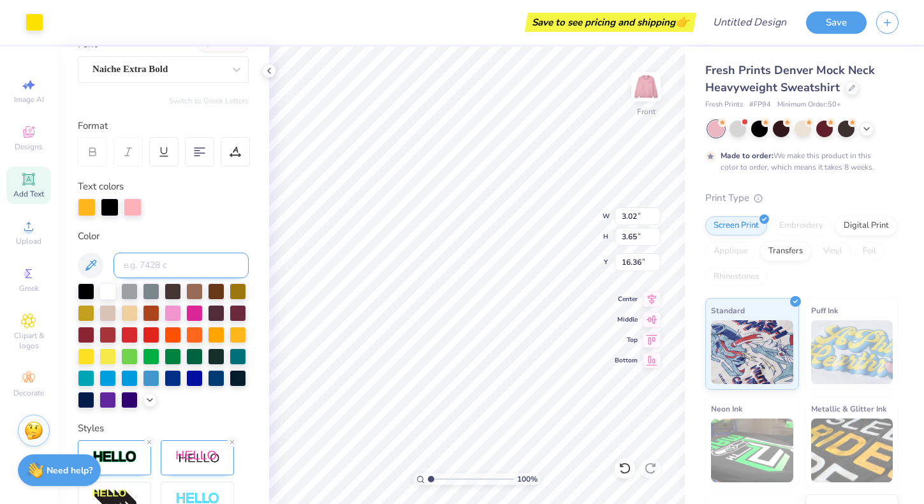
click at [214, 264] on input at bounding box center [180, 265] width 135 height 26
type input "1235"
click at [90, 265] on icon at bounding box center [90, 265] width 15 height 15
click at [87, 207] on div at bounding box center [87, 206] width 18 height 18
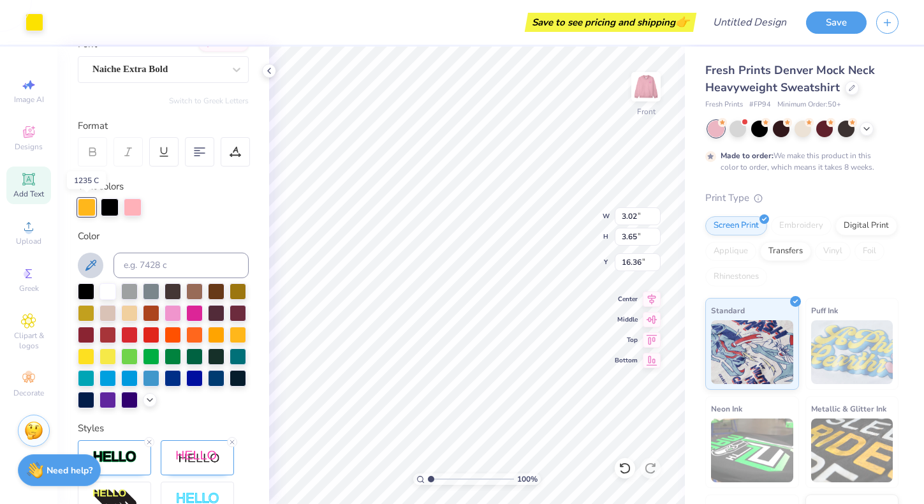
click at [87, 207] on div at bounding box center [87, 207] width 18 height 18
type input "2.09"
type input "2.00"
click at [92, 210] on div at bounding box center [87, 206] width 18 height 18
type input "16.18"
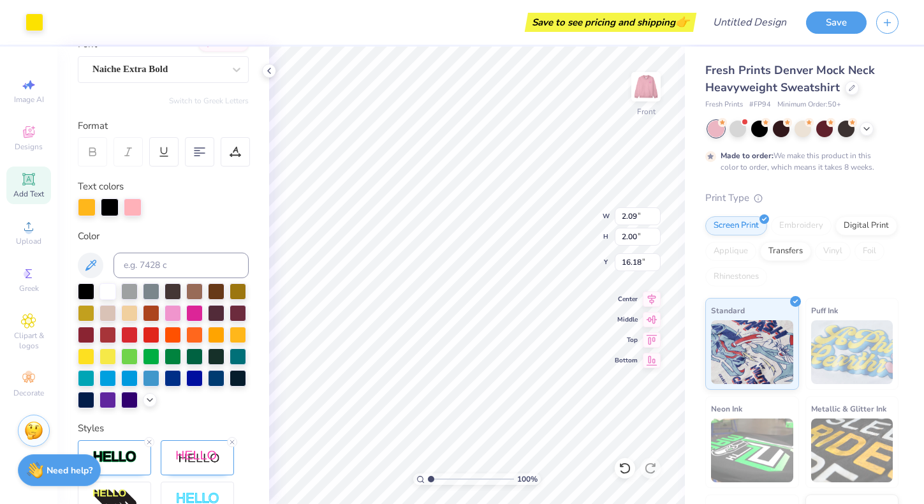
type input "0.61"
type input "16.87"
type input "14.37"
type input "5.75"
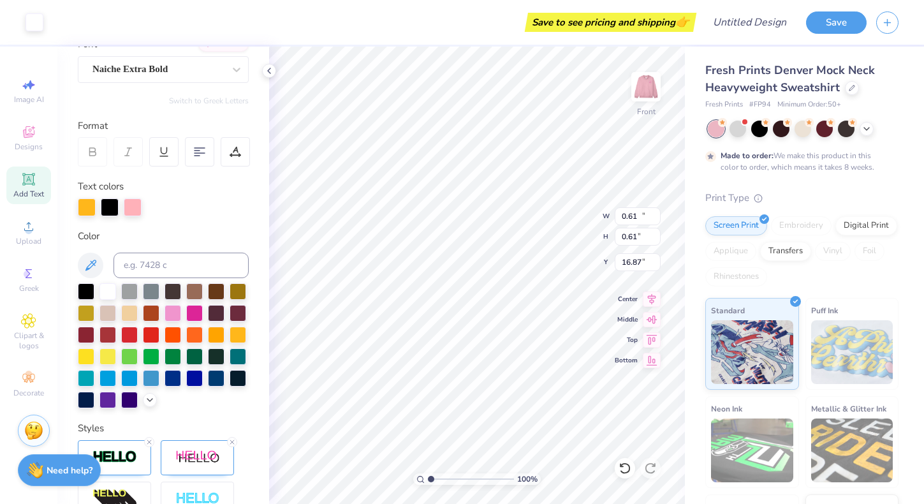
type input "14.93"
type input "0.89"
type input "17.73"
type input "2.35"
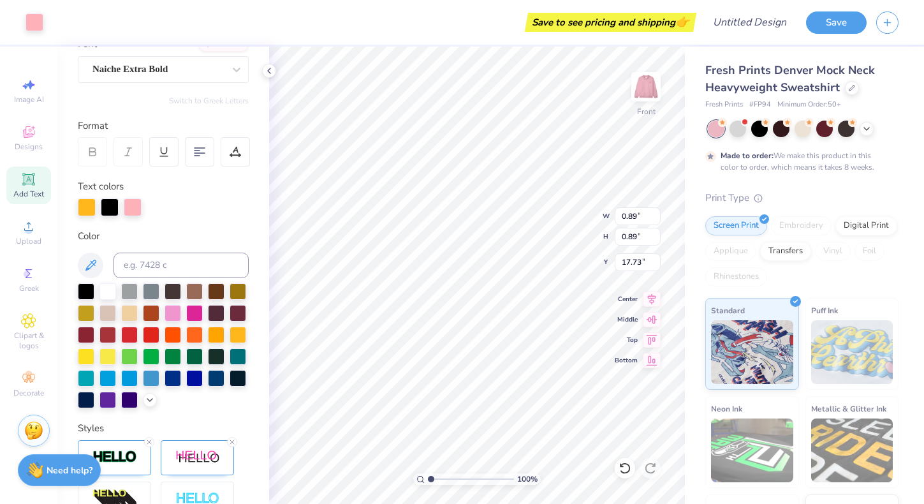
type input "2.04"
type input "13.86"
click at [200, 314] on div at bounding box center [194, 311] width 17 height 17
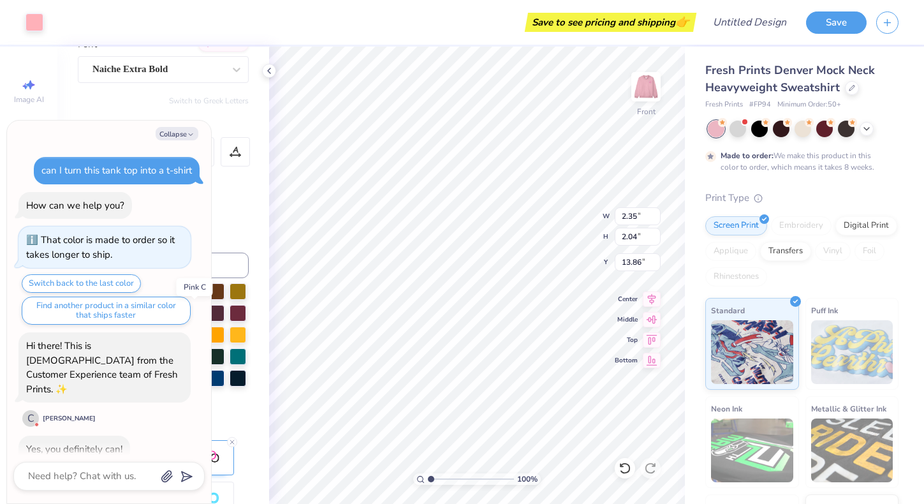
scroll to position [554, 0]
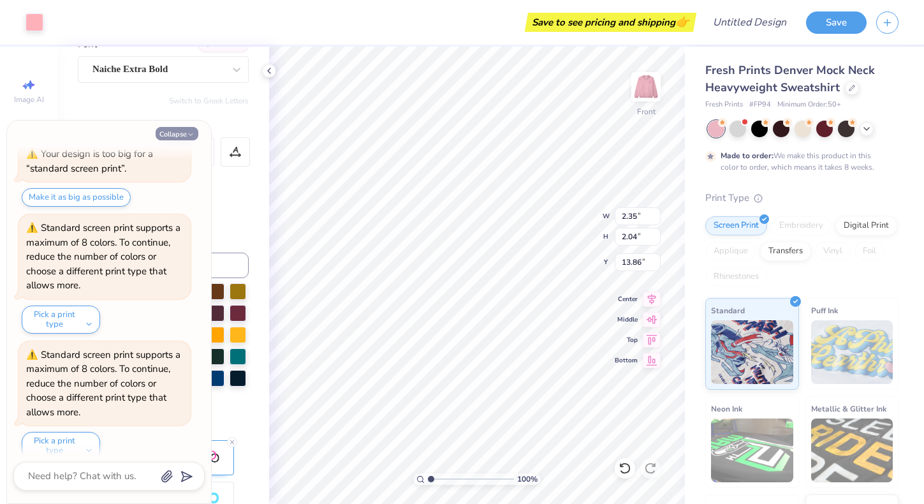
click at [183, 134] on button "Collapse" at bounding box center [177, 133] width 43 height 13
type textarea "x"
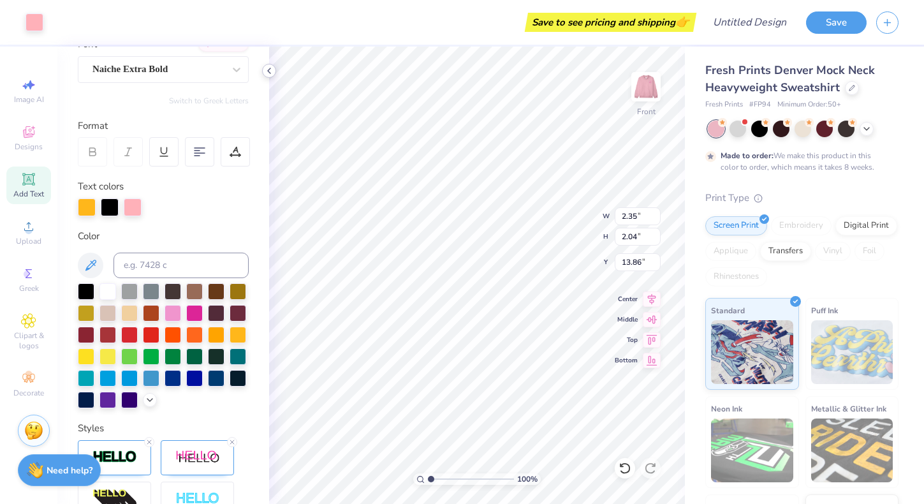
click at [267, 71] on icon at bounding box center [269, 71] width 10 height 10
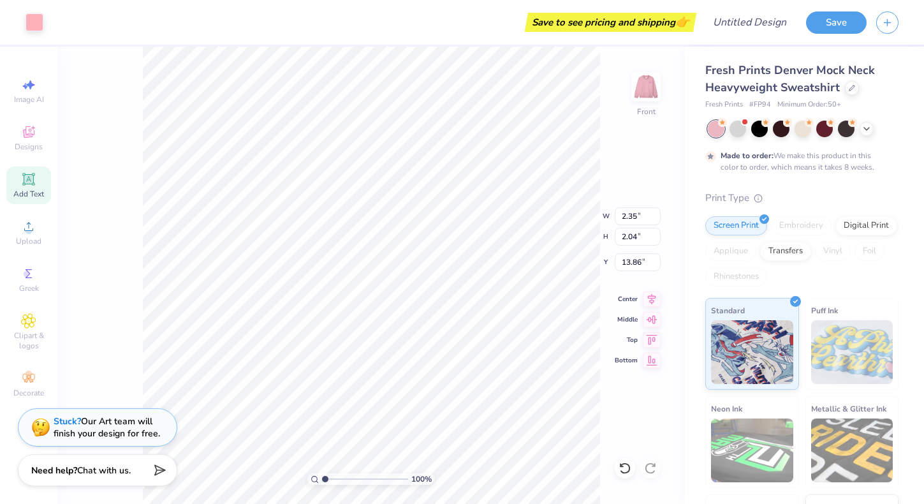
type input "2.99"
type input "3.06"
type input "13.08"
click at [651, 94] on img at bounding box center [645, 86] width 51 height 51
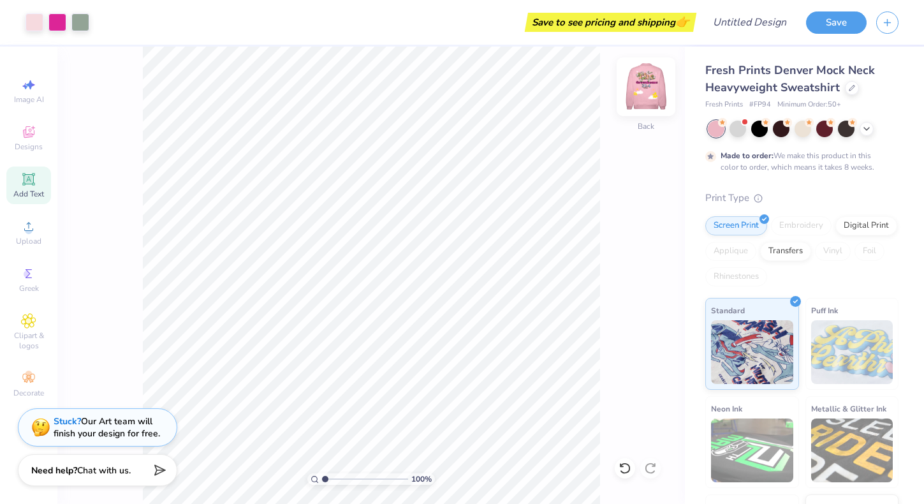
click at [642, 110] on img at bounding box center [645, 86] width 51 height 51
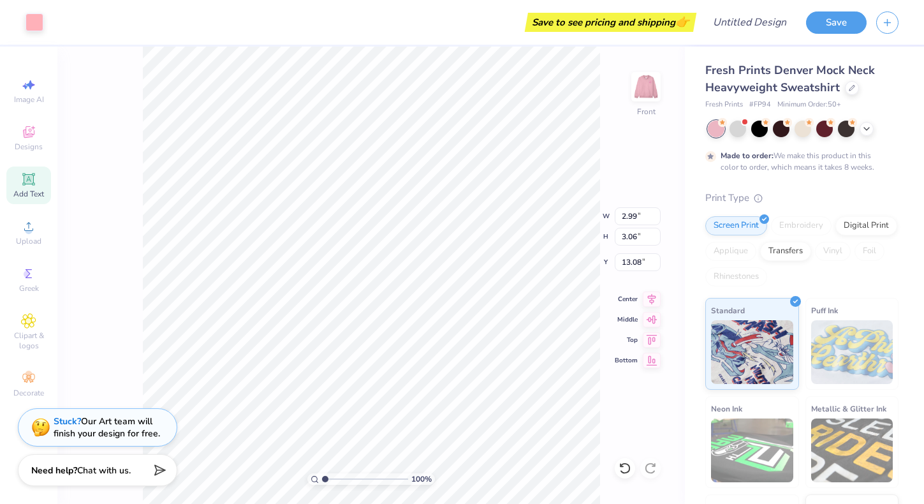
type input "13.12"
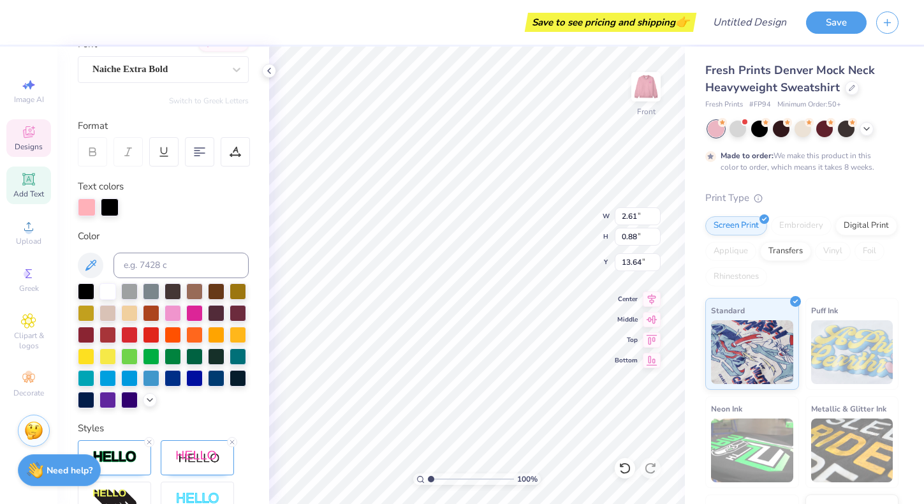
type input "13.64"
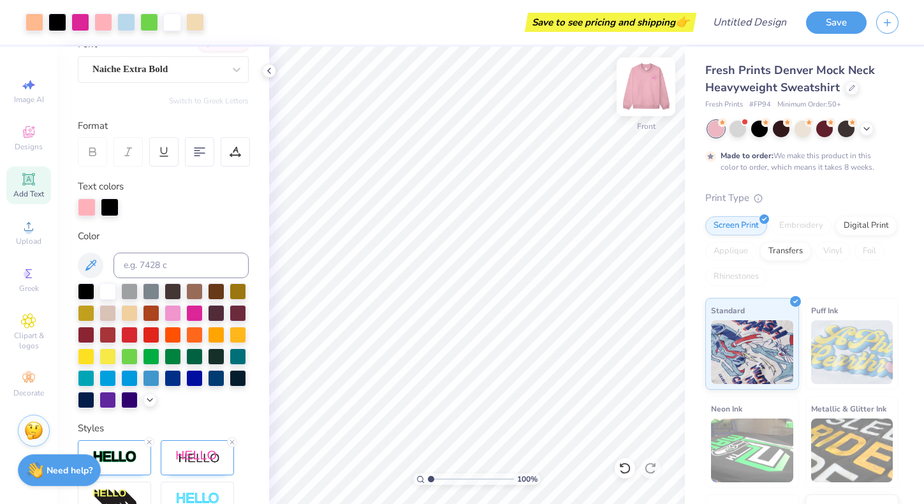
click at [645, 97] on img at bounding box center [645, 86] width 51 height 51
click at [645, 110] on div at bounding box center [646, 86] width 59 height 59
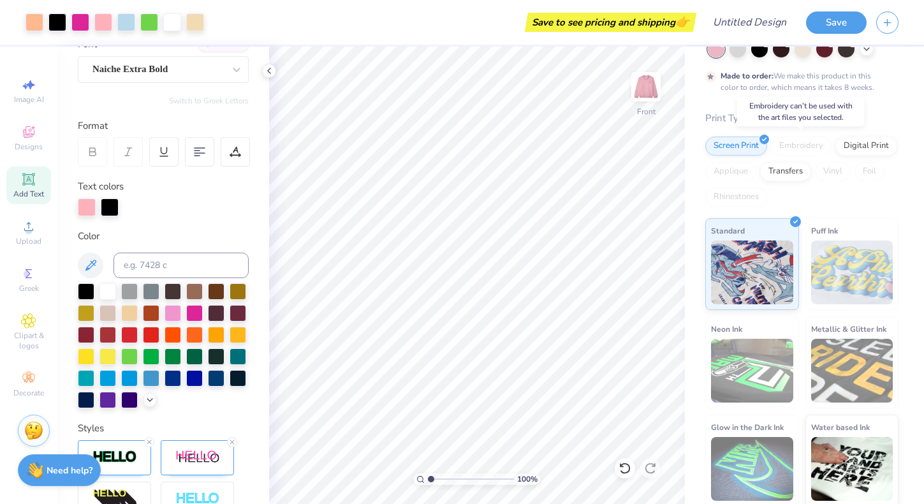
scroll to position [82, 0]
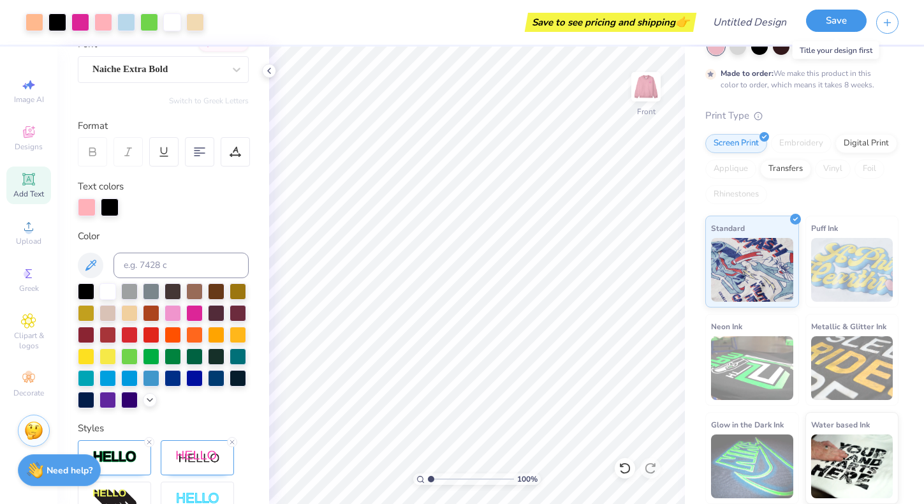
click at [831, 18] on button "Save" at bounding box center [836, 21] width 61 height 22
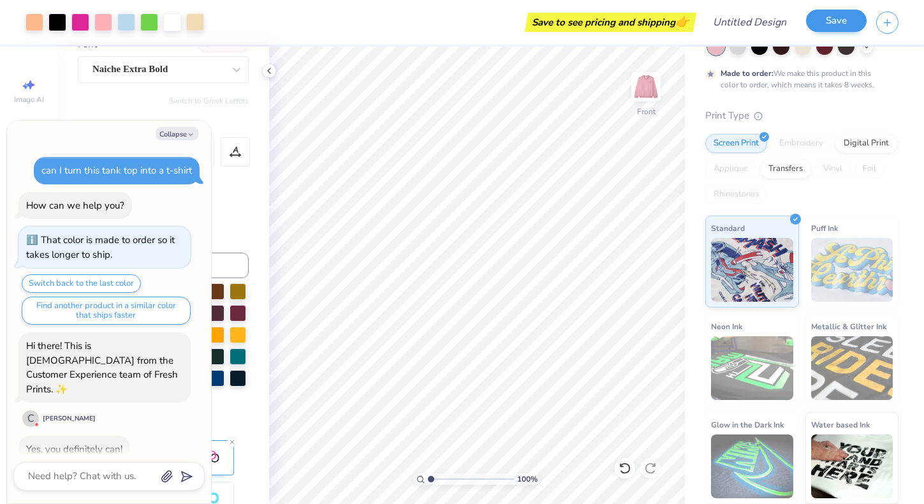
scroll to position [589, 0]
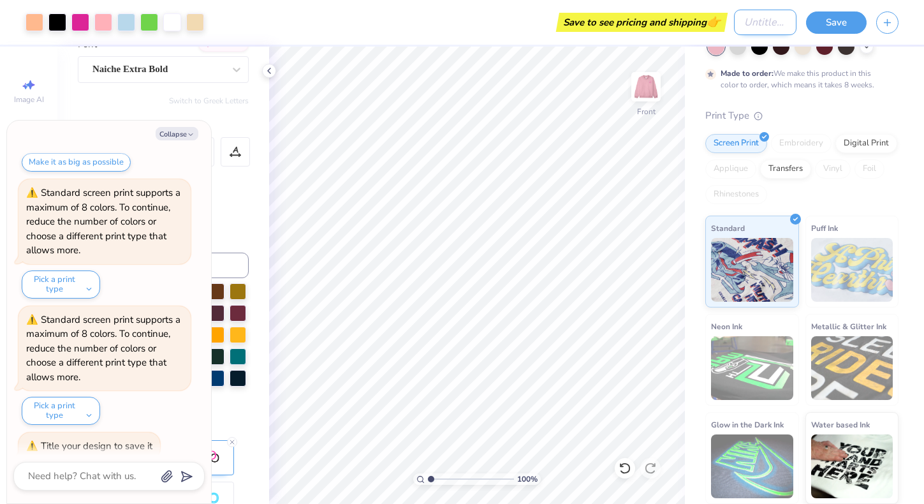
type textarea "x"
click at [752, 29] on input "Design Title" at bounding box center [765, 23] width 62 height 26
type input "h"
type textarea "x"
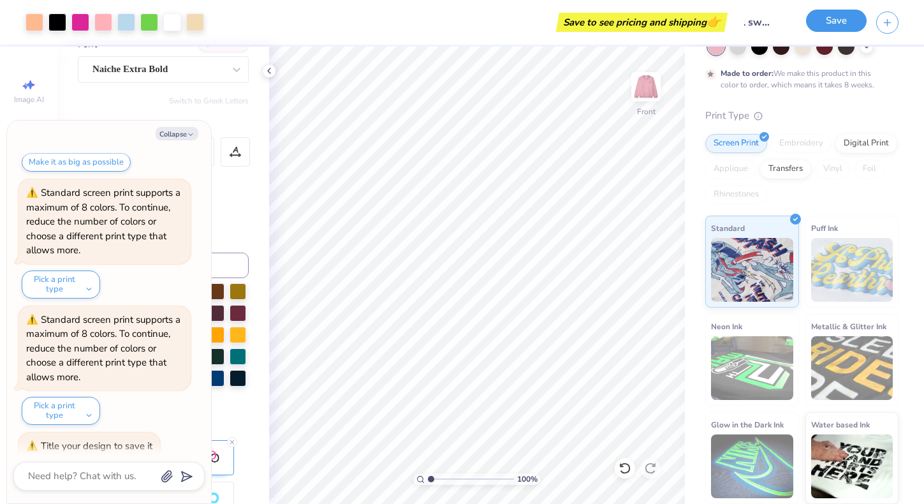
click at [831, 20] on button "Save" at bounding box center [836, 21] width 61 height 22
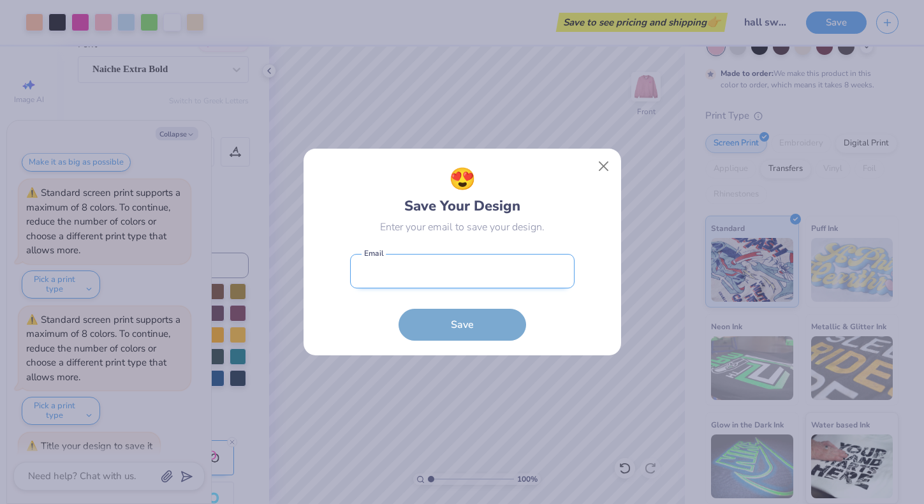
click at [434, 284] on input "email" at bounding box center [462, 271] width 224 height 35
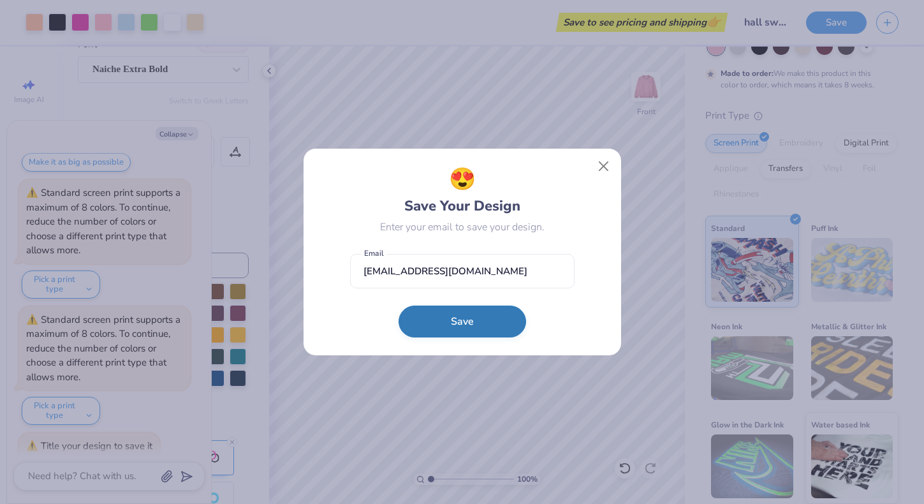
click at [472, 319] on button "Save" at bounding box center [462, 321] width 128 height 32
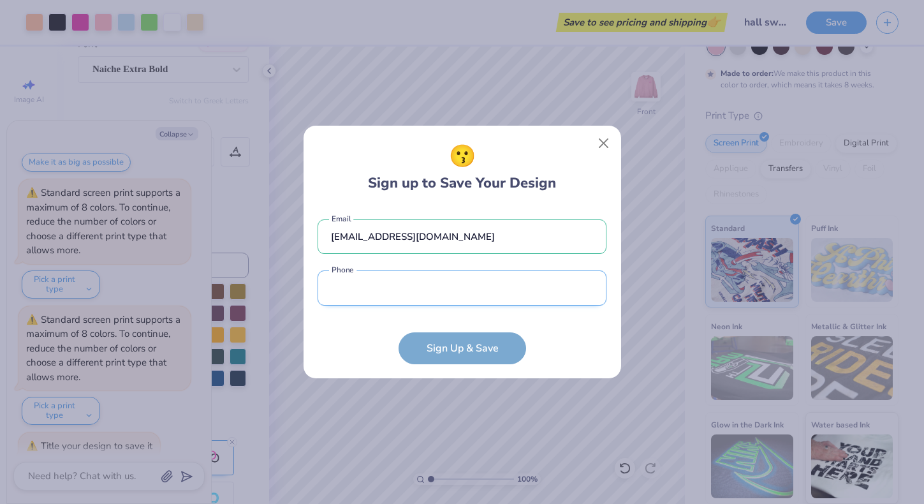
click at [479, 292] on input "tel" at bounding box center [461, 287] width 289 height 35
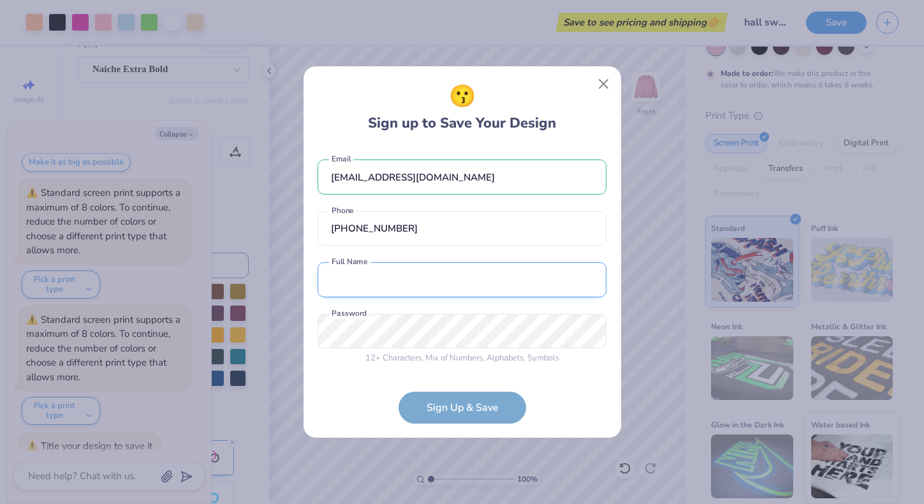
click at [445, 296] on input "text" at bounding box center [461, 279] width 289 height 35
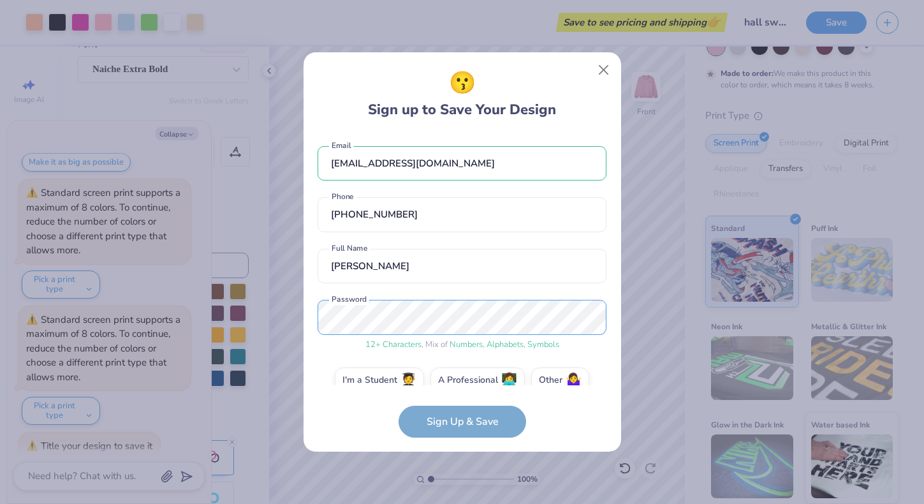
scroll to position [20, 0]
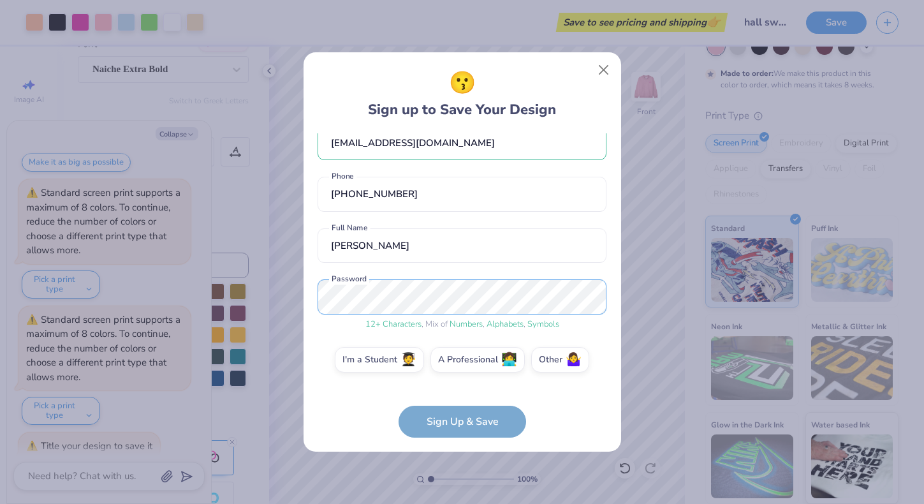
click at [339, 278] on div "[EMAIL_ADDRESS][DOMAIN_NAME] Email [PHONE_NUMBER] Phone [PERSON_NAME] Full Name…" at bounding box center [461, 259] width 289 height 252
click at [390, 359] on label "I'm a Student 🧑‍🎓" at bounding box center [379, 358] width 89 height 26
click at [458, 379] on input "I'm a Student 🧑‍🎓" at bounding box center [462, 383] width 8 height 8
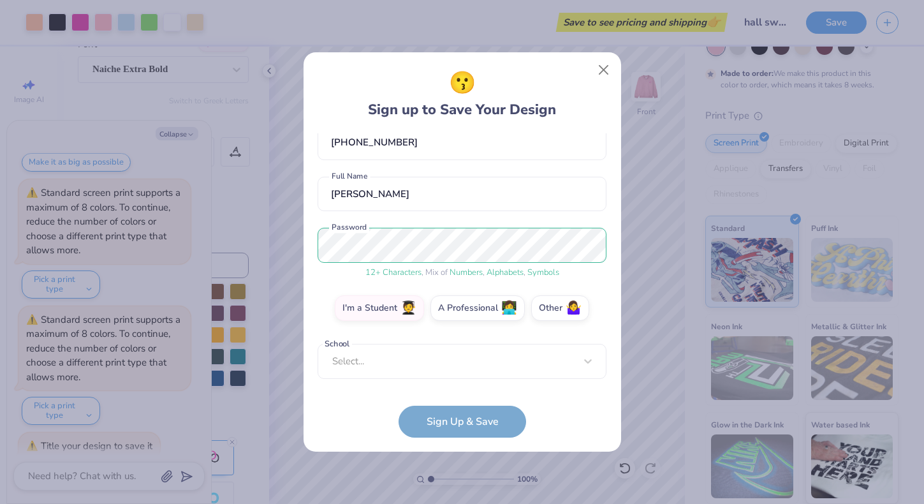
scroll to position [66, 0]
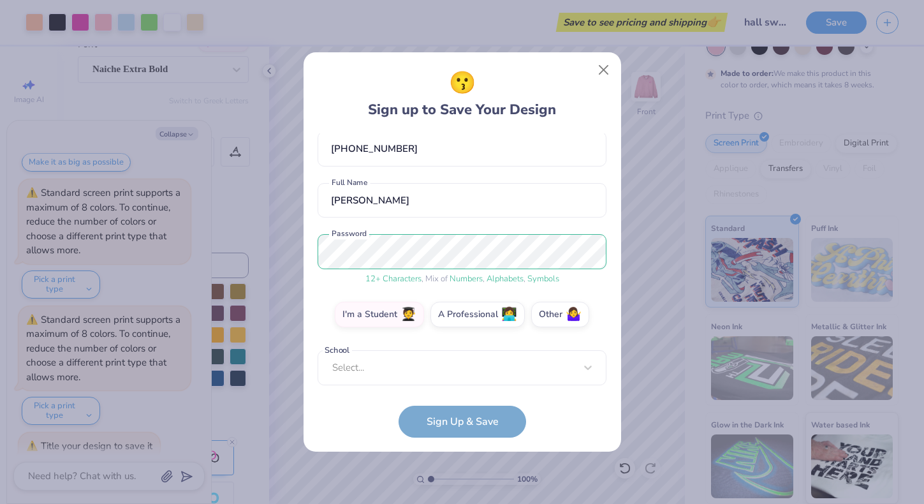
click at [464, 421] on form "[EMAIL_ADDRESS][DOMAIN_NAME] Email [PHONE_NUMBER] Phone [PERSON_NAME] Full Name…" at bounding box center [461, 285] width 289 height 304
click at [481, 380] on div "Select..." at bounding box center [461, 367] width 289 height 35
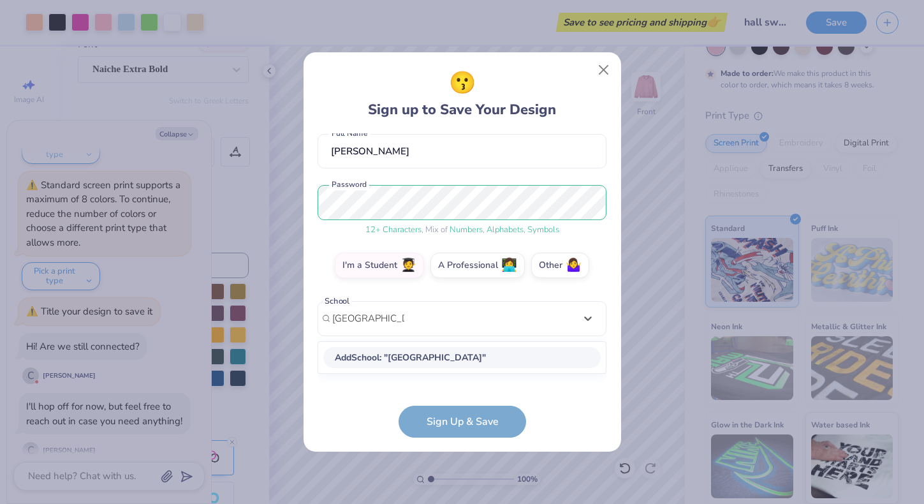
scroll to position [103, 0]
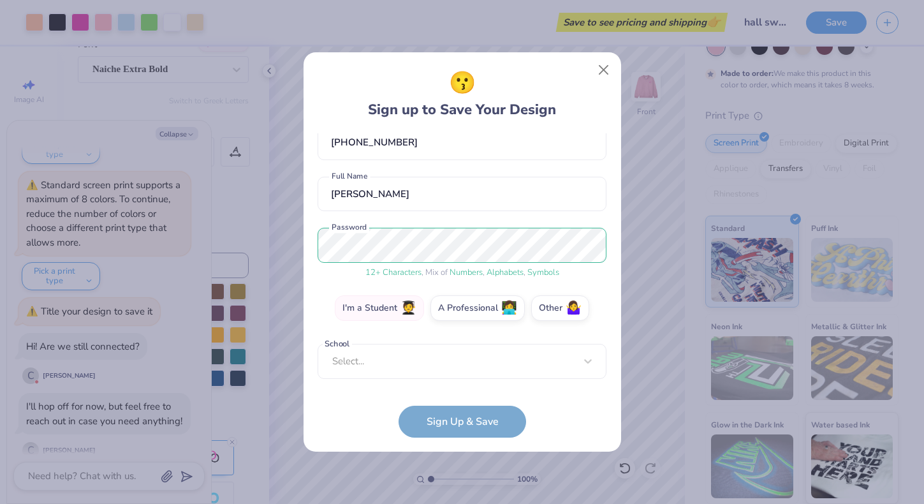
click at [397, 284] on div "[EMAIL_ADDRESS][DOMAIN_NAME] Email [PHONE_NUMBER] Phone [PERSON_NAME] Full Name…" at bounding box center [461, 259] width 289 height 252
click at [464, 437] on div "😗 Sign up to Save Your Design [EMAIL_ADDRESS][DOMAIN_NAME] Email [PHONE_NUMBER]…" at bounding box center [461, 251] width 317 height 399
click at [469, 423] on form "[EMAIL_ADDRESS][DOMAIN_NAME] Email [PHONE_NUMBER] Phone [PERSON_NAME] Full Name…" at bounding box center [461, 285] width 289 height 304
click at [466, 363] on div "Select..." at bounding box center [461, 361] width 289 height 35
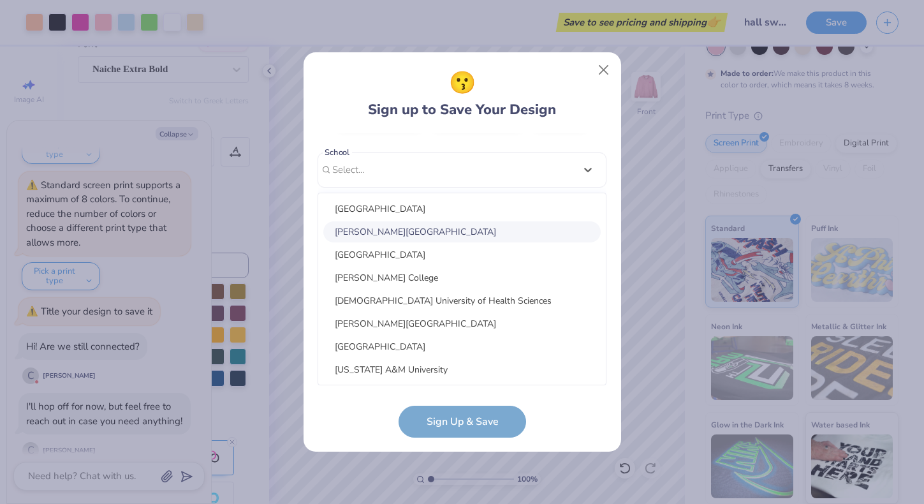
click at [447, 237] on div "[PERSON_NAME][GEOGRAPHIC_DATA]" at bounding box center [461, 231] width 277 height 21
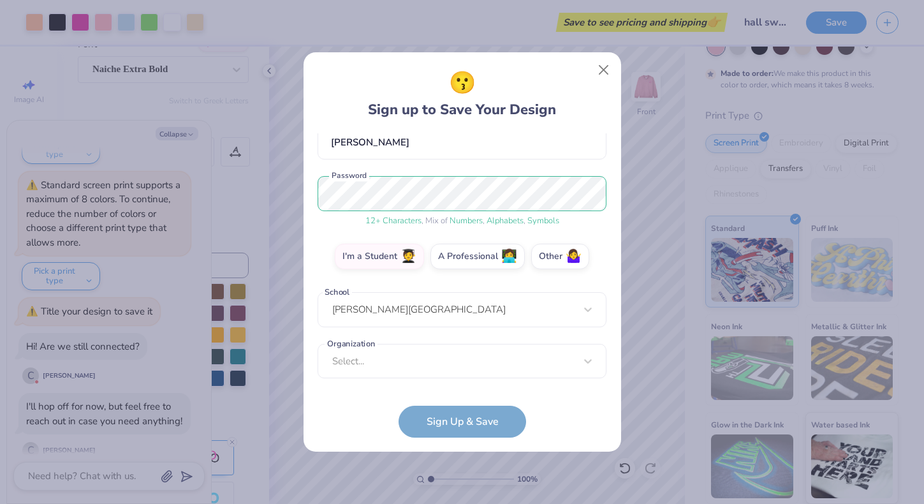
scroll to position [123, 0]
click at [483, 373] on div "[EMAIL_ADDRESS][DOMAIN_NAME] Email [PHONE_NUMBER] Phone [PERSON_NAME] Full Name…" at bounding box center [461, 259] width 289 height 252
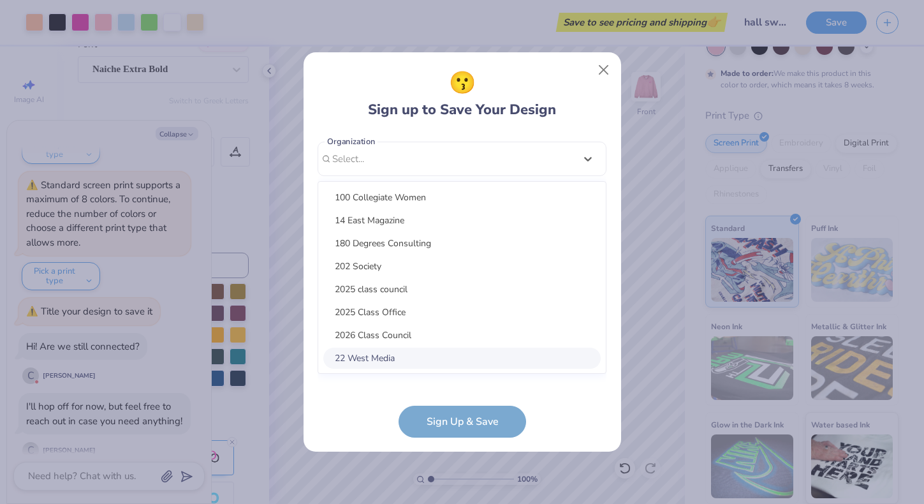
scroll to position [314, 0]
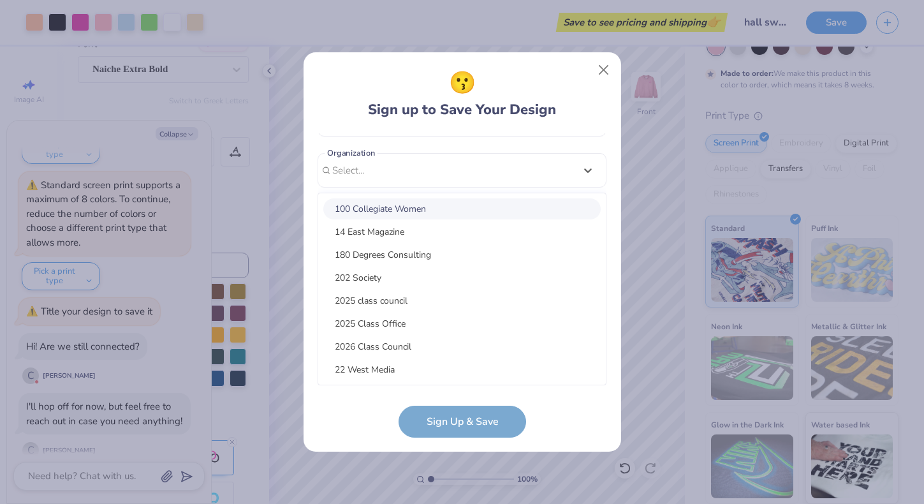
click at [494, 212] on div "100 Collegiate Women" at bounding box center [461, 208] width 277 height 21
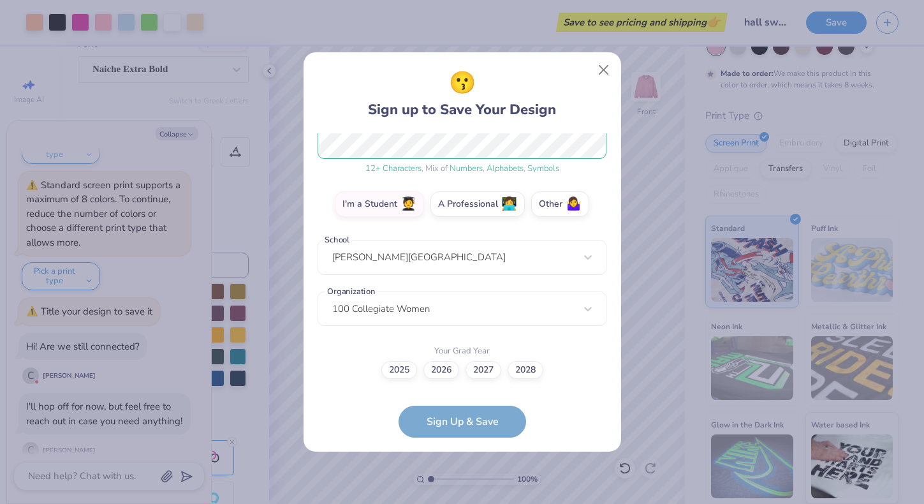
scroll to position [175, 0]
click at [396, 373] on label "2025" at bounding box center [399, 369] width 36 height 18
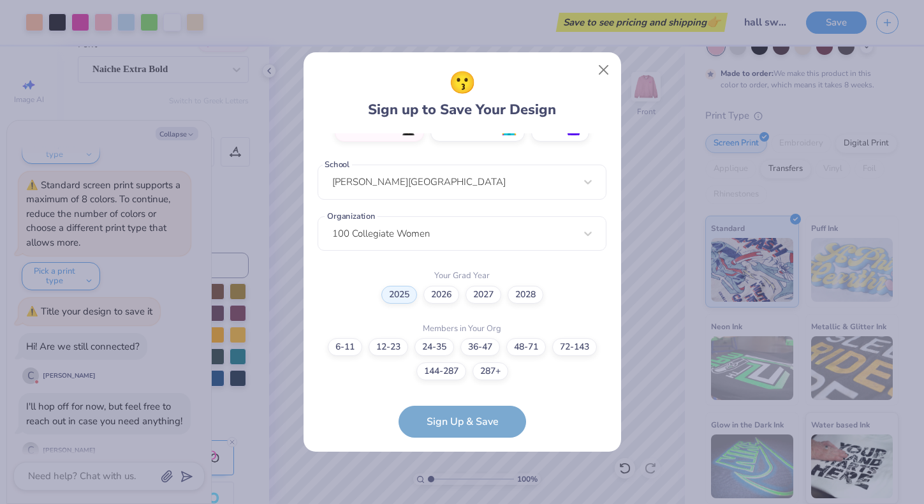
click at [488, 420] on form "[EMAIL_ADDRESS][DOMAIN_NAME] Email [PHONE_NUMBER] Phone [PERSON_NAME] Full Name…" at bounding box center [461, 285] width 289 height 304
click at [474, 416] on form "[EMAIL_ADDRESS][DOMAIN_NAME] Email [PHONE_NUMBER] Phone [PERSON_NAME] Full Name…" at bounding box center [461, 285] width 289 height 304
click at [433, 347] on label "24-35" at bounding box center [434, 345] width 40 height 18
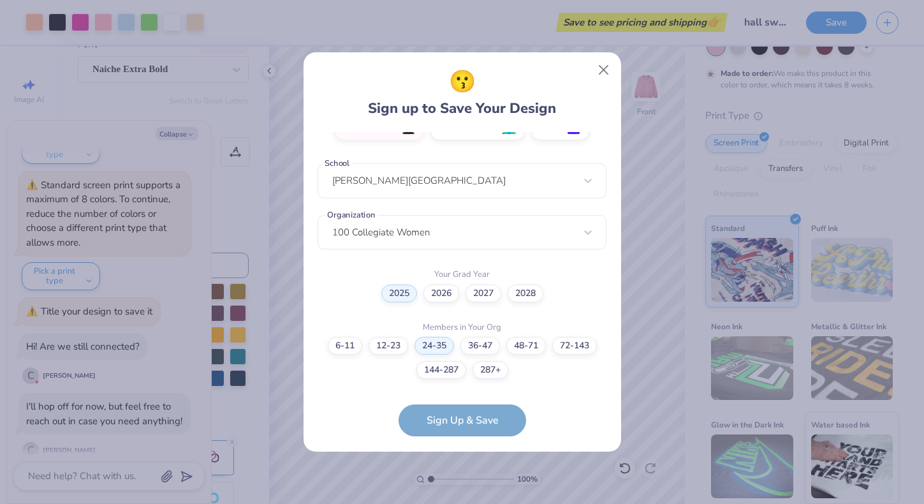
scroll to position [303, 0]
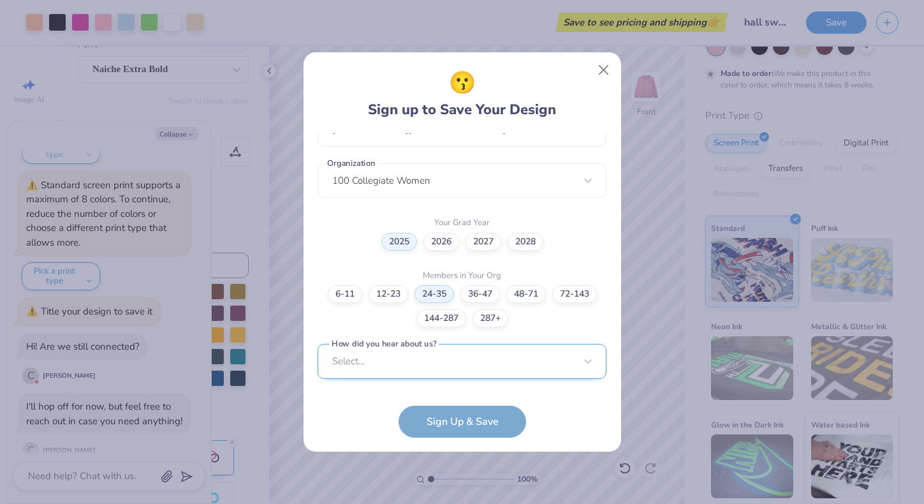
click at [470, 368] on div "Select..." at bounding box center [461, 361] width 289 height 35
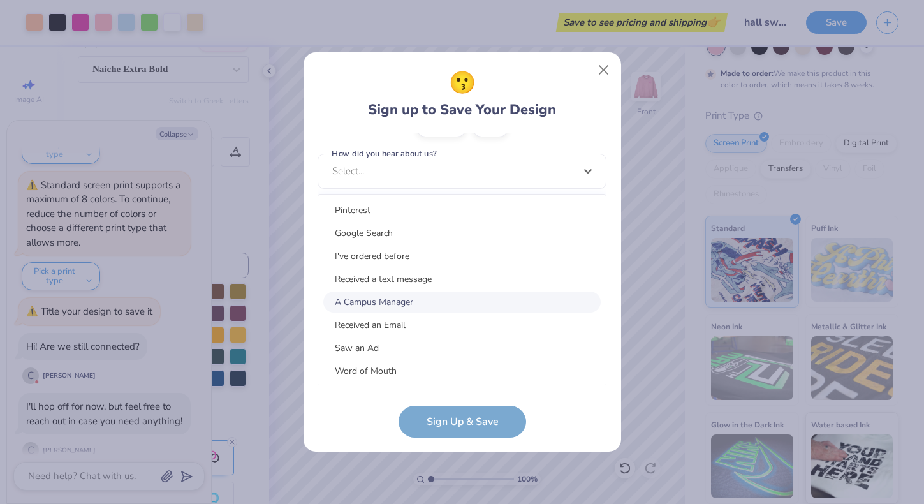
click at [461, 307] on div "A Campus Manager" at bounding box center [461, 301] width 277 height 21
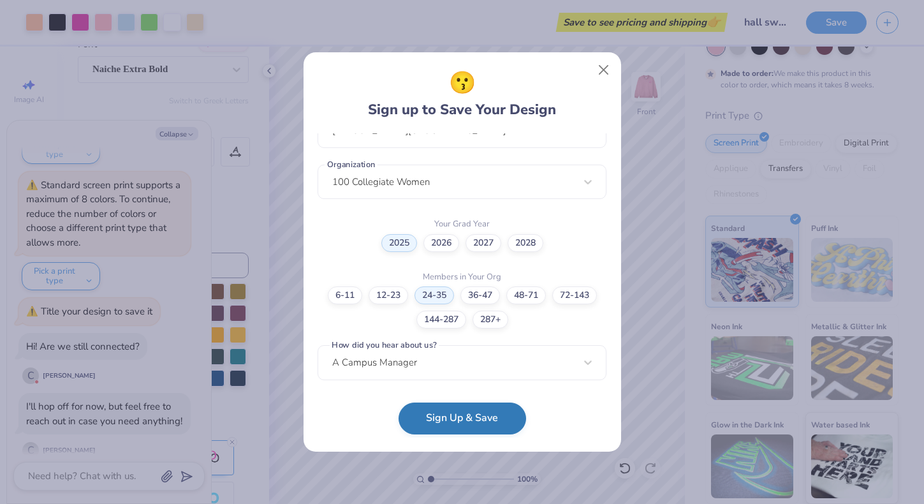
click at [484, 418] on button "Sign Up & Save" at bounding box center [462, 418] width 128 height 32
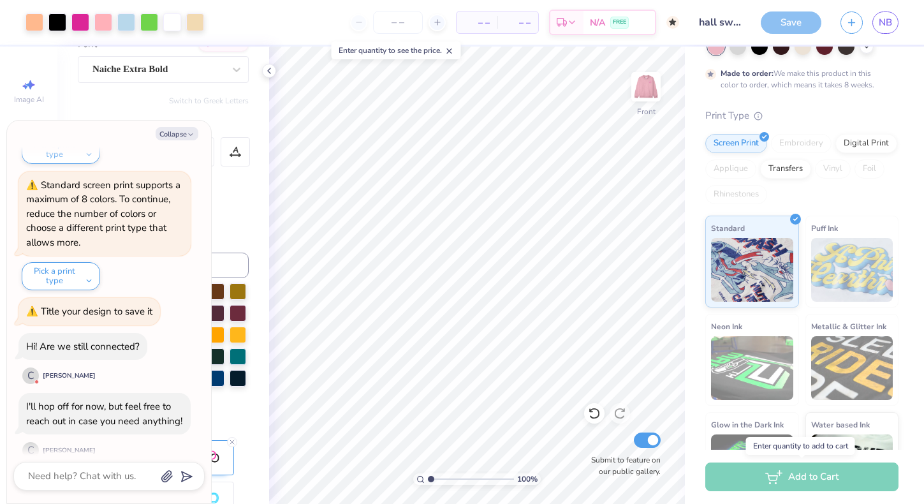
click at [818, 476] on div "Add to Cart" at bounding box center [801, 476] width 193 height 29
click at [816, 475] on div "Add to Cart" at bounding box center [801, 476] width 193 height 29
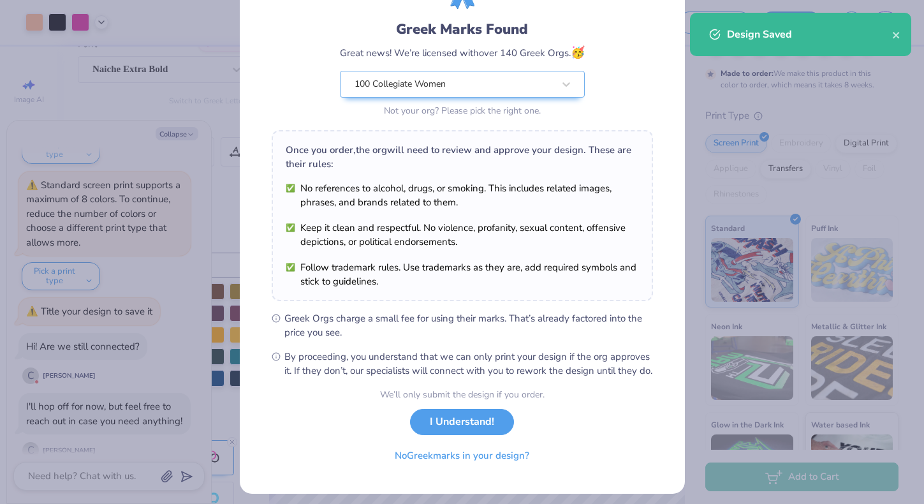
scroll to position [93, 0]
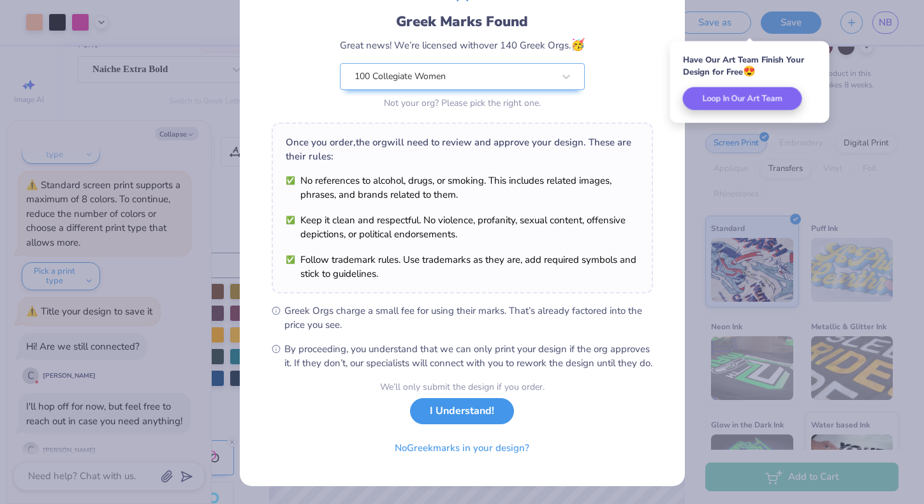
click at [470, 416] on button "I Understand!" at bounding box center [462, 411] width 104 height 26
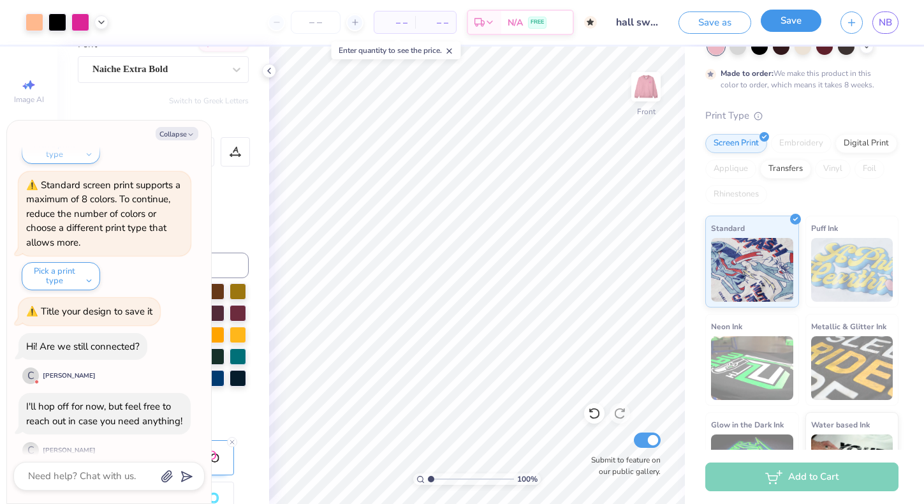
click at [787, 23] on button "Save" at bounding box center [791, 21] width 61 height 22
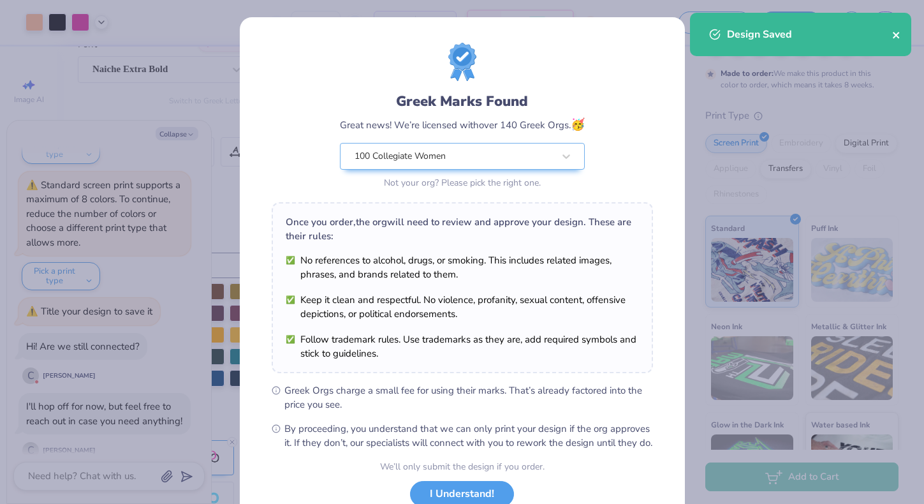
click at [896, 35] on icon "close" at bounding box center [896, 35] width 6 height 6
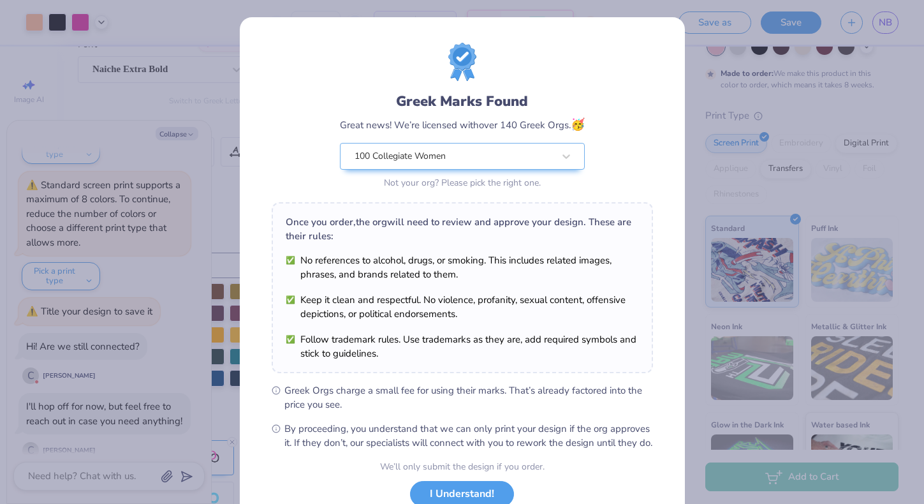
scroll to position [93, 0]
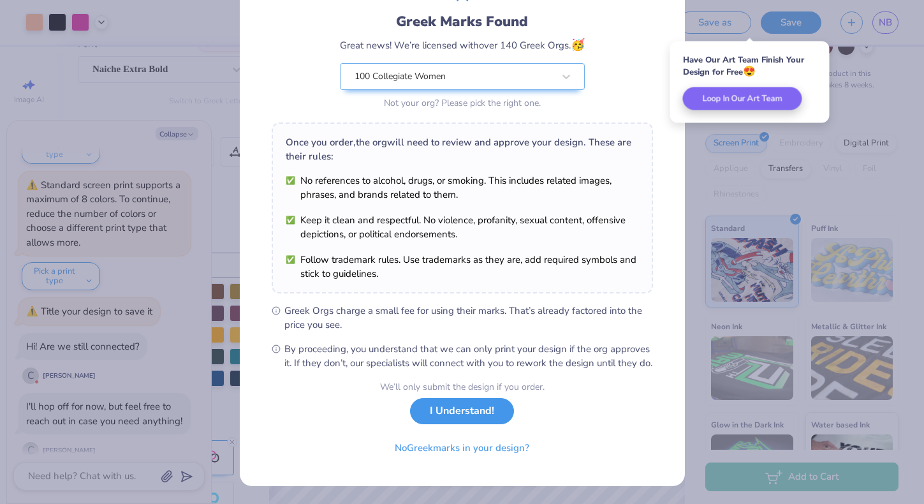
click at [470, 412] on button "I Understand!" at bounding box center [462, 411] width 104 height 26
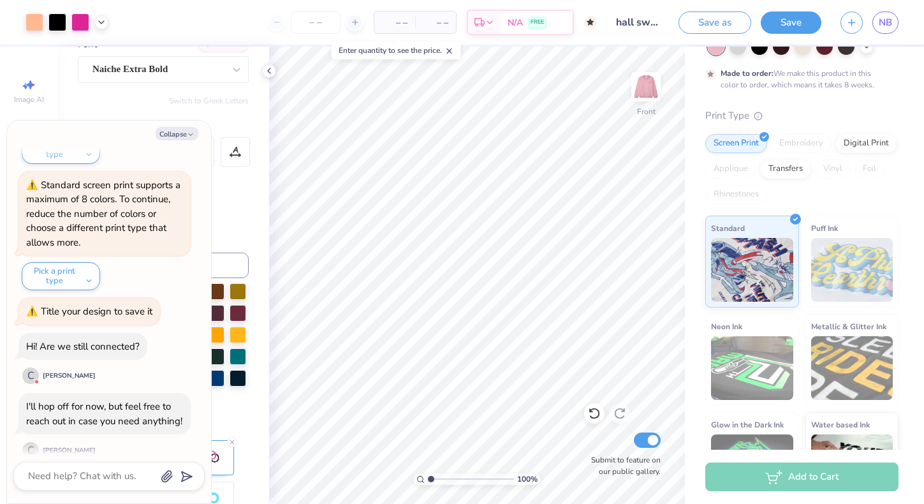
click at [778, 466] on div "Add to Cart" at bounding box center [801, 476] width 193 height 29
click at [778, 488] on div "Add to Cart" at bounding box center [801, 476] width 193 height 29
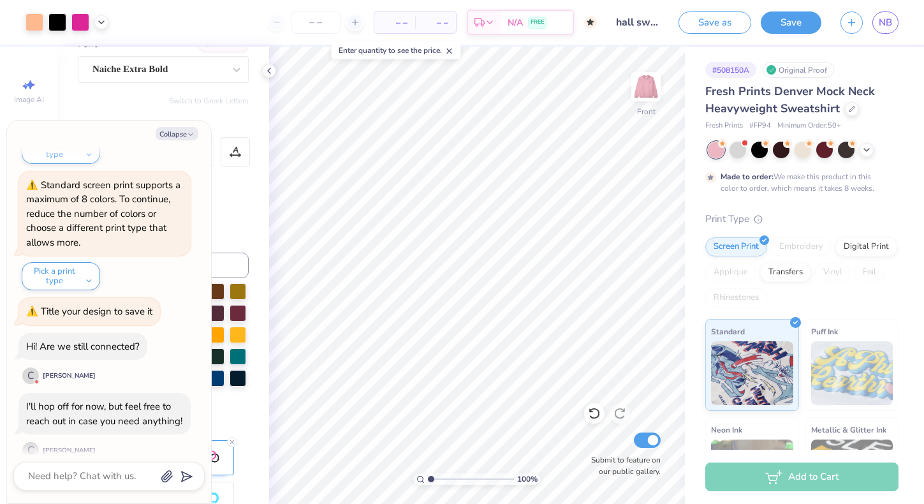
scroll to position [157, 0]
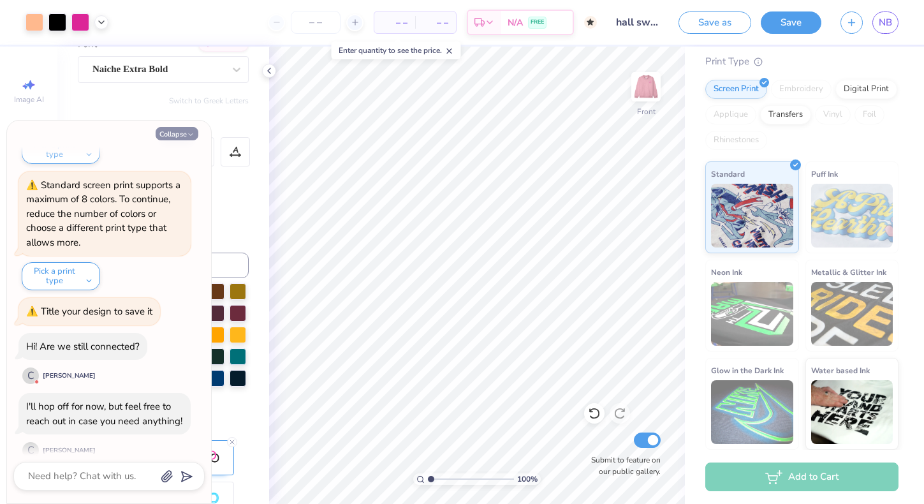
click at [182, 133] on button "Collapse" at bounding box center [177, 133] width 43 height 13
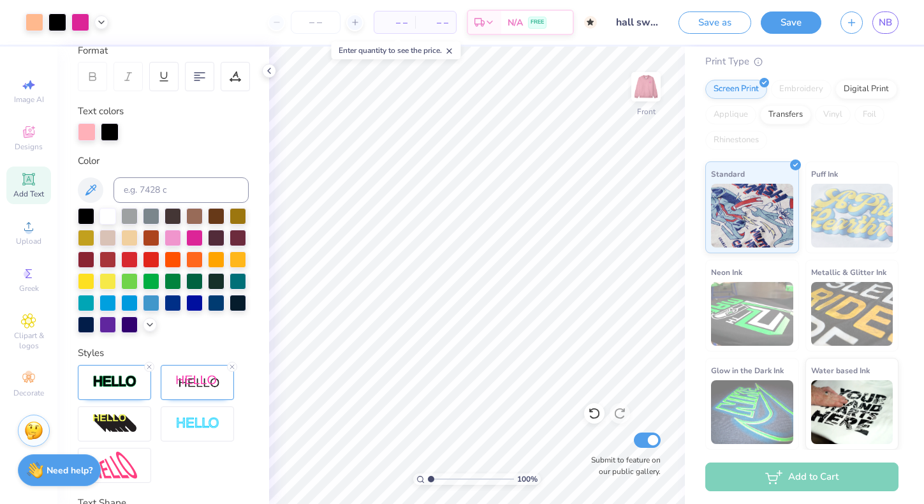
scroll to position [0, 0]
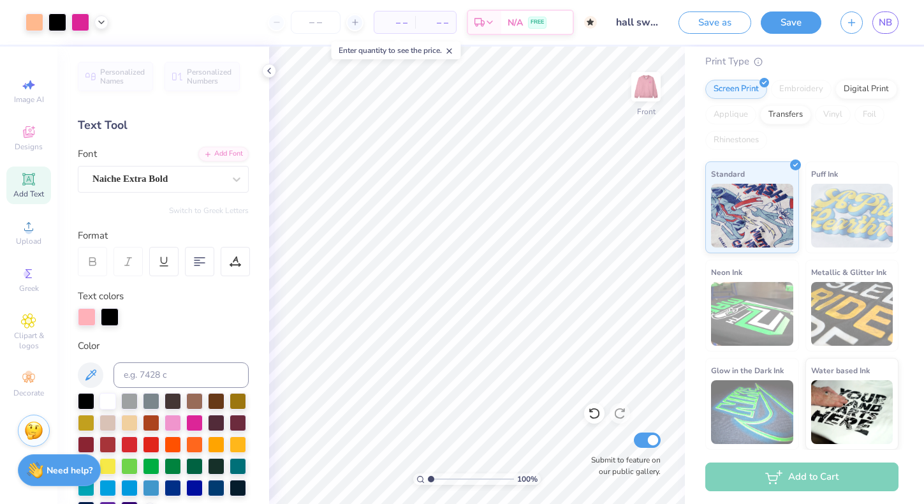
click at [753, 476] on div "Add to Cart" at bounding box center [801, 476] width 193 height 29
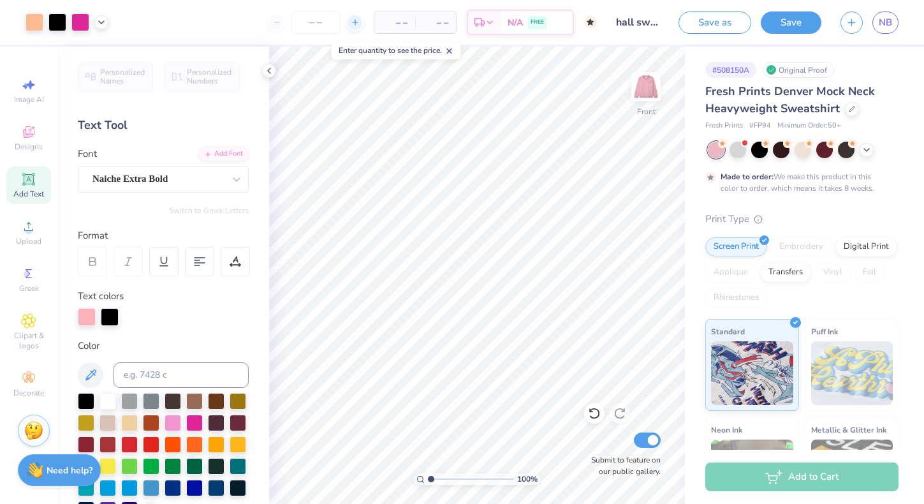
click at [356, 26] on icon at bounding box center [355, 22] width 9 height 9
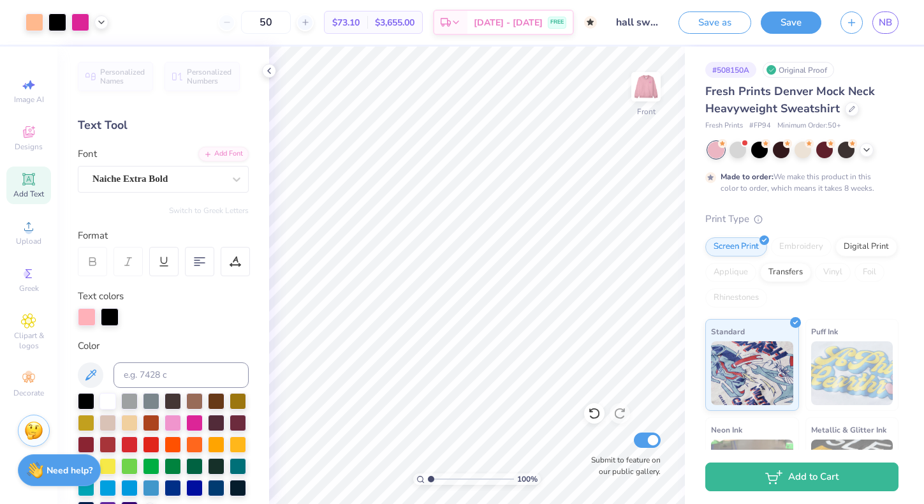
click at [252, 24] on div "50" at bounding box center [266, 22] width 96 height 23
click at [287, 17] on input "50" at bounding box center [266, 22] width 50 height 23
click at [291, 25] on input "40" at bounding box center [266, 22] width 50 height 23
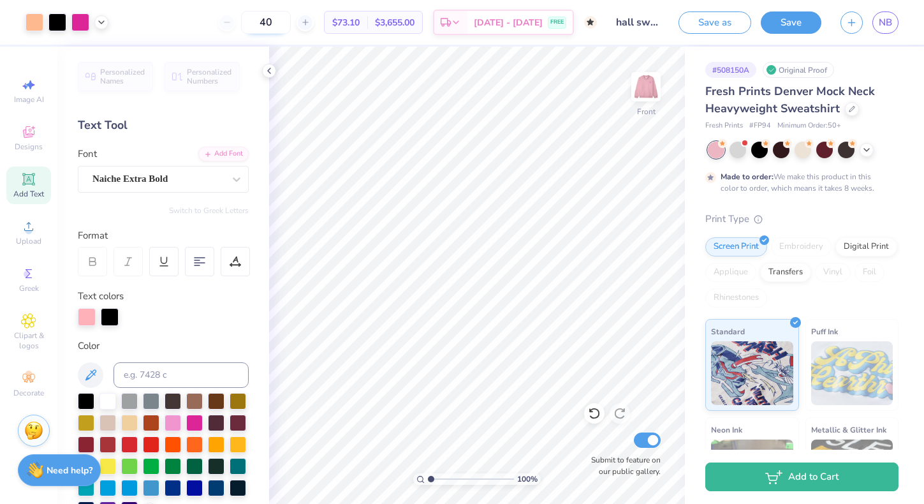
click at [291, 24] on input "40" at bounding box center [266, 22] width 50 height 23
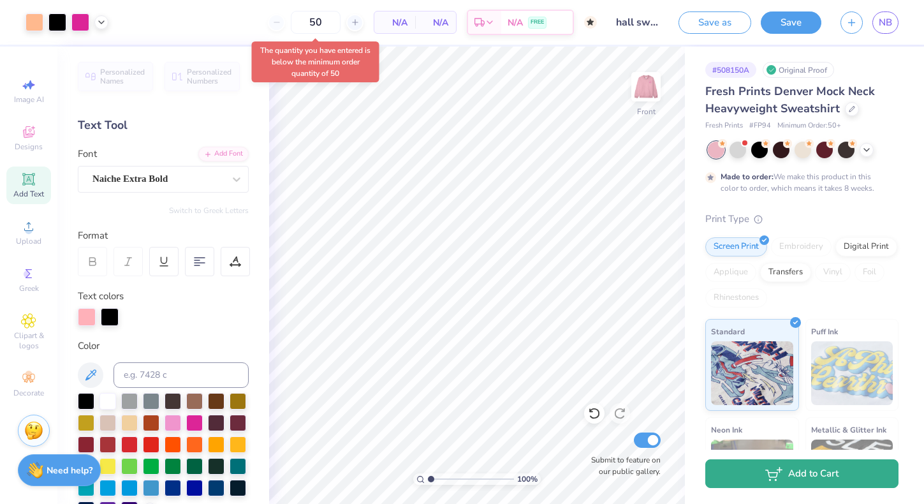
click at [747, 474] on button "Add to Cart" at bounding box center [801, 473] width 193 height 29
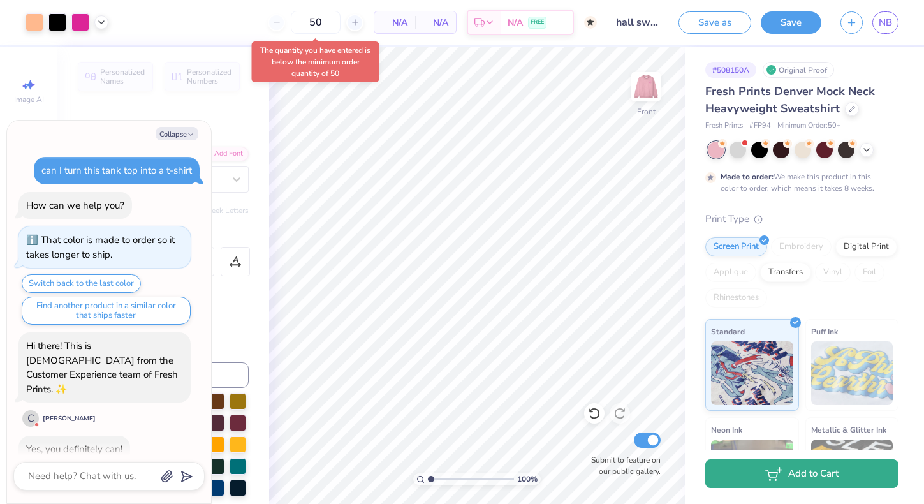
scroll to position [773, 0]
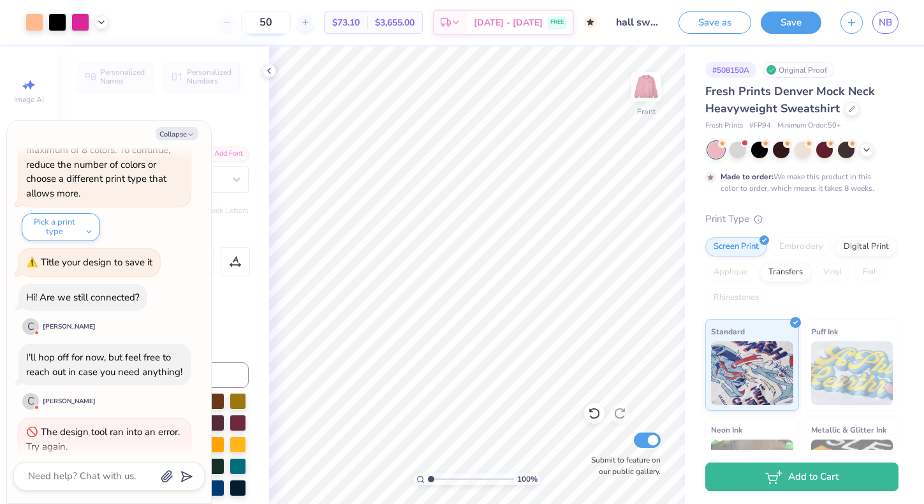
click at [291, 19] on input "50" at bounding box center [266, 22] width 50 height 23
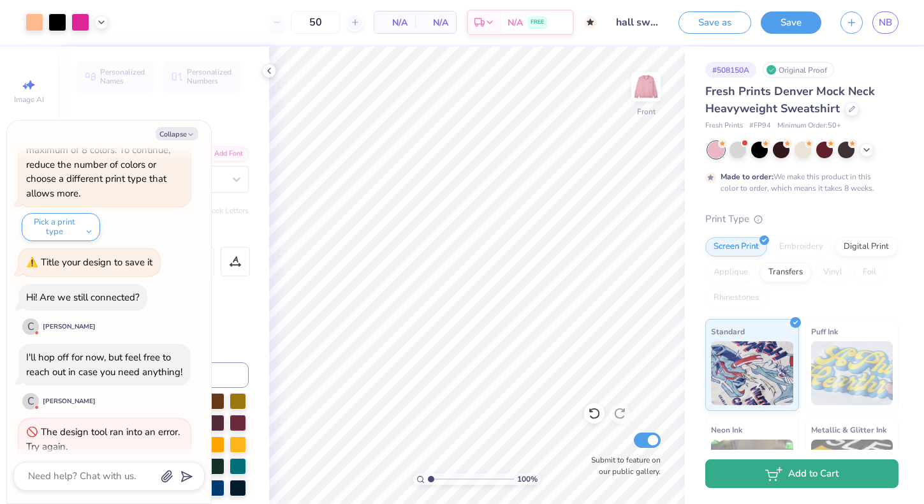
click at [747, 473] on button "Add to Cart" at bounding box center [801, 473] width 193 height 29
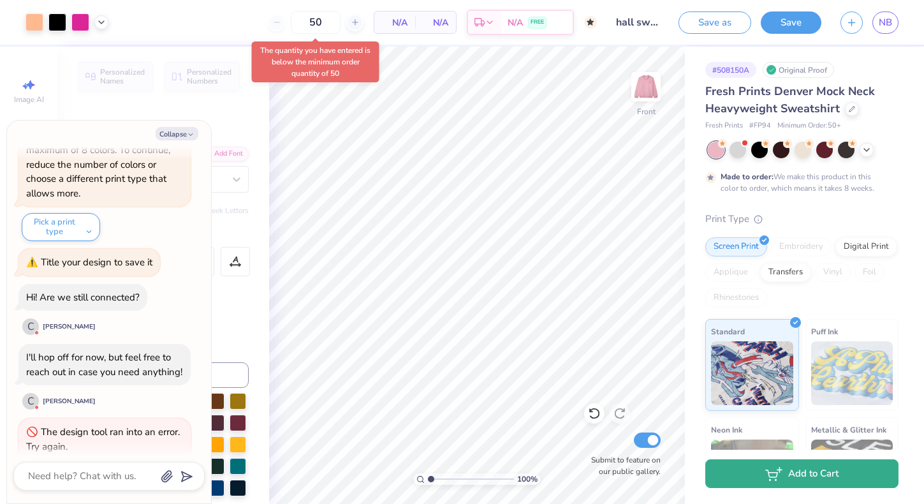
scroll to position [822, 0]
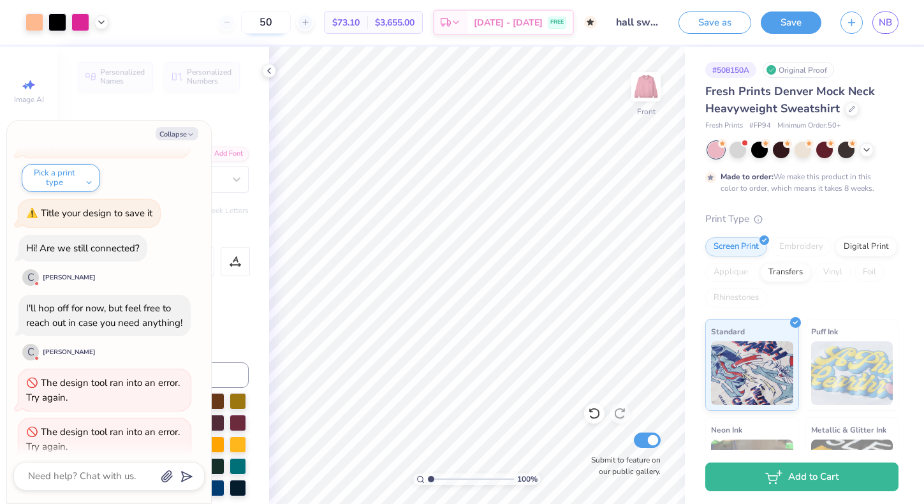
click at [291, 22] on input "50" at bounding box center [266, 22] width 50 height 23
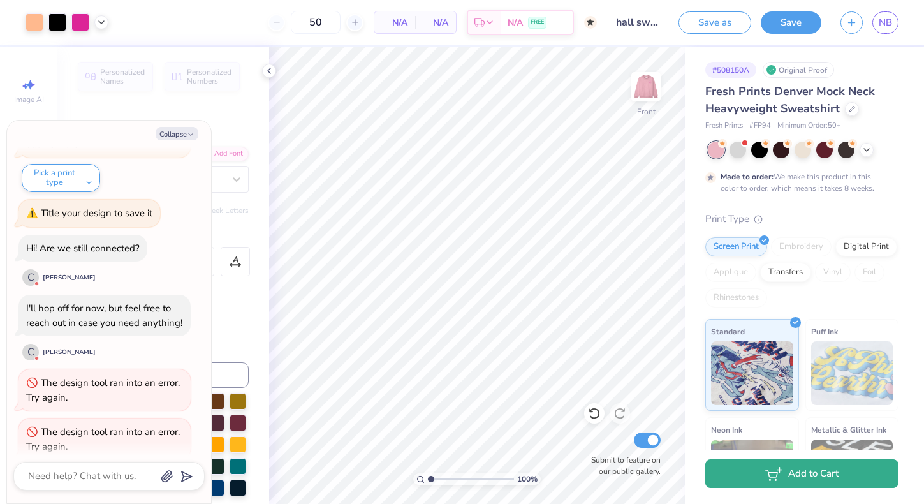
click at [767, 478] on icon "button" at bounding box center [773, 474] width 17 height 14
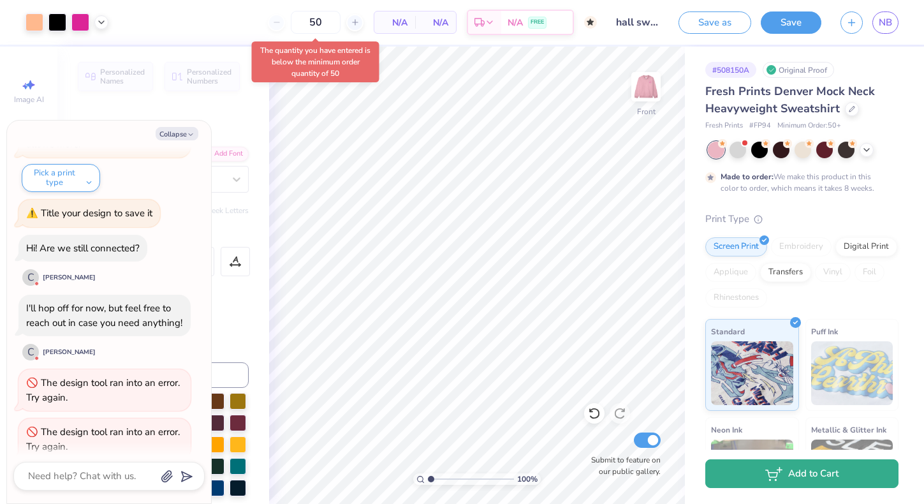
scroll to position [871, 0]
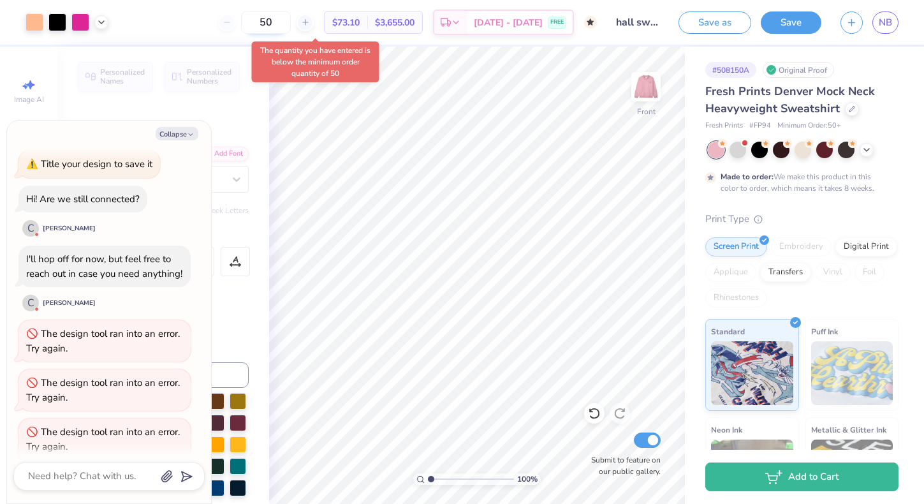
click at [291, 24] on input "50" at bounding box center [266, 22] width 50 height 23
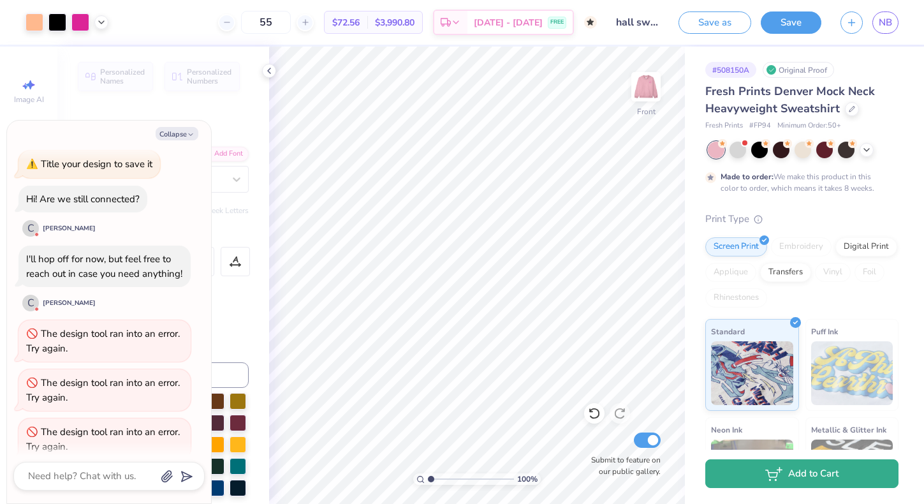
click at [771, 471] on icon "button" at bounding box center [773, 474] width 17 height 14
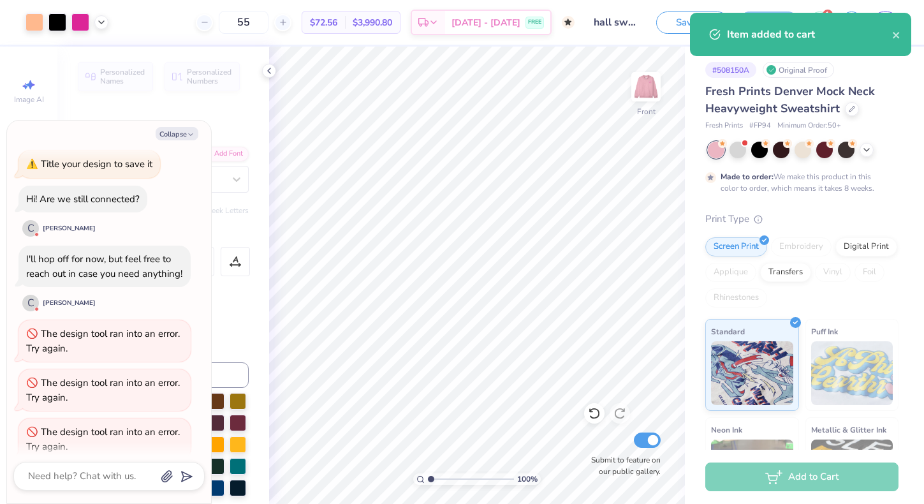
click at [827, 42] on div "Item added to cart" at bounding box center [800, 34] width 221 height 43
click at [897, 36] on icon "close" at bounding box center [896, 35] width 6 height 6
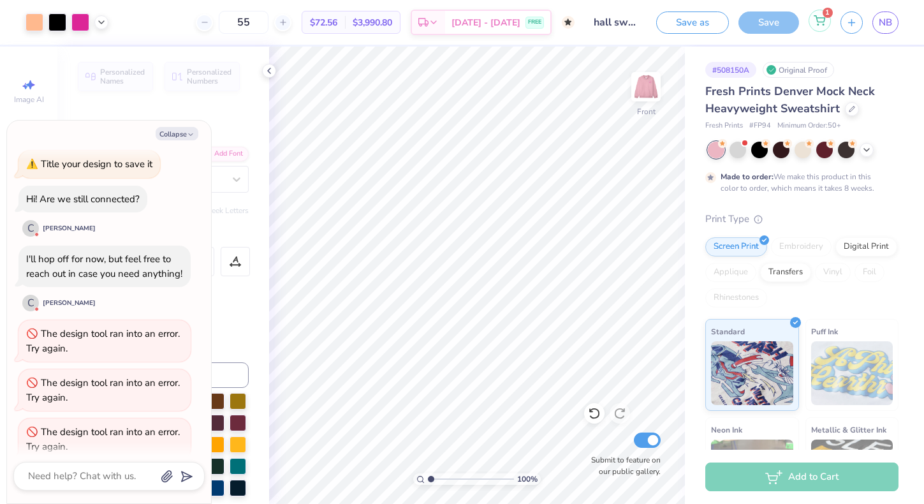
click at [817, 24] on icon at bounding box center [819, 20] width 11 height 10
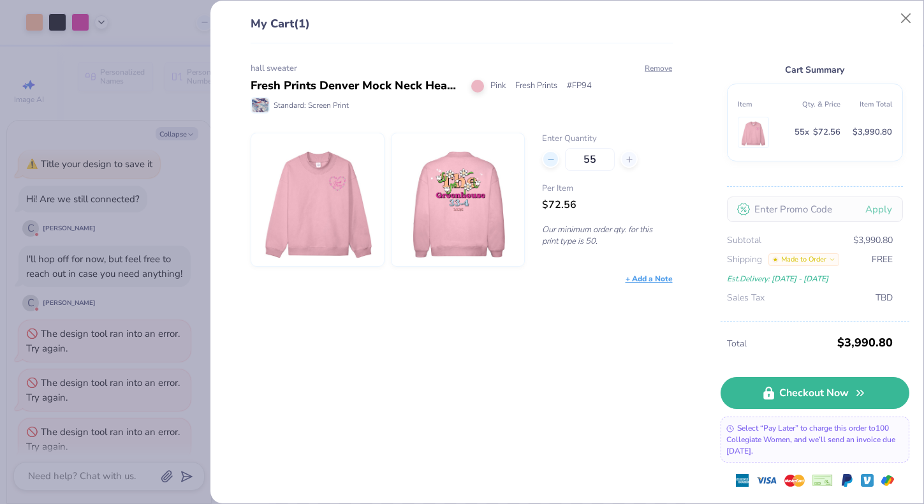
click at [553, 158] on icon at bounding box center [550, 159] width 9 height 9
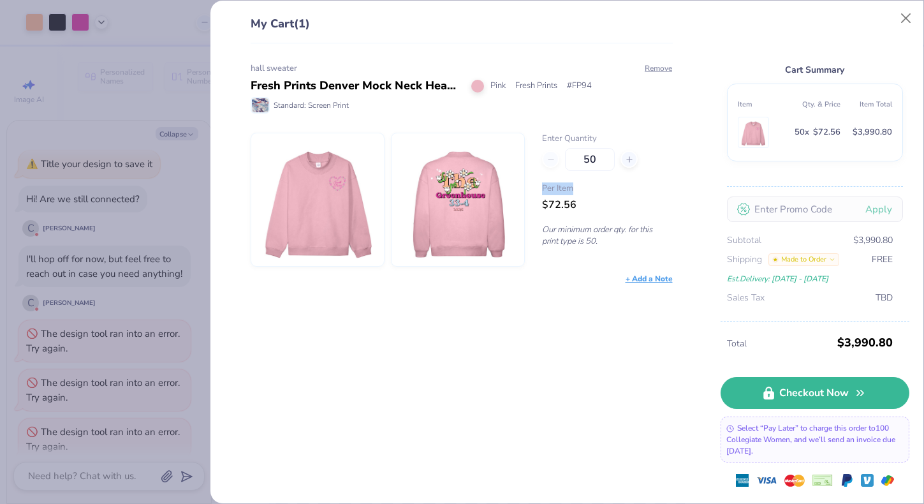
click at [553, 158] on div "50" at bounding box center [607, 159] width 130 height 23
click at [553, 160] on div "50" at bounding box center [607, 159] width 130 height 23
click at [548, 164] on div "50" at bounding box center [607, 159] width 130 height 23
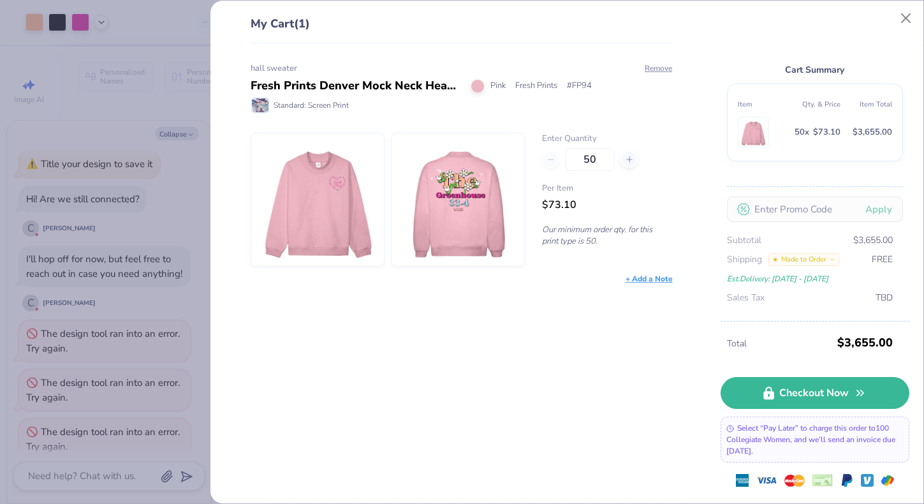
click at [550, 158] on div "50" at bounding box center [607, 159] width 130 height 23
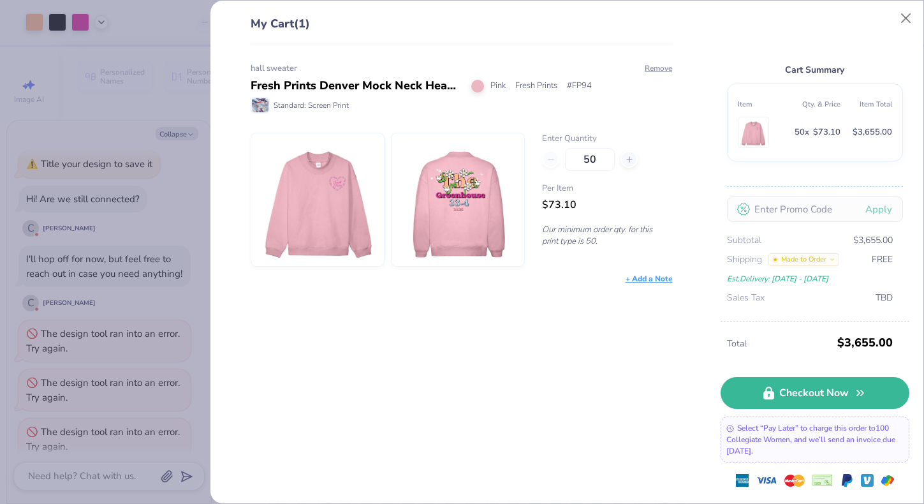
click at [560, 194] on span "Per Item" at bounding box center [607, 188] width 130 height 13
click at [173, 318] on div "My Cart (1) hall sweater Fresh Prints Denver Mock Neck Heavyweight Sweatshirt P…" at bounding box center [462, 252] width 924 height 504
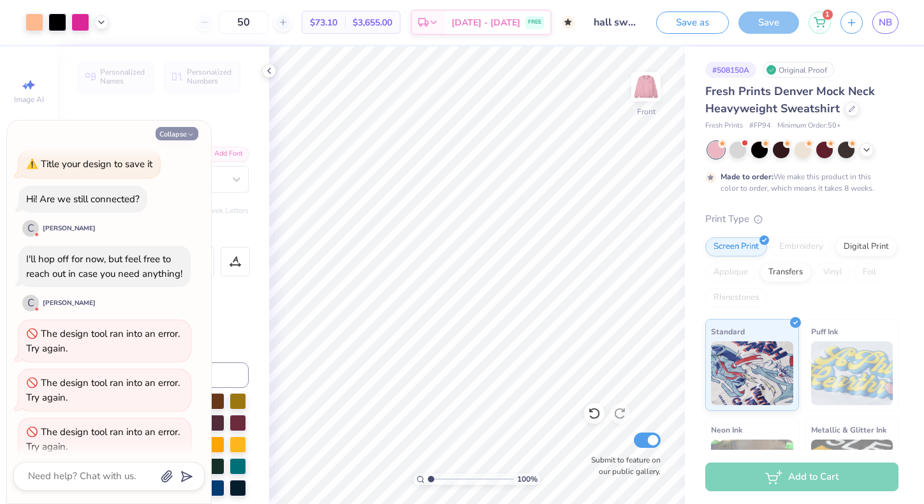
click at [183, 133] on button "Collapse" at bounding box center [177, 133] width 43 height 13
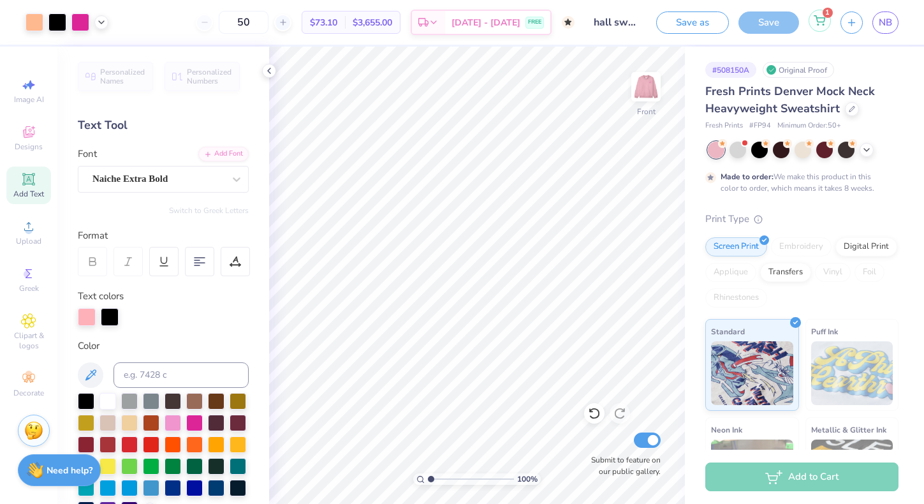
click at [821, 29] on div "1" at bounding box center [819, 21] width 22 height 22
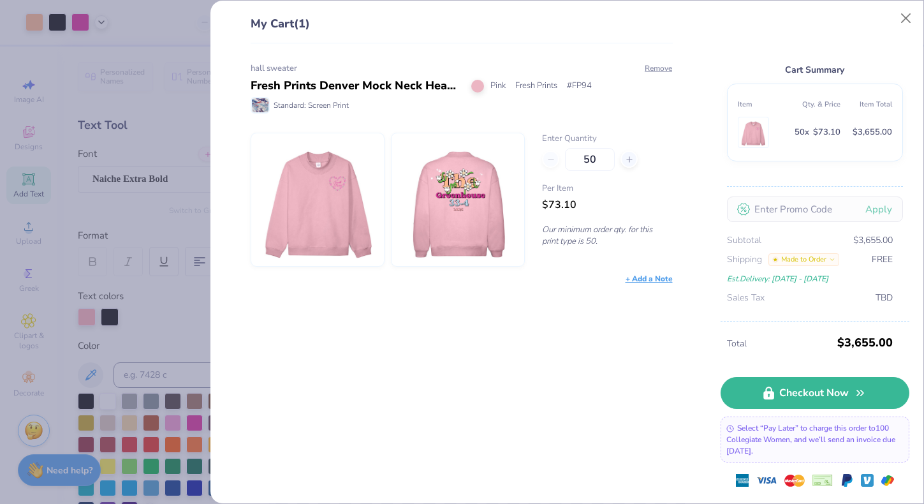
click at [825, 125] on span "$73.10" at bounding box center [826, 132] width 27 height 15
click at [825, 131] on span "$73.10" at bounding box center [826, 132] width 27 height 15
click at [876, 210] on input "text" at bounding box center [815, 209] width 176 height 26
click at [906, 21] on button "Close" at bounding box center [906, 18] width 24 height 24
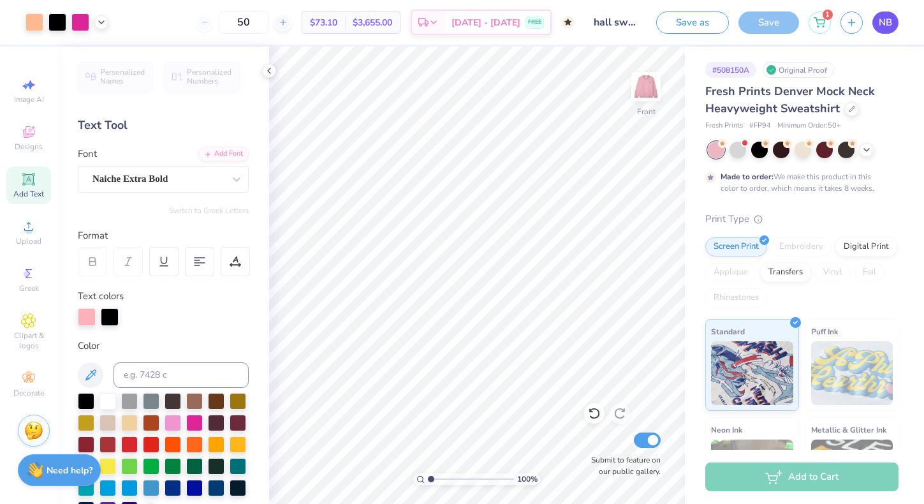
click at [883, 25] on span "NB" at bounding box center [885, 22] width 13 height 15
click at [851, 490] on div "Add to Cart" at bounding box center [801, 476] width 193 height 29
click at [659, 86] on img at bounding box center [645, 86] width 51 height 51
click at [649, 92] on img at bounding box center [645, 86] width 51 height 51
click at [268, 71] on polyline at bounding box center [269, 70] width 3 height 5
